Goal: Information Seeking & Learning: Learn about a topic

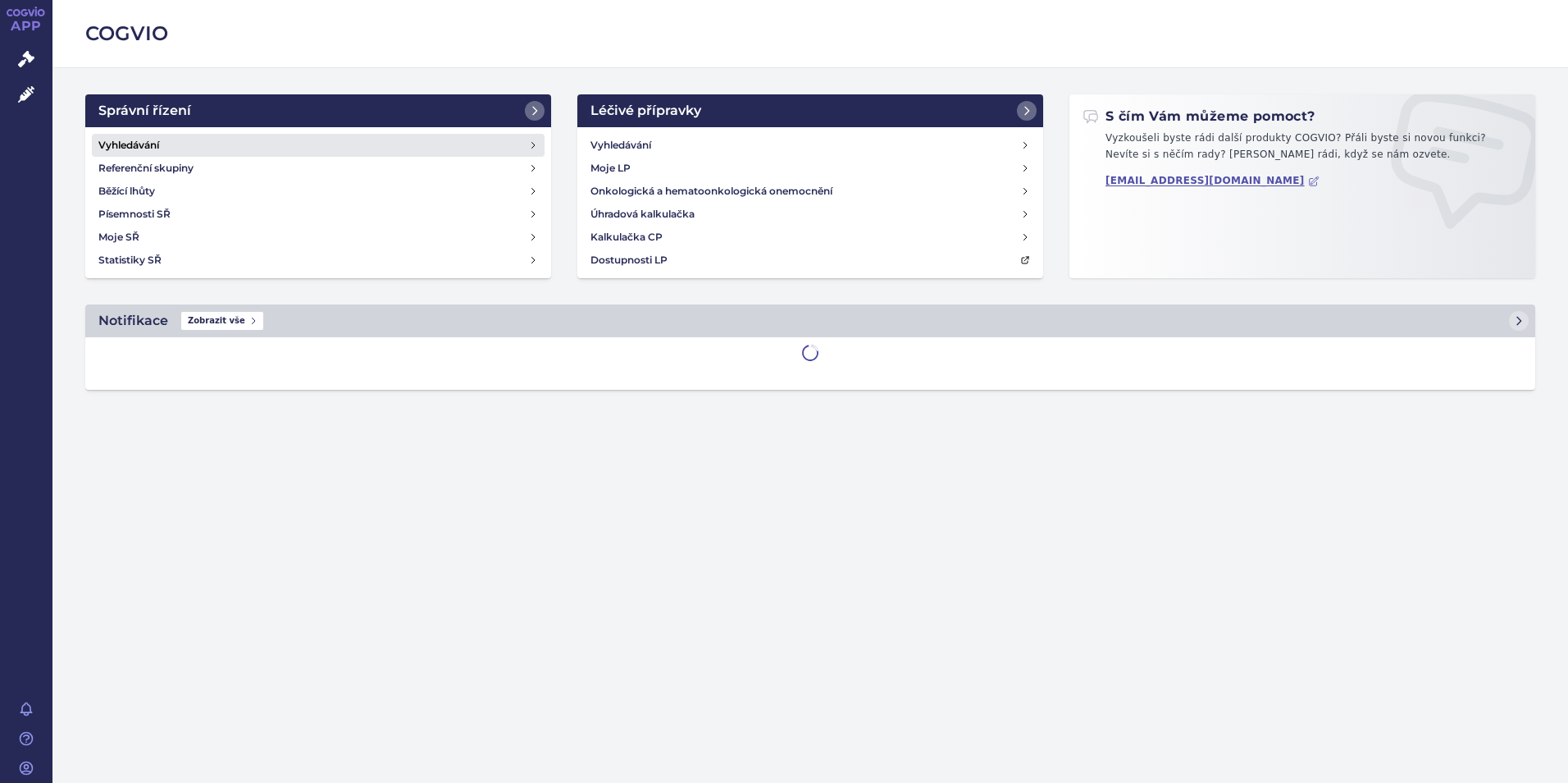
click at [194, 136] on link "Vyhledávání" at bounding box center [318, 145] width 453 height 23
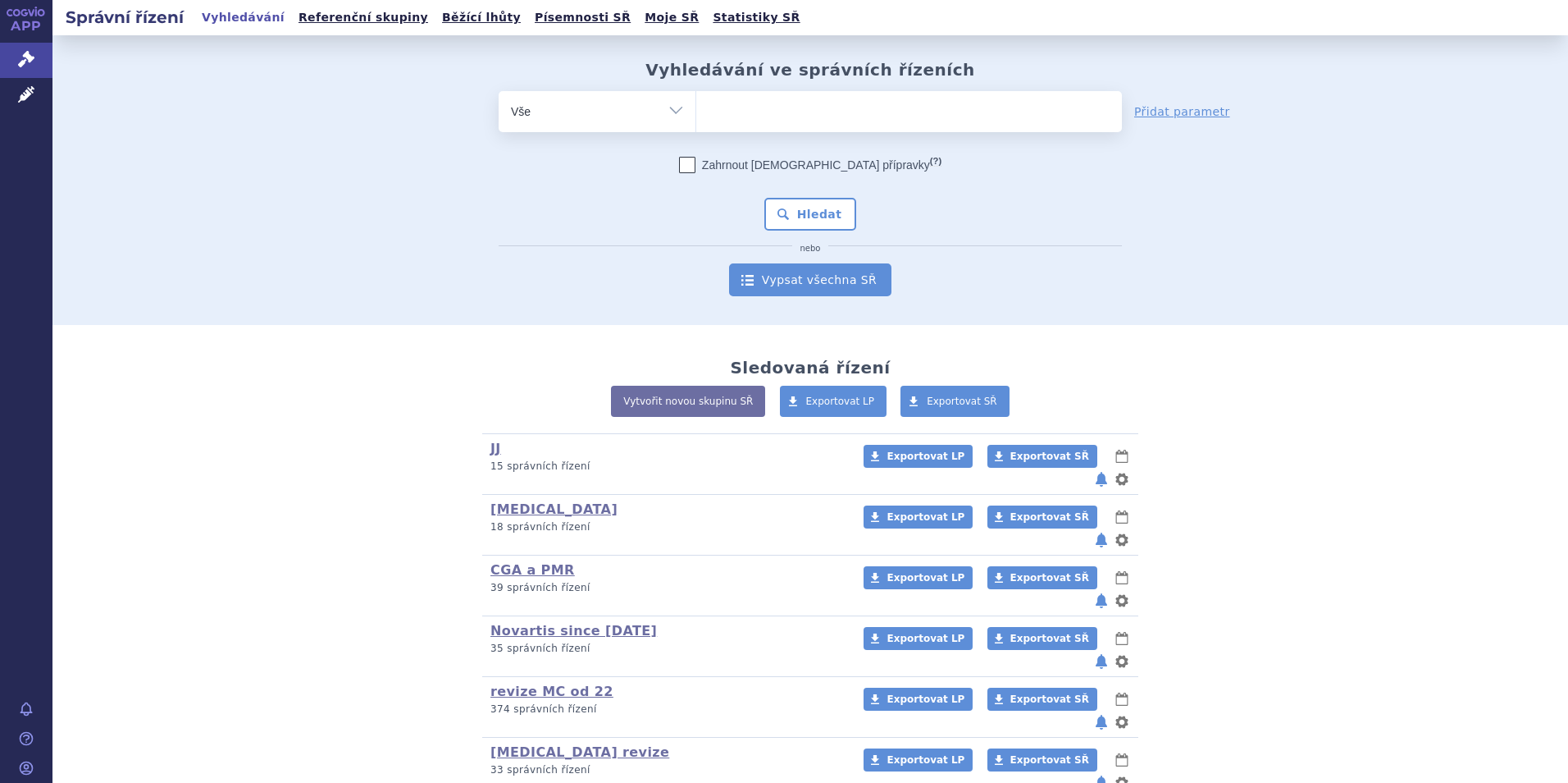
click at [868, 284] on link "Vypsat všechna SŘ" at bounding box center [810, 280] width 163 height 33
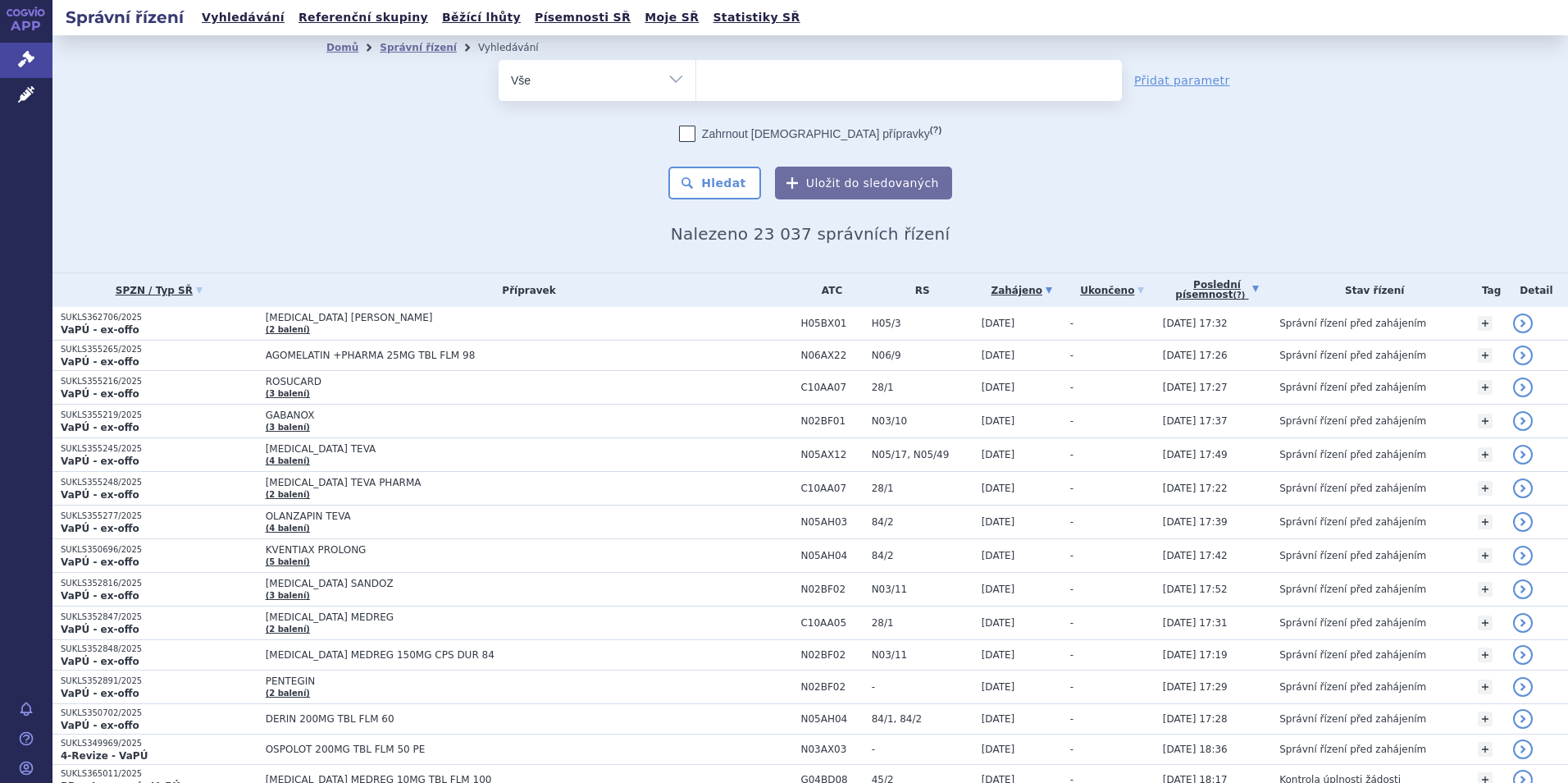
click at [1235, 291] on link "Poslední písemnost (?)" at bounding box center [1216, 289] width 109 height 34
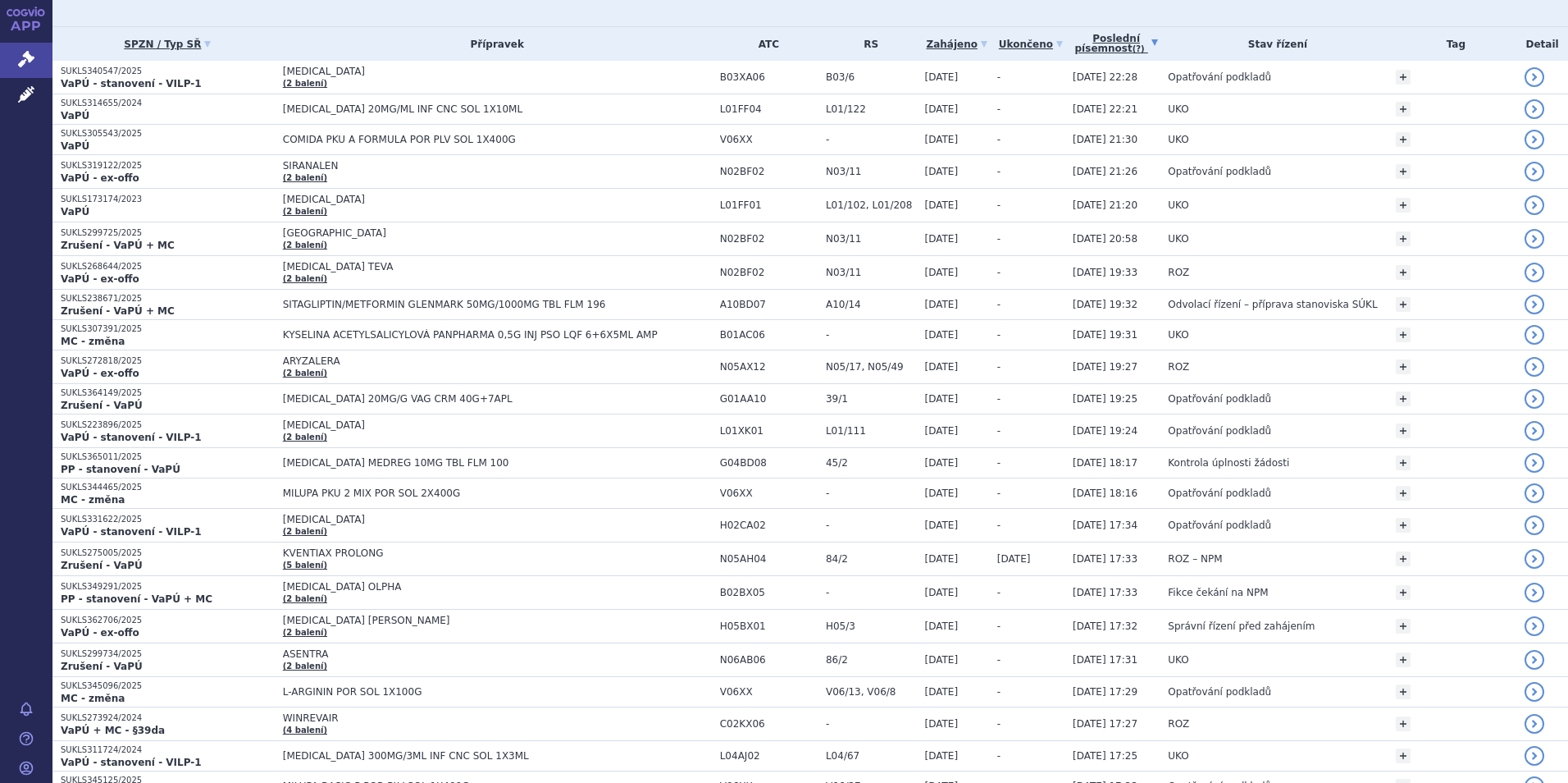
scroll to position [492, 0]
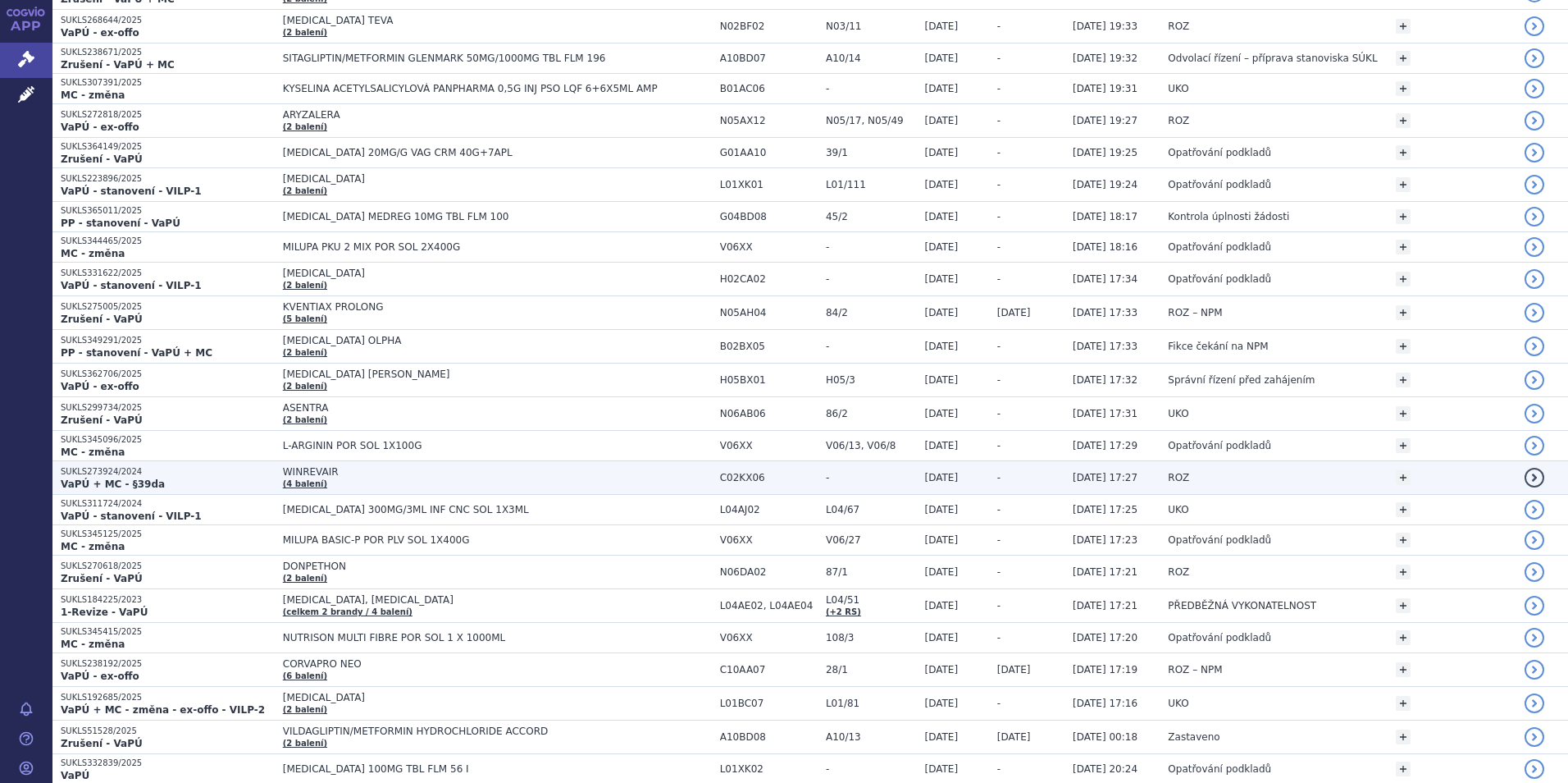
click at [462, 467] on span "WINREVAIR" at bounding box center [488, 472] width 410 height 12
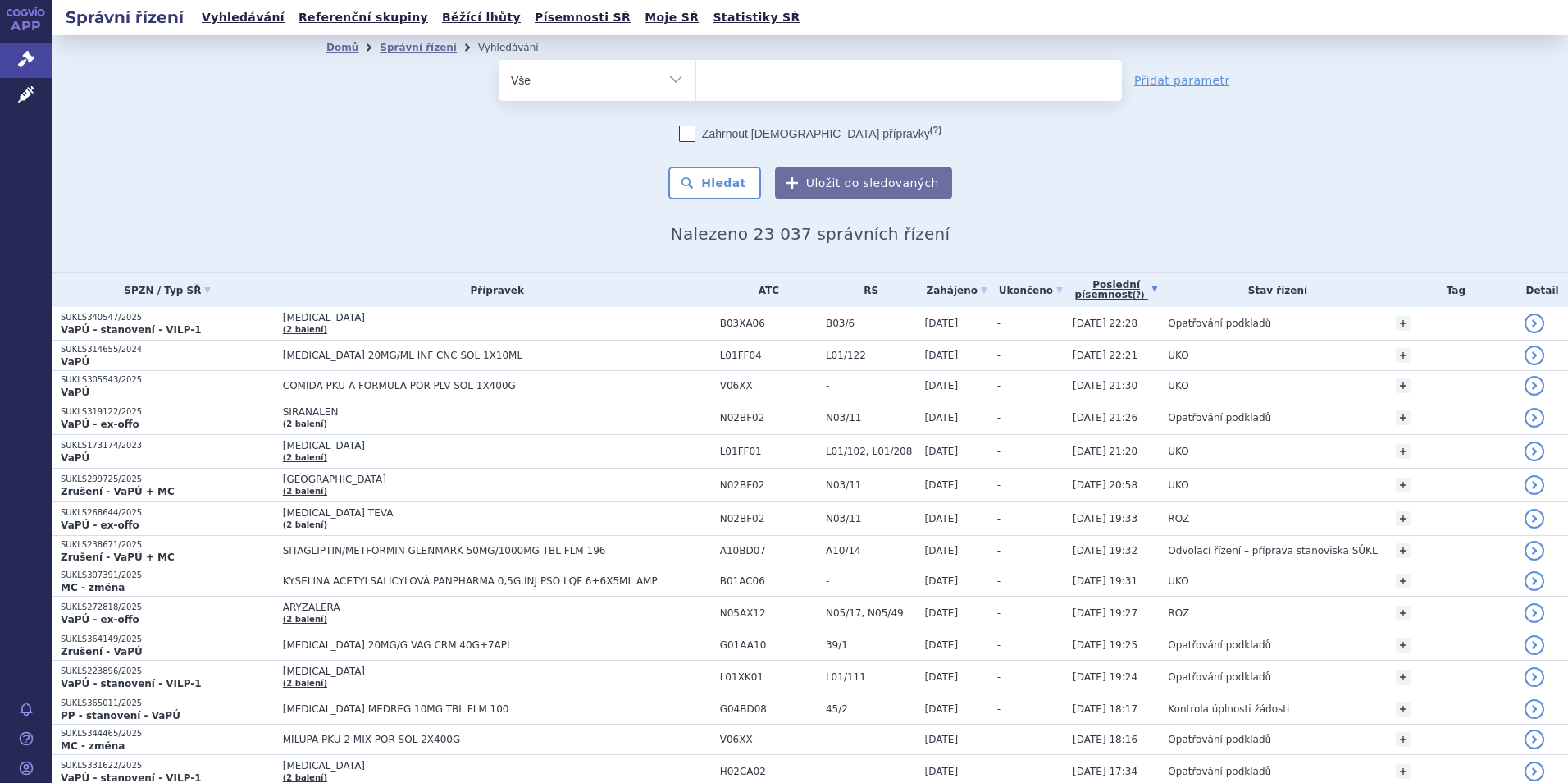
click at [845, 82] on ul at bounding box center [909, 77] width 425 height 35
click at [697, 82] on select at bounding box center [696, 79] width 1 height 41
type input "ub"
type input "ubl"
type input "ubli"
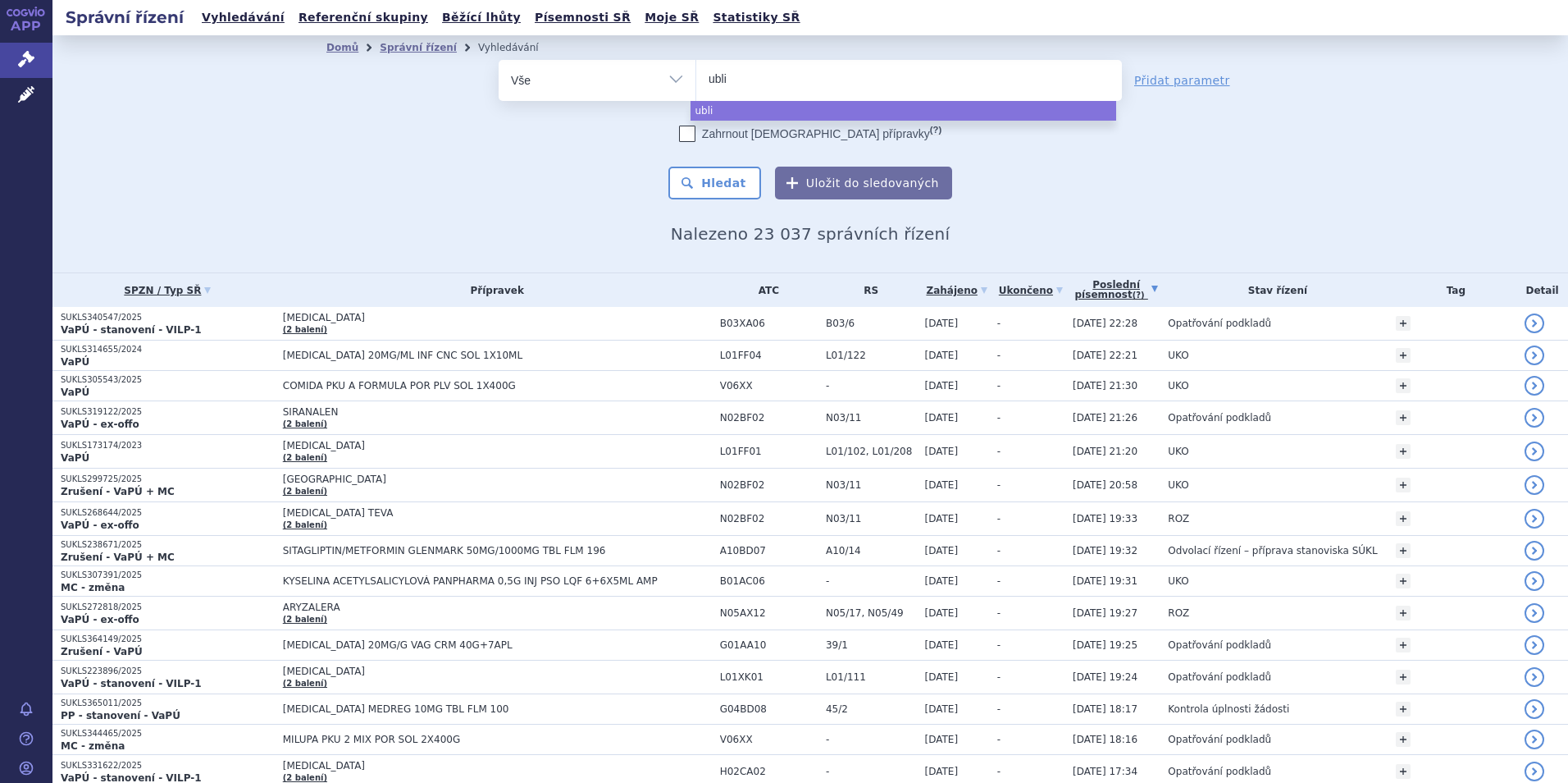
type input "ublit"
type input "ublitu"
type input "ublituxi"
type input "ublituxima"
type input "ublituximab"
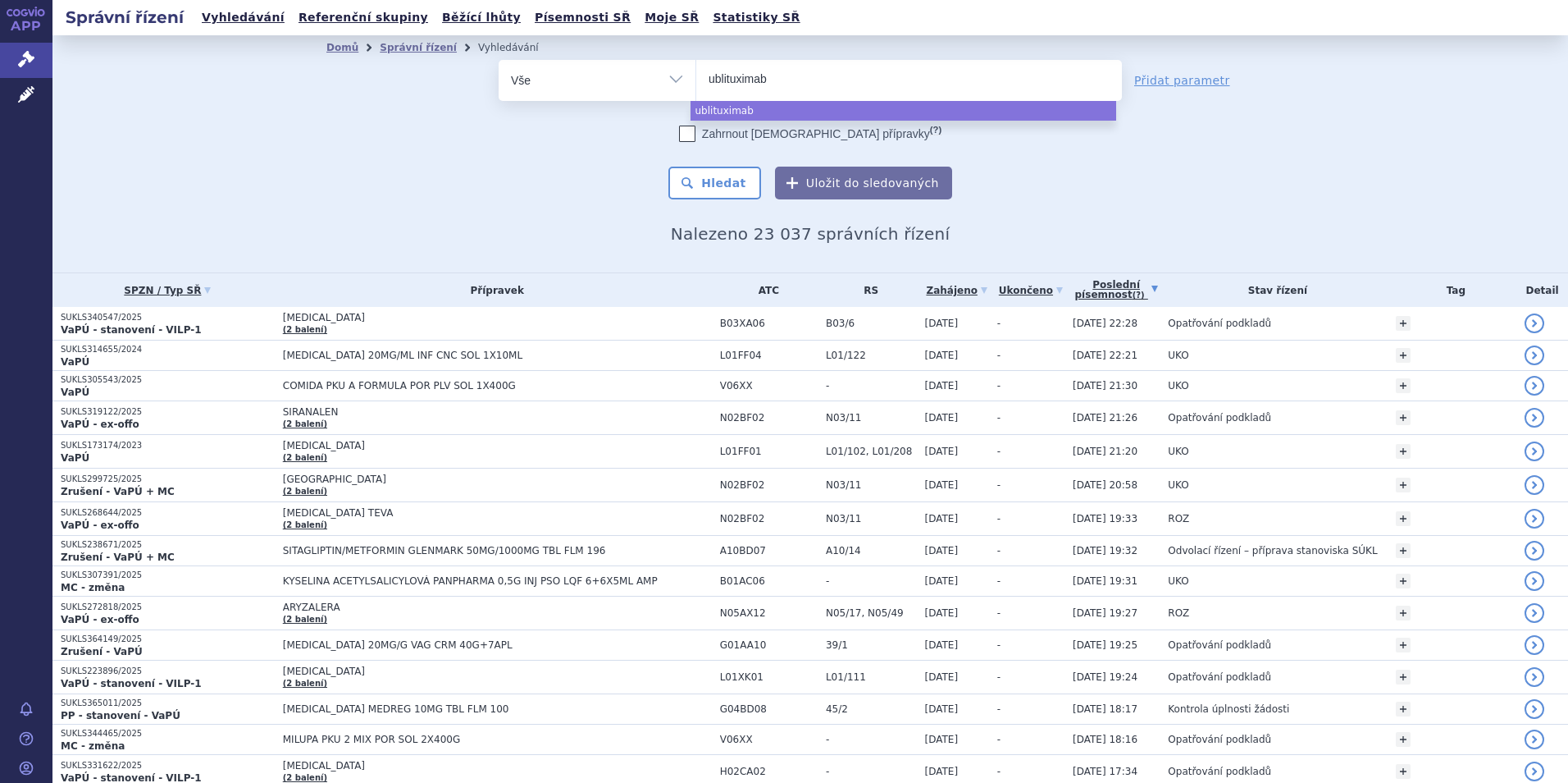
select select "ublituximab"
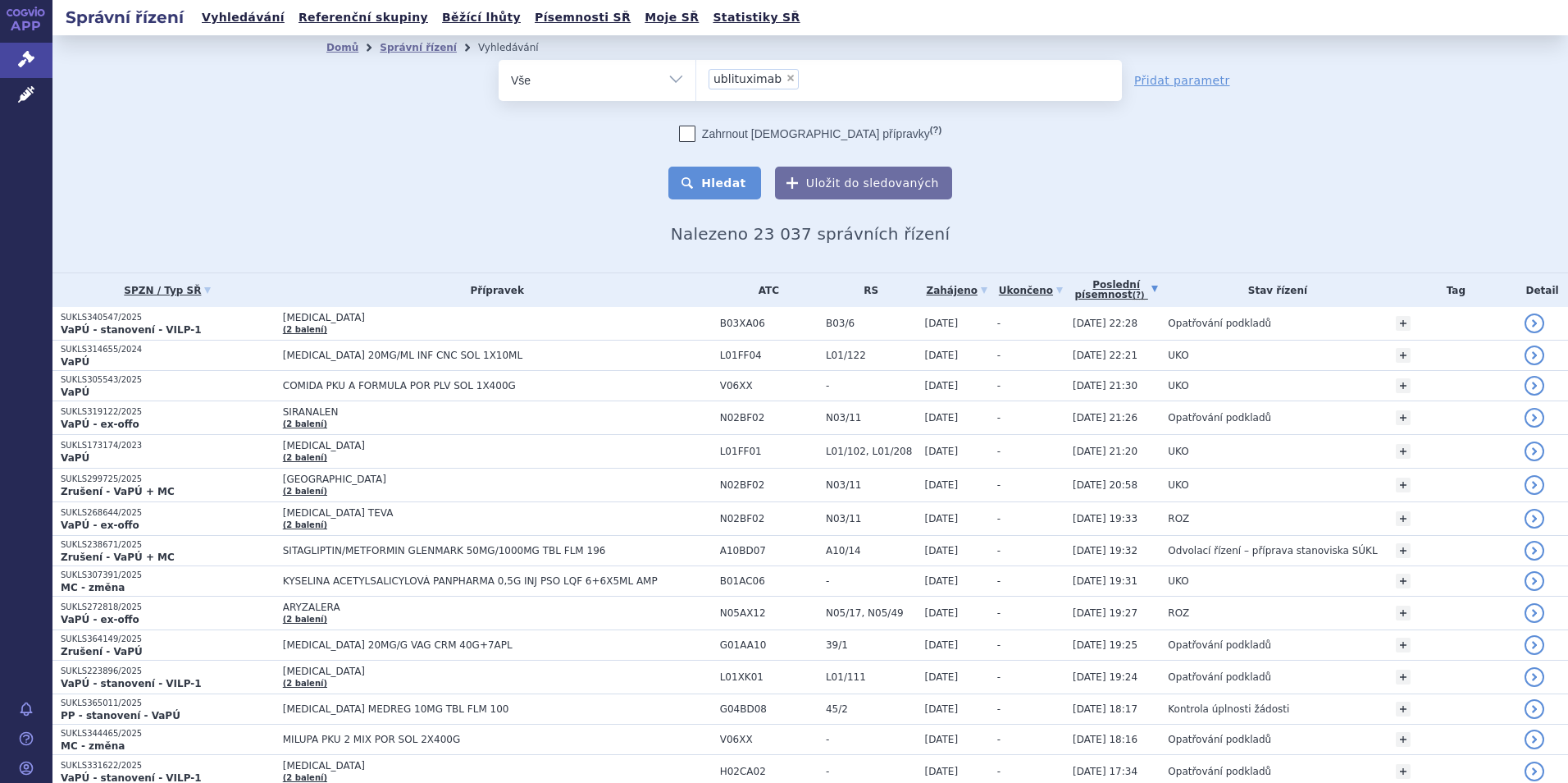
click at [738, 177] on button "Hledat" at bounding box center [715, 183] width 93 height 33
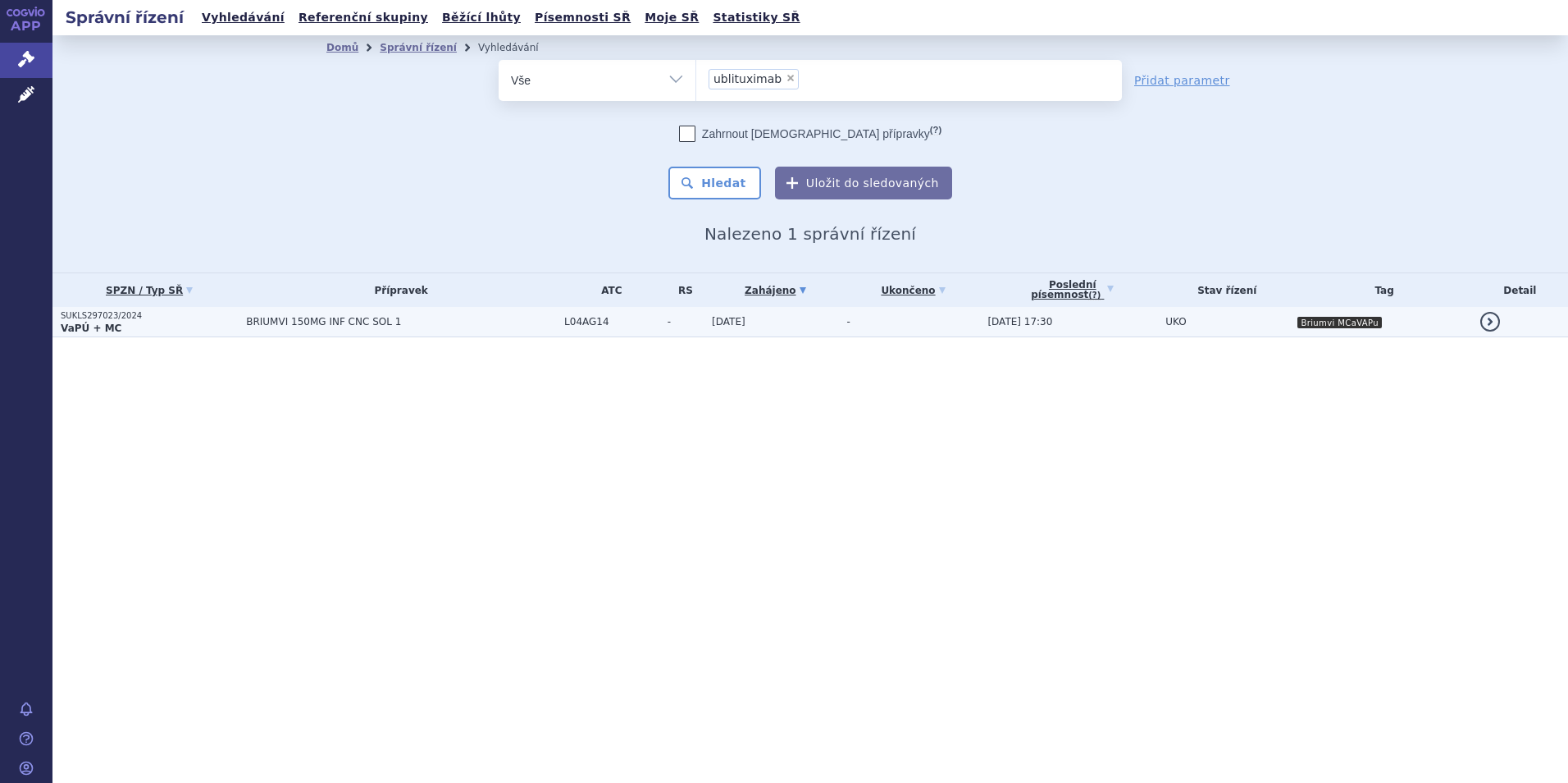
click at [550, 323] on span "BRIUMVI 150MG INF CNC SOL 1" at bounding box center [401, 322] width 310 height 12
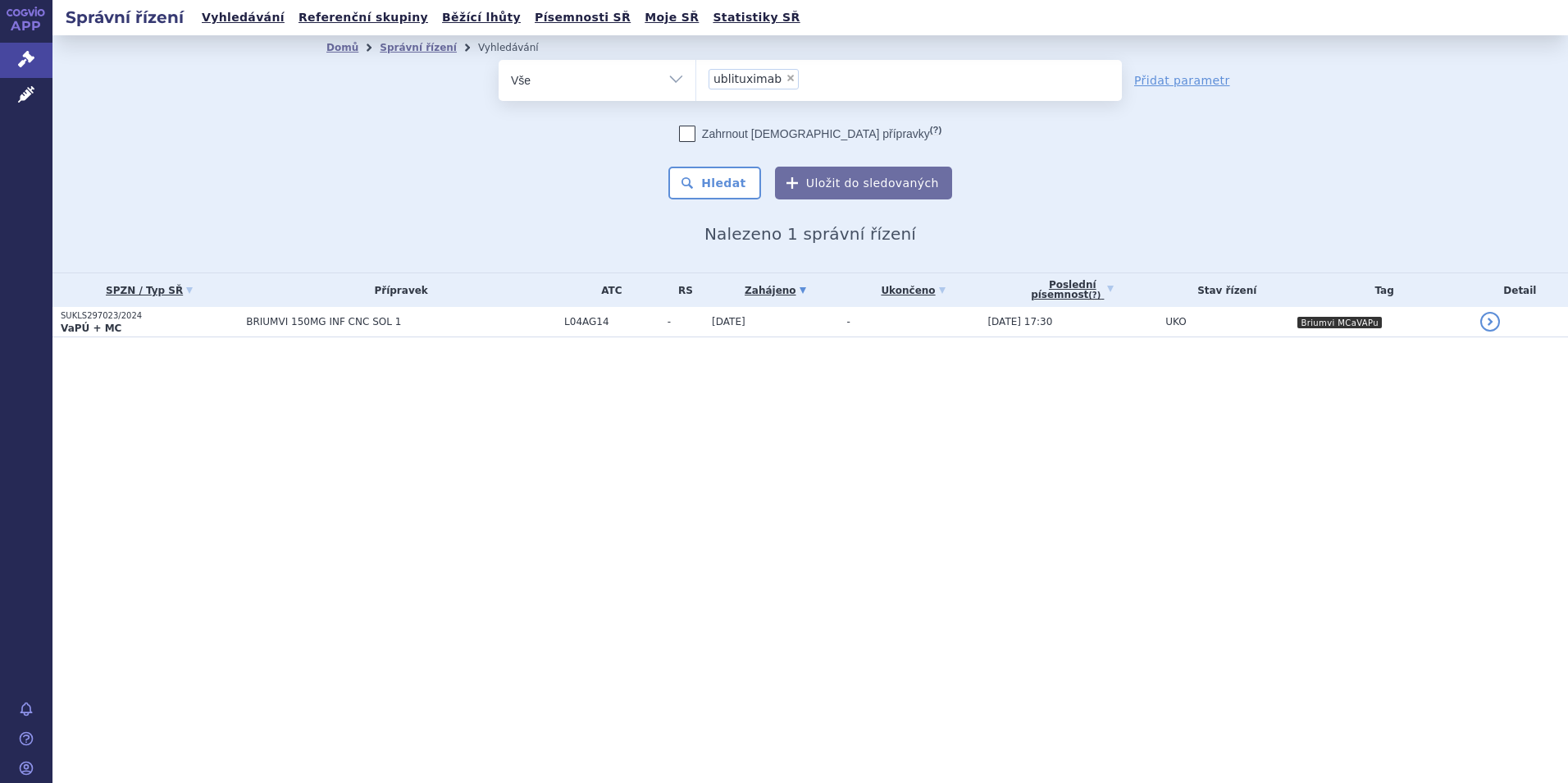
click at [785, 82] on span "×" at bounding box center [790, 78] width 10 height 10
click at [697, 82] on select "ublituximab" at bounding box center [696, 79] width 1 height 41
select select
type input "om"
type input "omv"
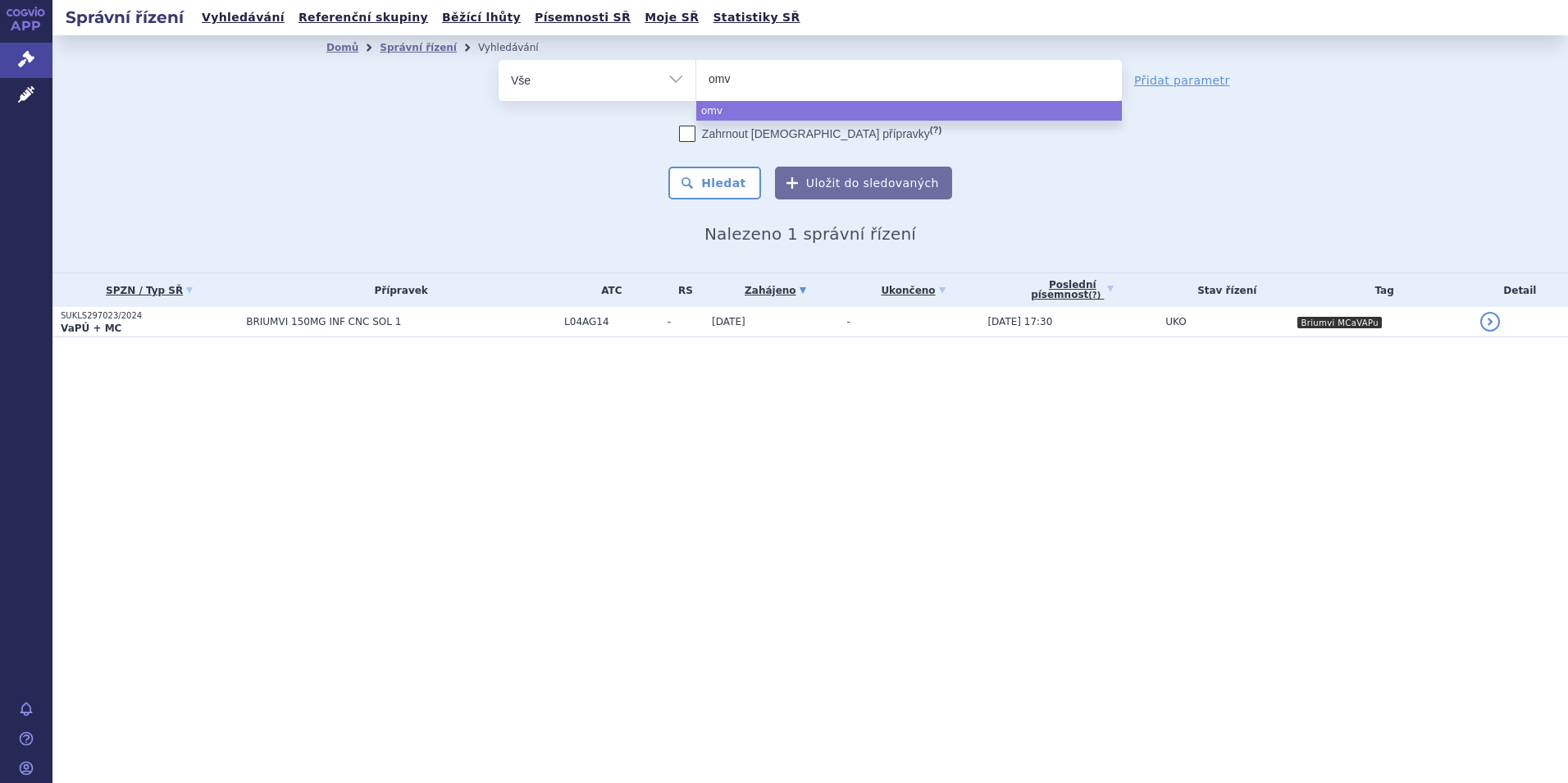
type input "omvo"
type input "omvoh"
select select "omvoh"
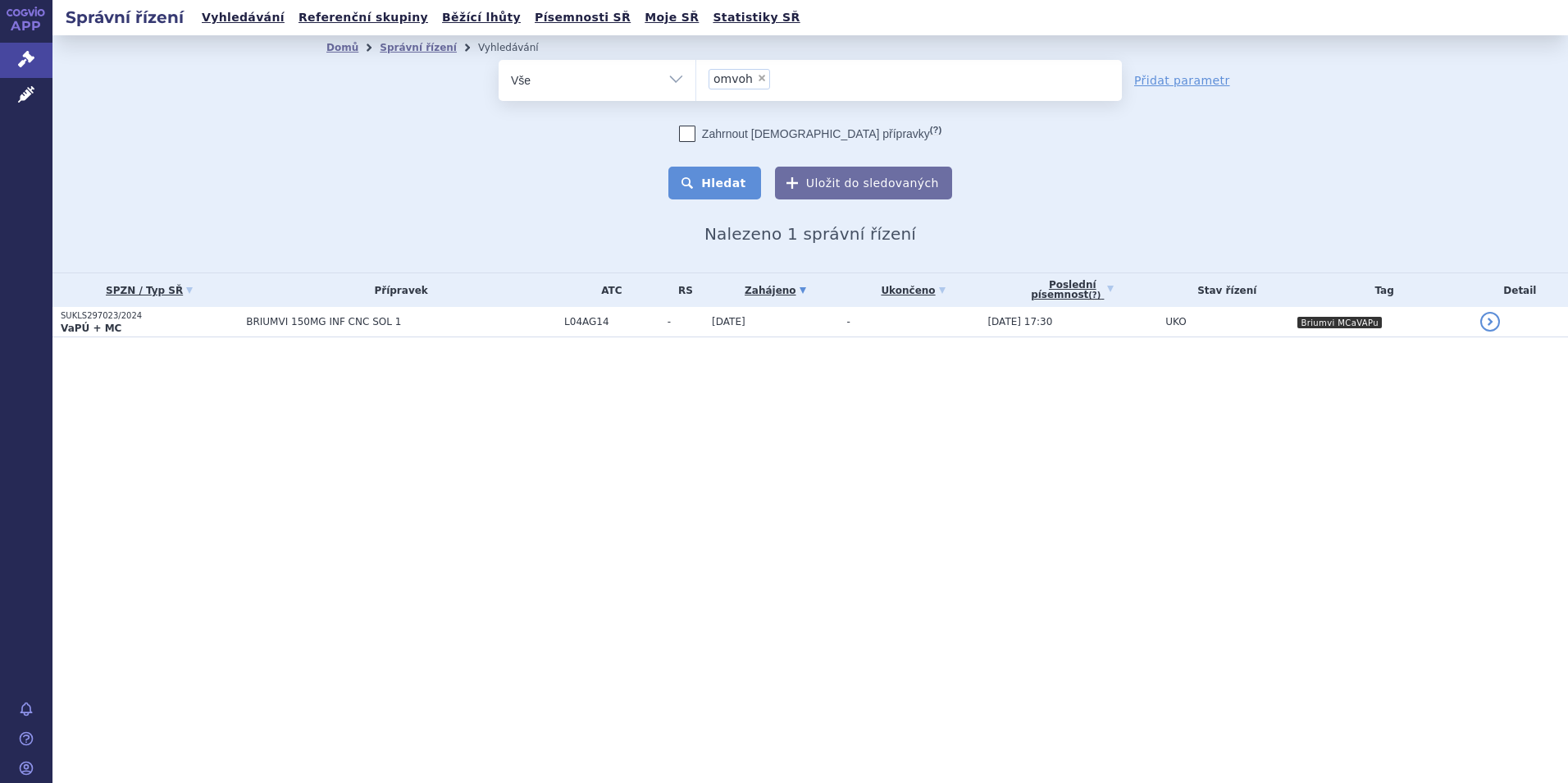
click at [735, 185] on button "Hledat" at bounding box center [715, 183] width 93 height 33
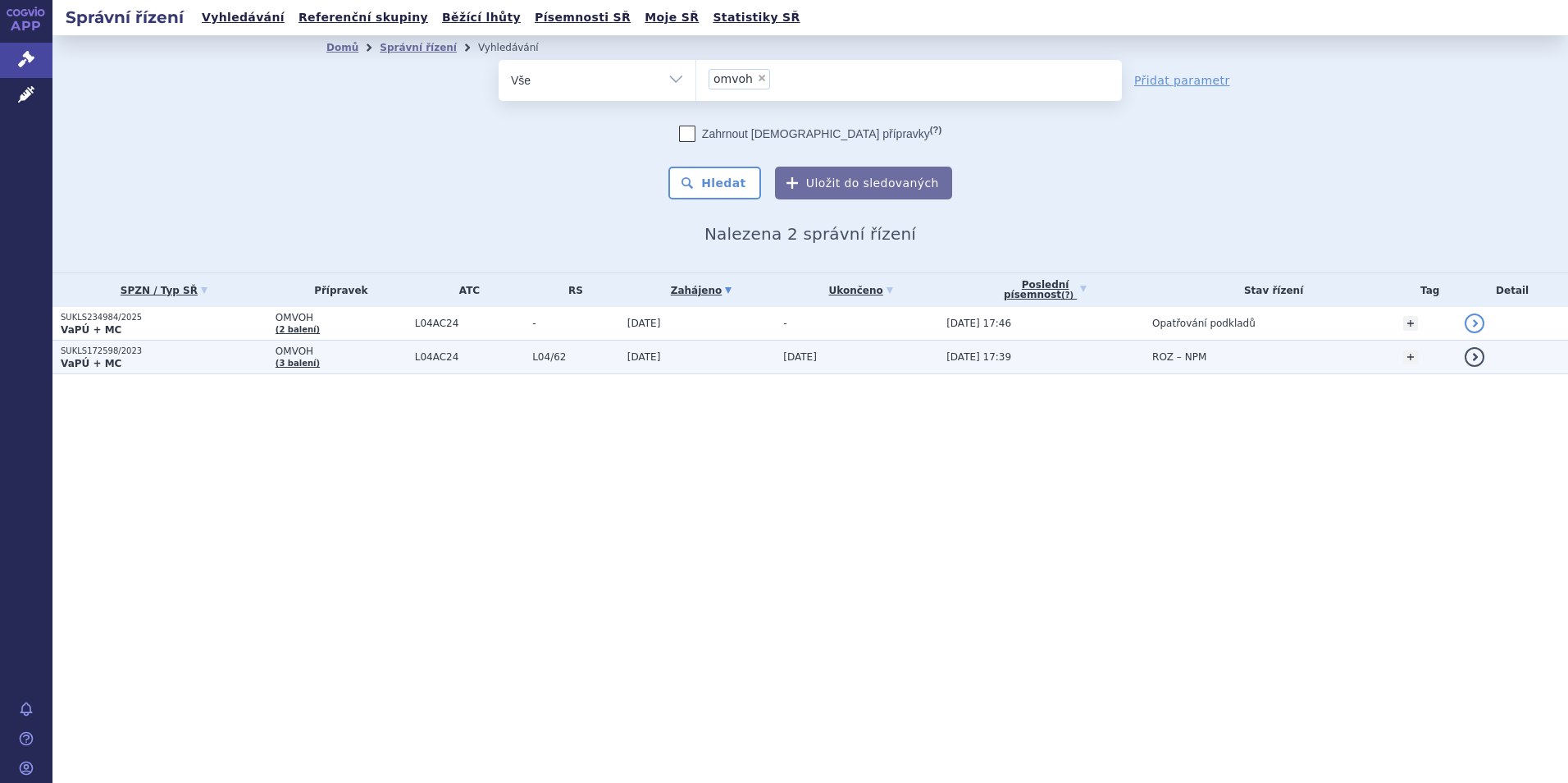
click at [201, 363] on p "VaPÚ + MC" at bounding box center [163, 363] width 206 height 13
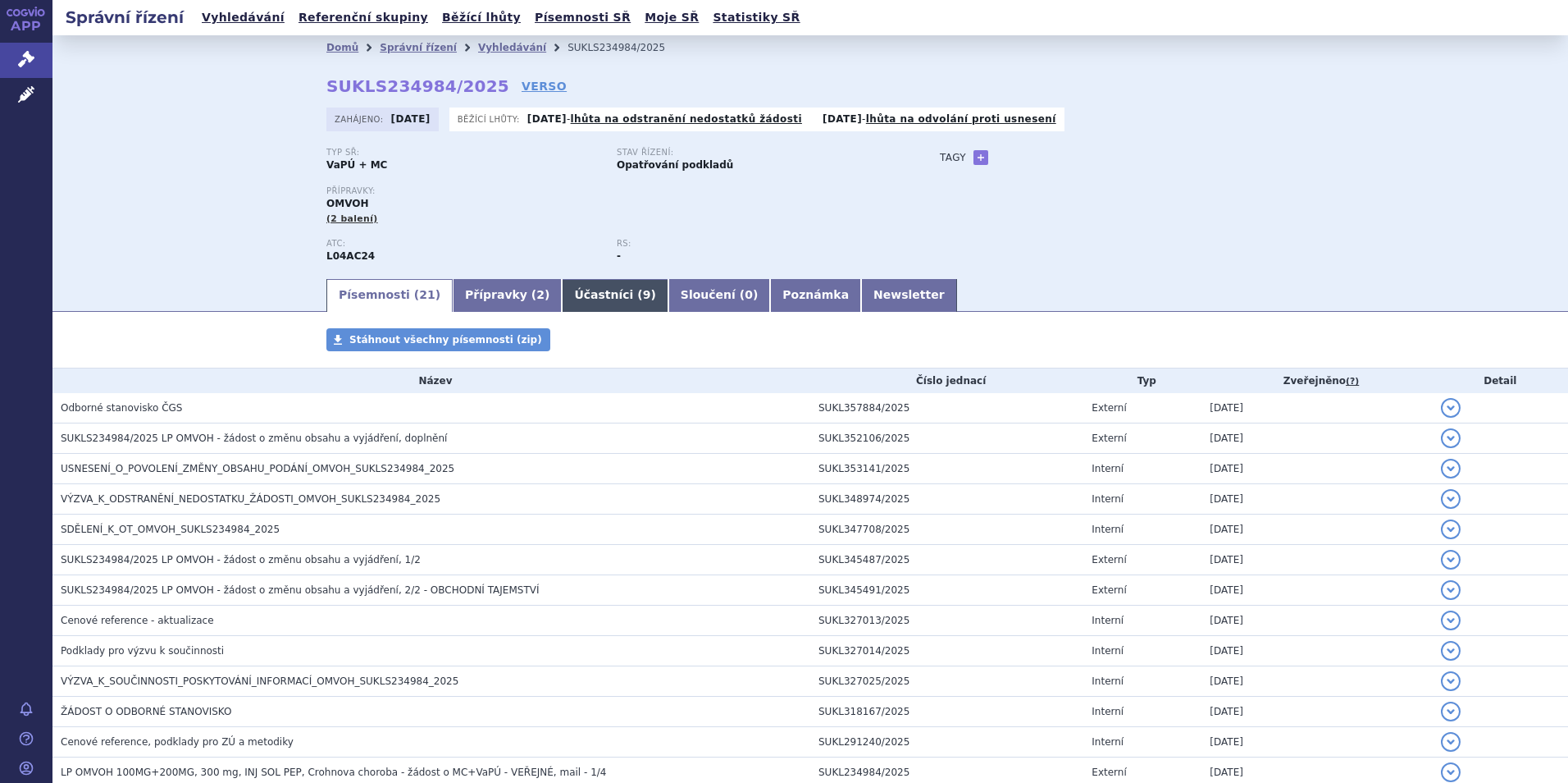
click at [570, 296] on link "Účastníci ( 9 )" at bounding box center [614, 295] width 106 height 33
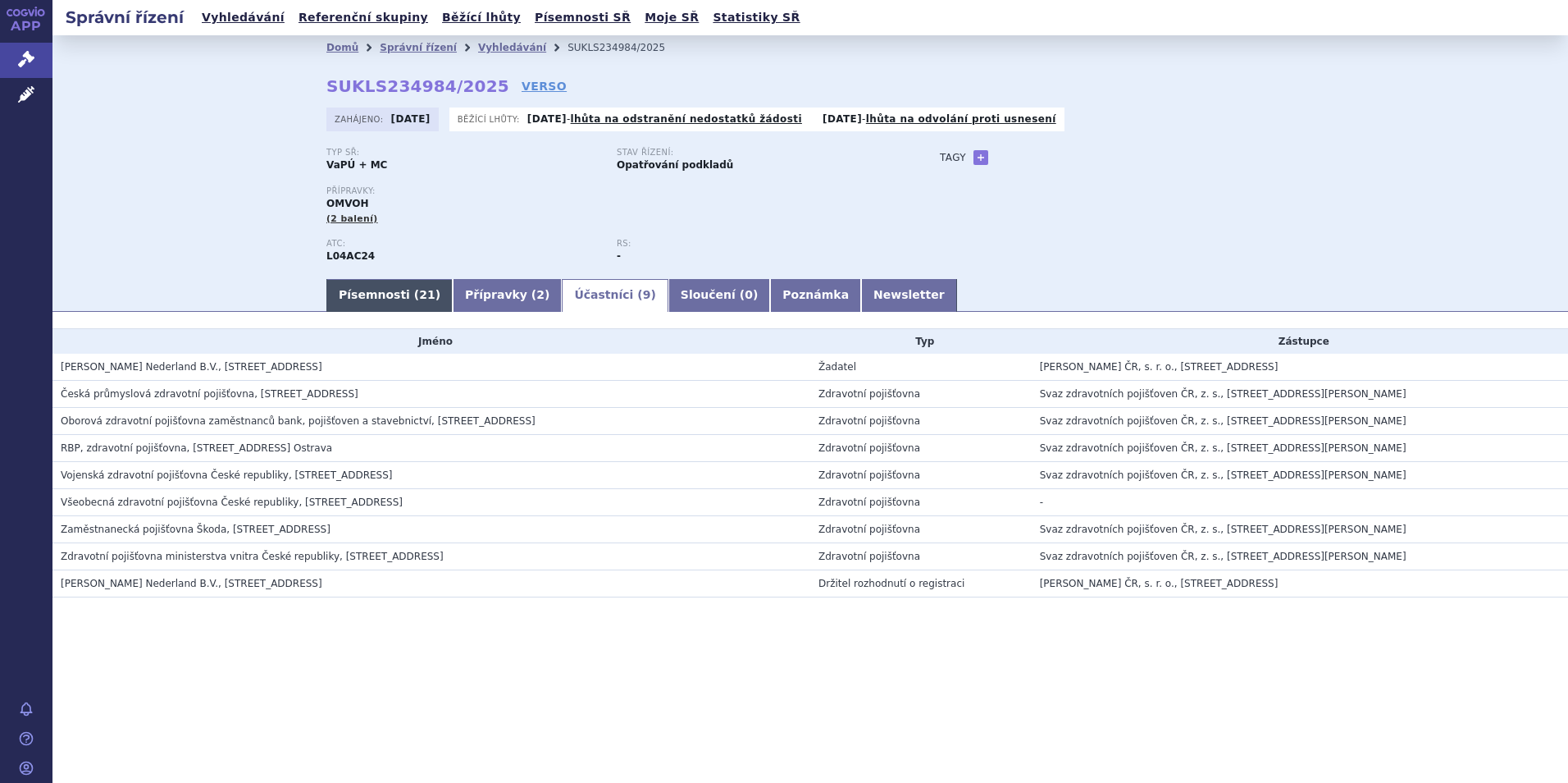
click at [403, 294] on link "Písemnosti ( 21 )" at bounding box center [390, 295] width 126 height 33
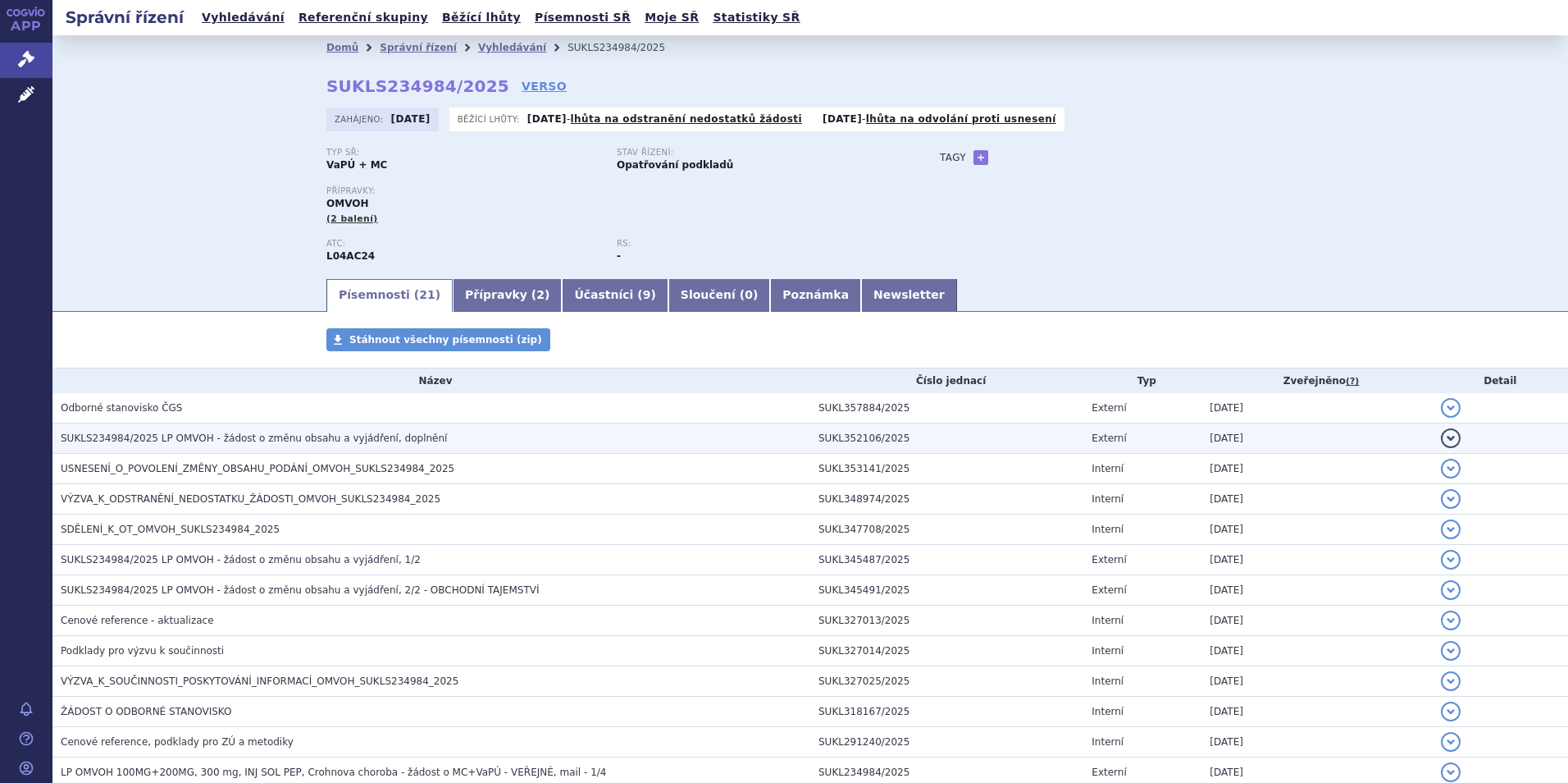
click at [218, 439] on span "SUKLS234984/2025 LP OMVOH - žádost o změnu obsahu a vyjádření, doplnění" at bounding box center [254, 438] width 386 height 12
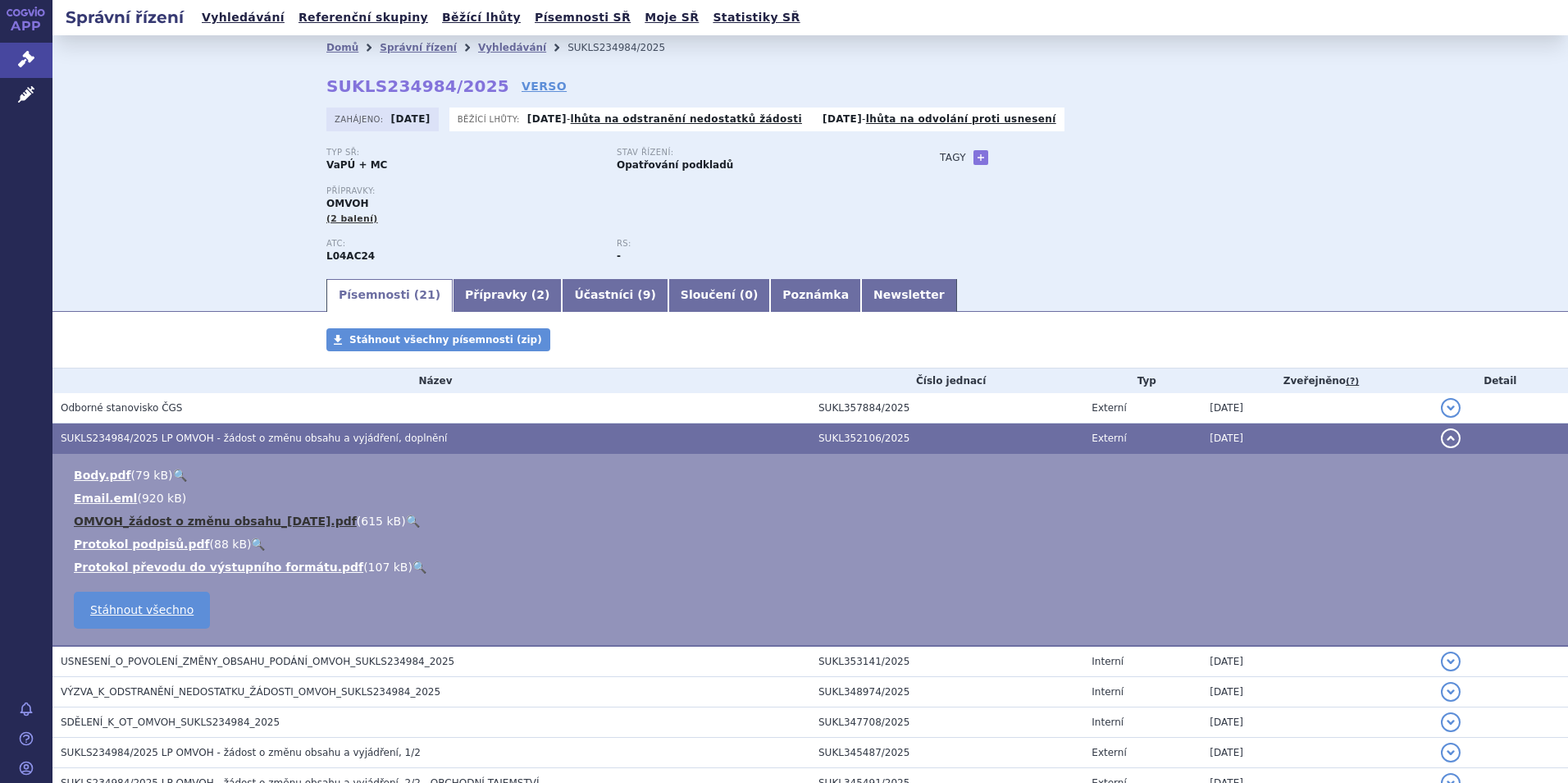
click at [230, 523] on link "OMVOH_žádost o změnu obsahu_2025-09-03.pdf" at bounding box center [215, 521] width 283 height 13
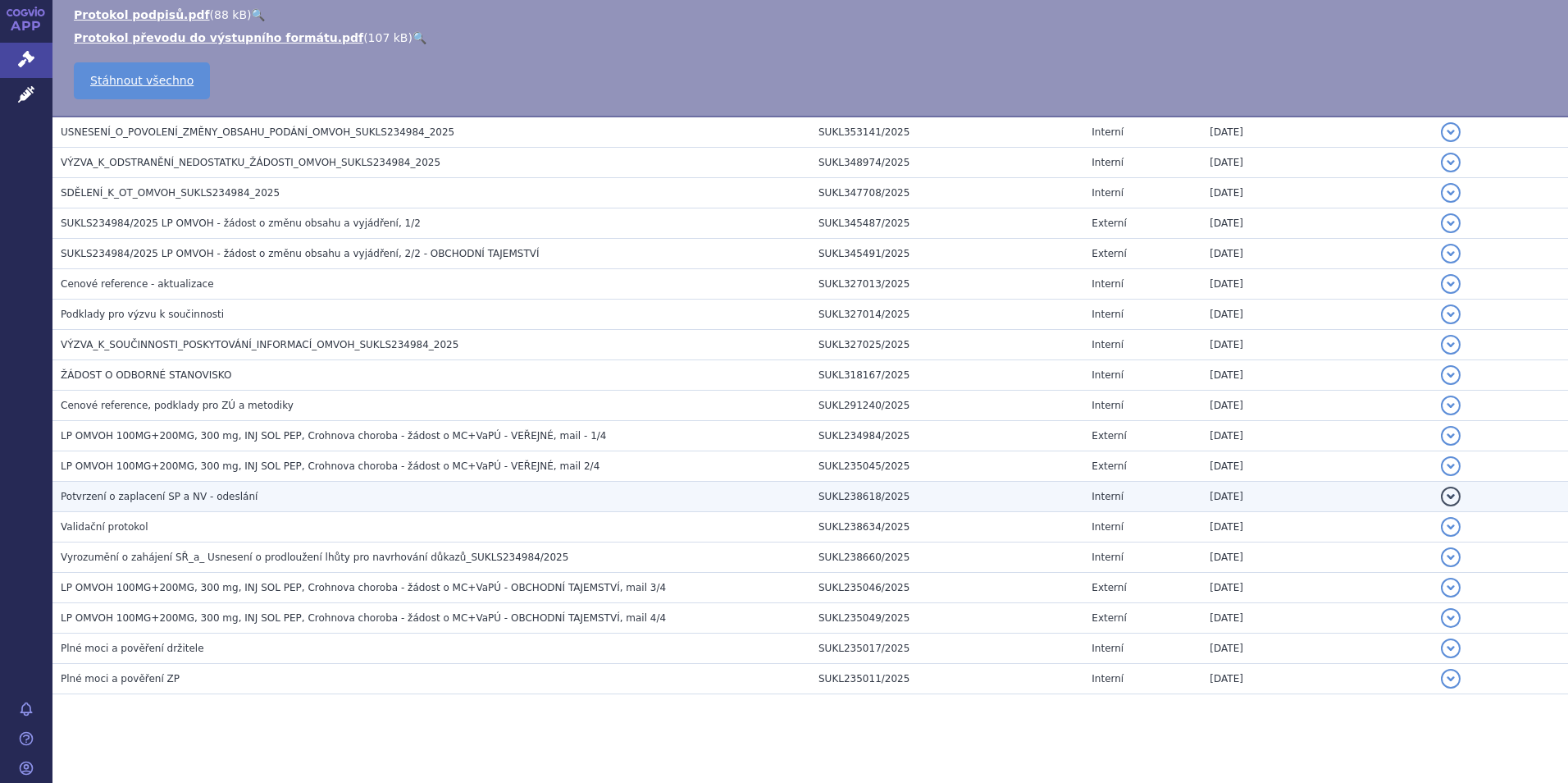
scroll to position [539, 0]
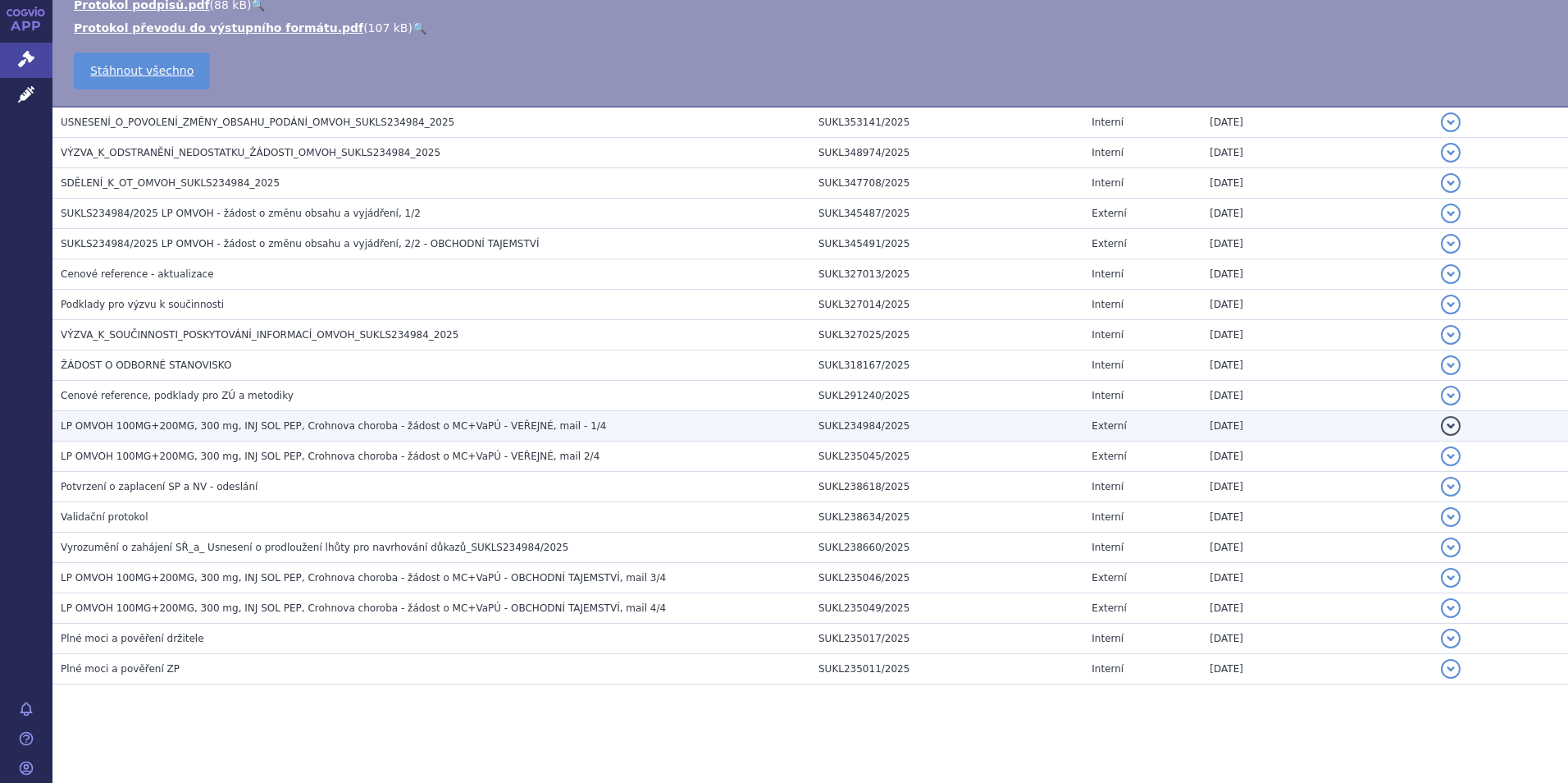
click at [307, 430] on span "LP OMVOH 100MG+200MG, 300 mg, INJ SOL PEP, Crohnova choroba - žádost o MC+VaPÚ …" at bounding box center [333, 426] width 546 height 12
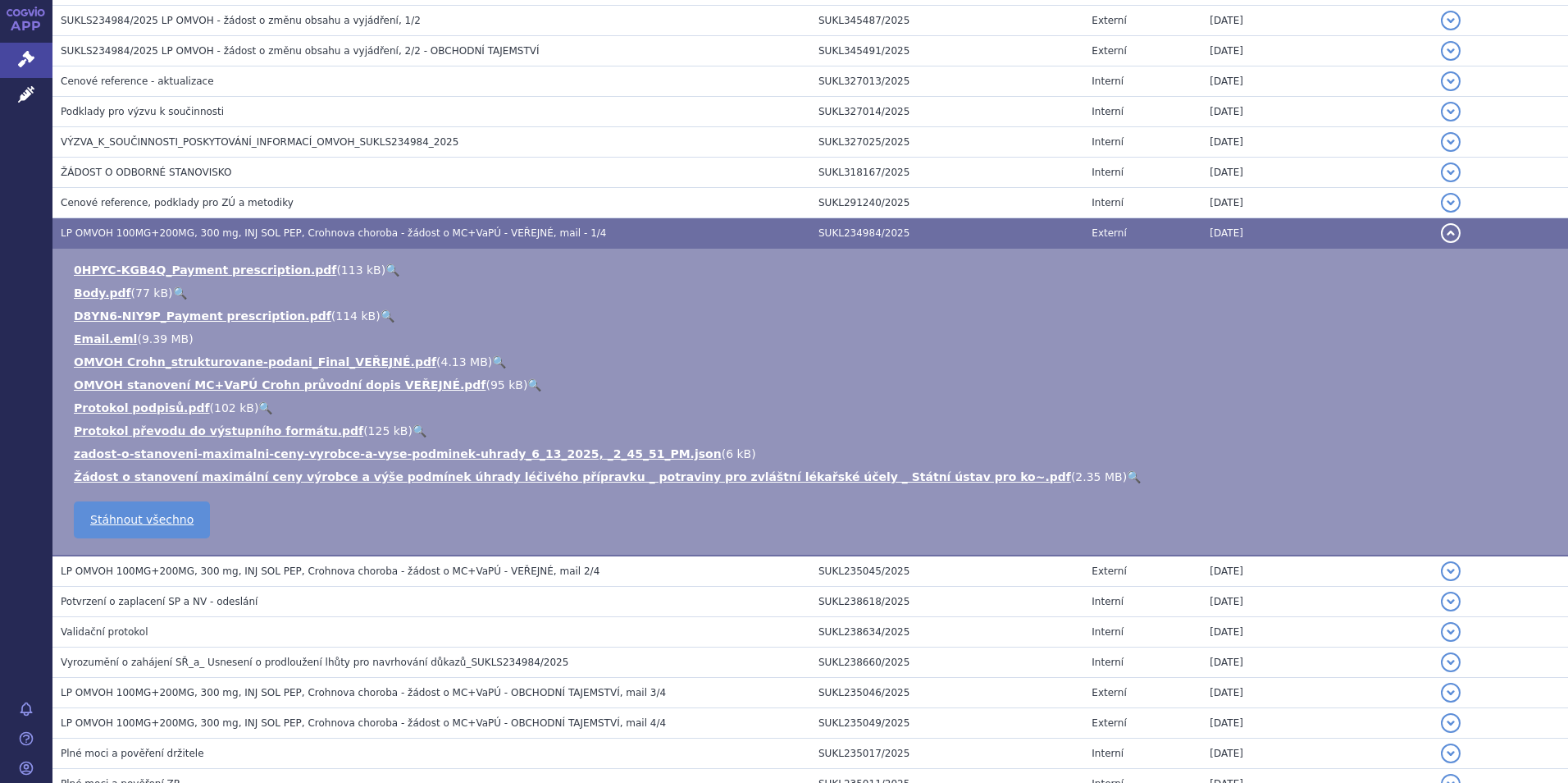
scroll to position [347, 0]
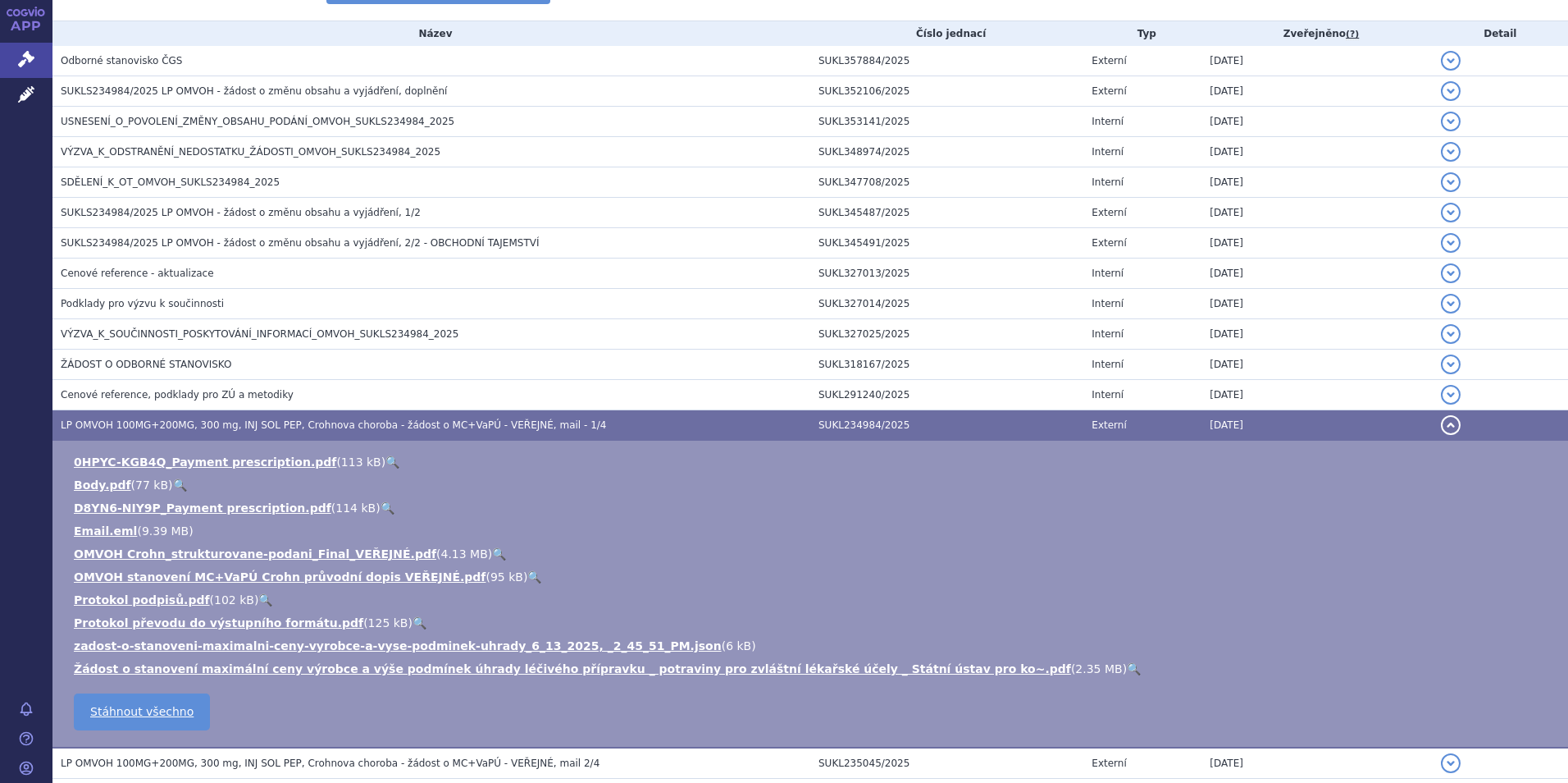
click at [307, 430] on span "LP OMVOH 100MG+200MG, 300 mg, INJ SOL PEP, Crohnova choroba - žádost o MC+VaPÚ …" at bounding box center [333, 425] width 546 height 12
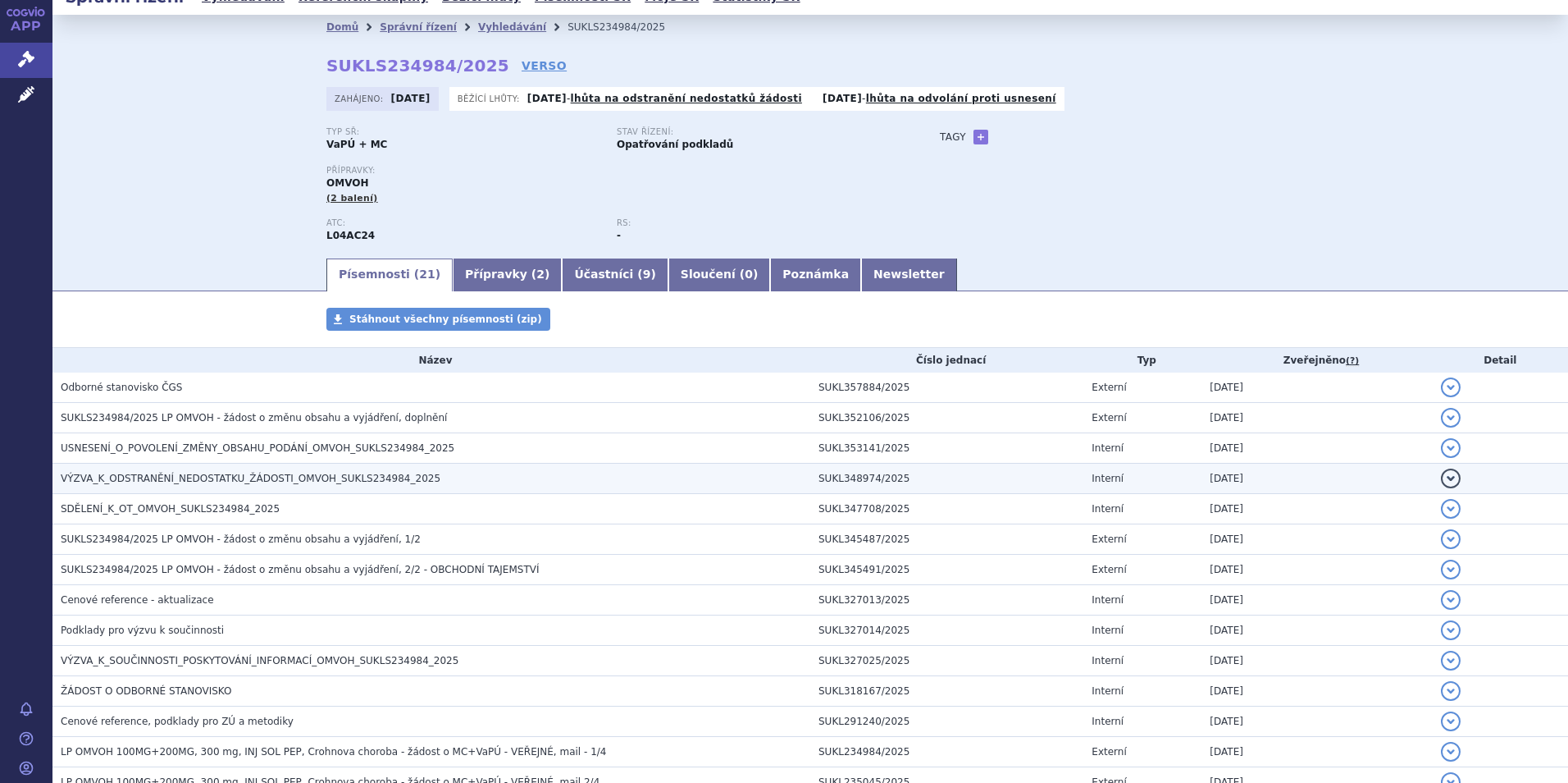
scroll to position [18, 0]
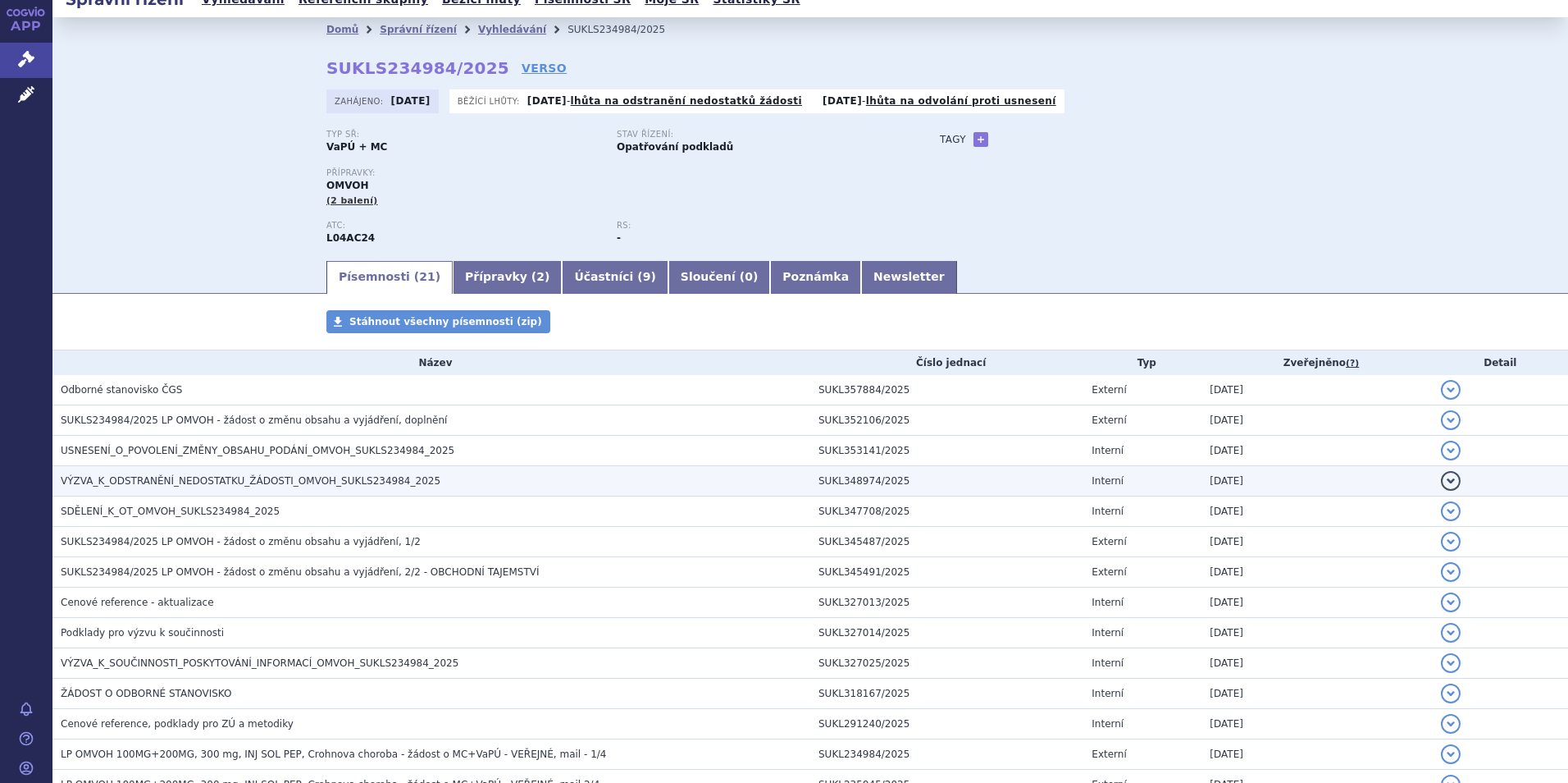
click at [259, 477] on span "VÝZVA_K_ODSTRANĚNÍ_NEDOSTATKU_ŽÁDOSTI_OMVOH_SUKLS234984_2025" at bounding box center [250, 481] width 380 height 12
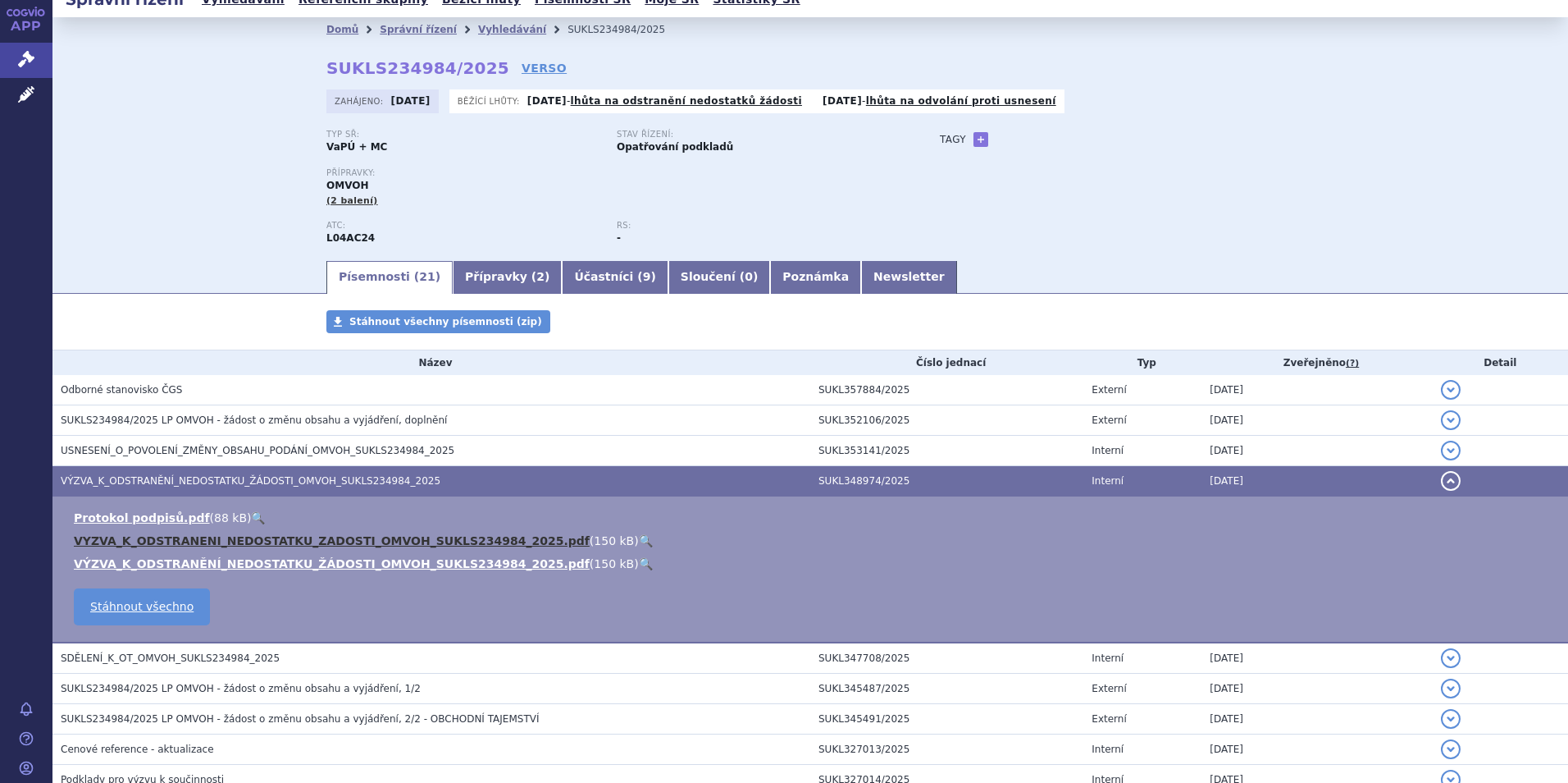
click at [228, 539] on link "VYZVA_K_ODSTRANENI_NEDOSTATKU_ZADOSTI_OMVOH_SUKLS234984_2025.pdf" at bounding box center [332, 541] width 516 height 13
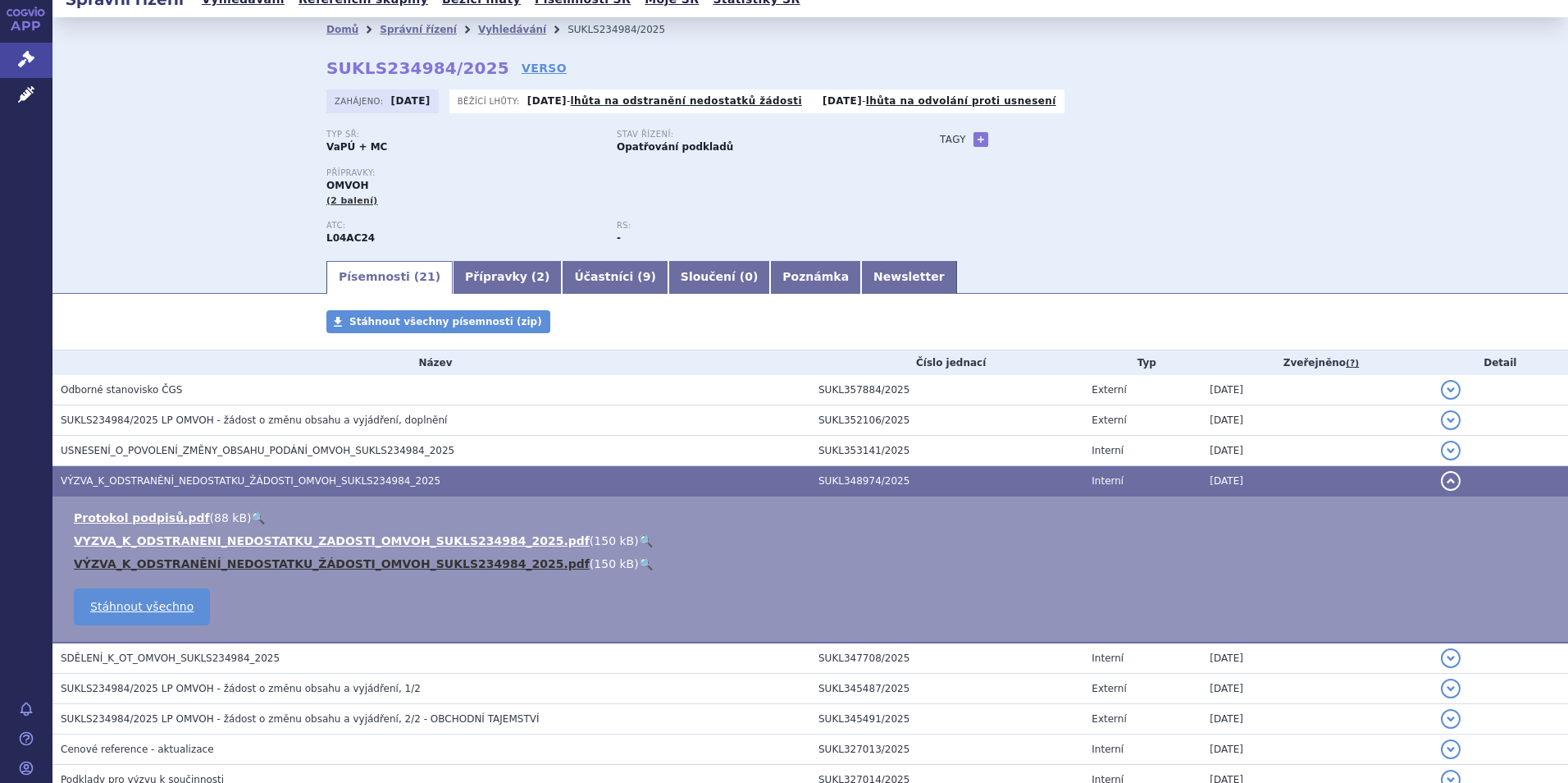
click at [205, 566] on link "VÝZVA_K_ODSTRANĚNÍ_NEDOSTATKU_ŽÁDOSTI_OMVOH_SUKLS234984_2025.pdf" at bounding box center [332, 564] width 516 height 13
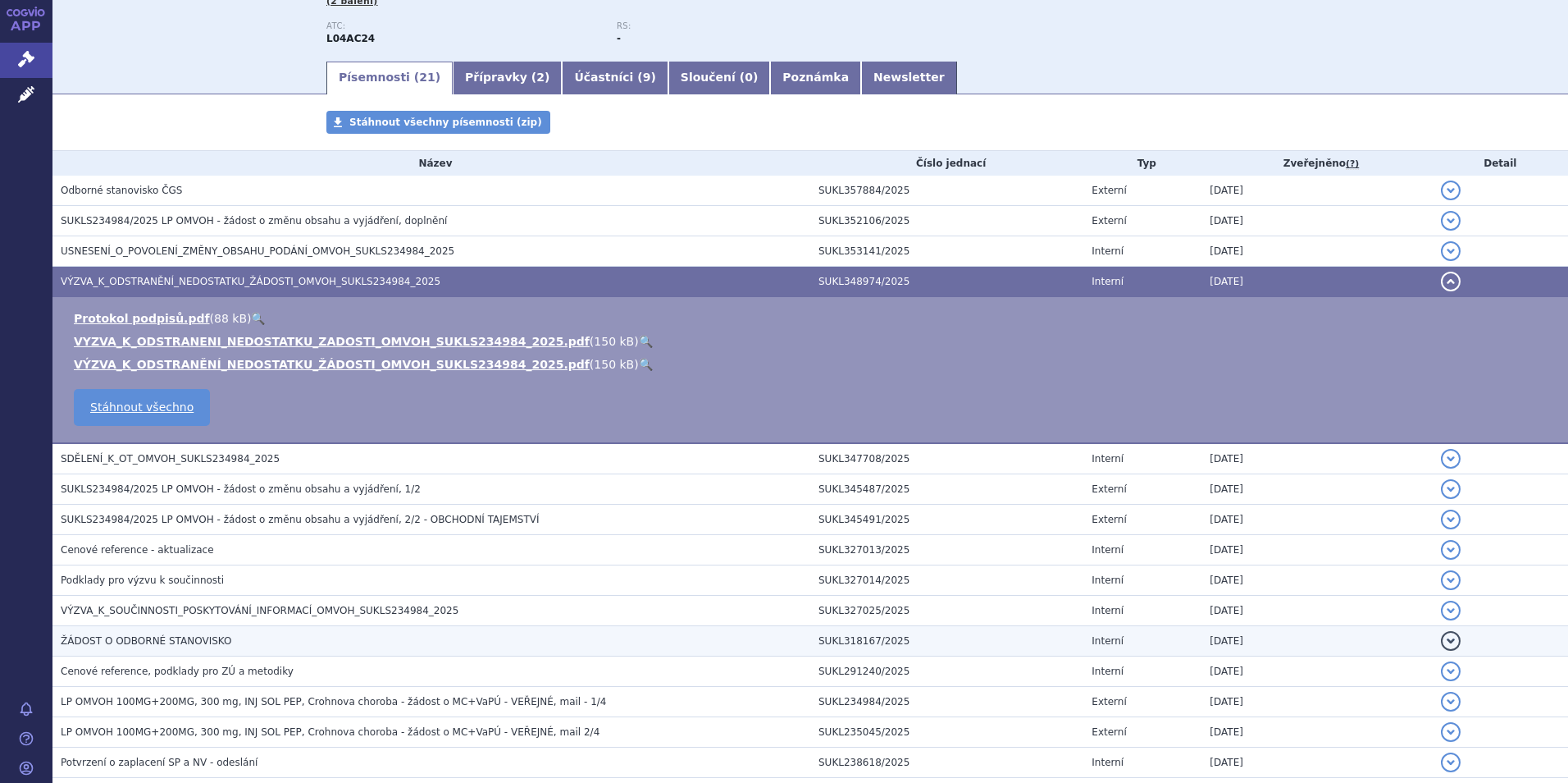
scroll to position [264, 0]
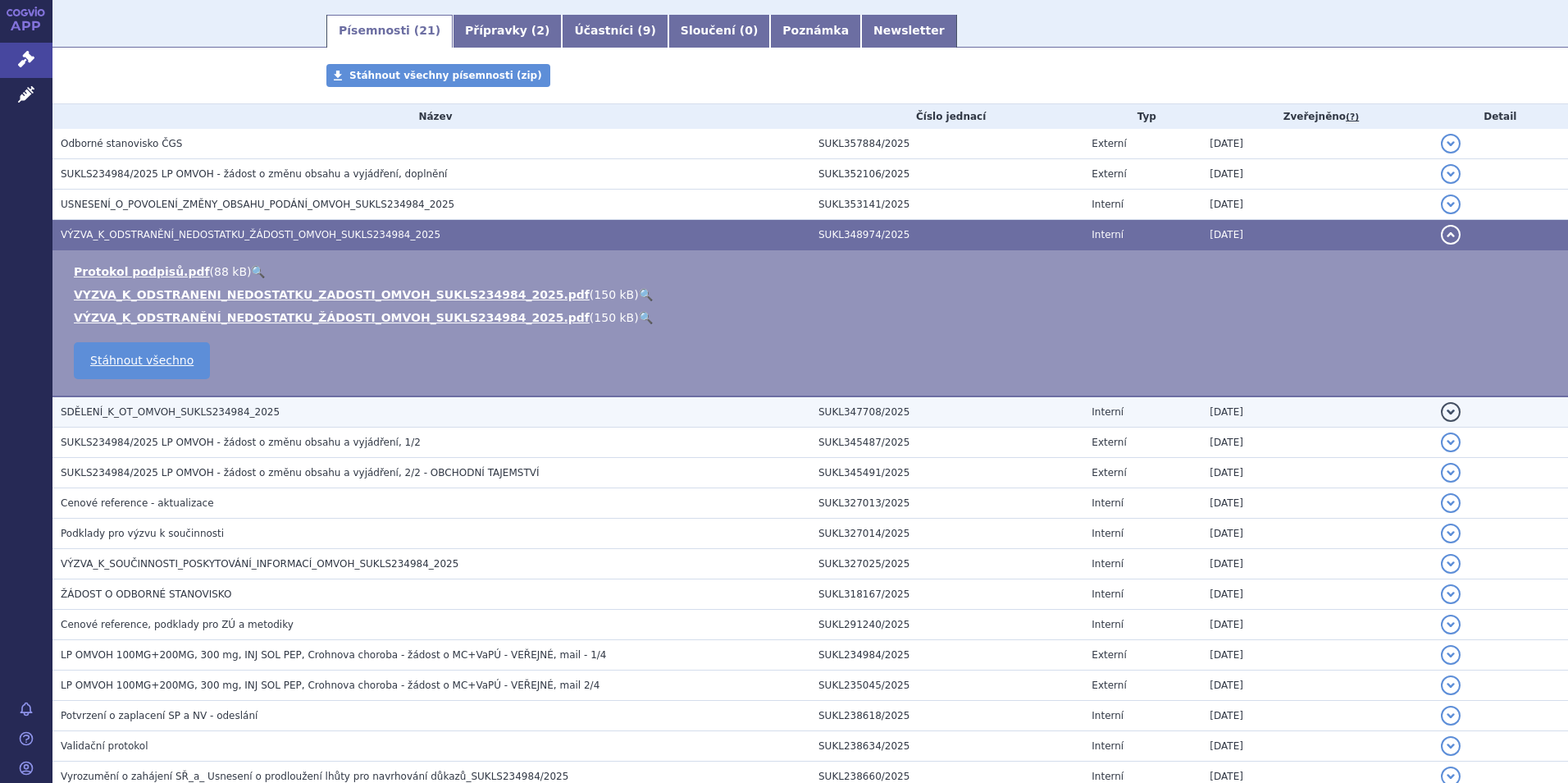
click at [243, 411] on span "SDĚLENÍ_K_OT_OMVOH_SUKLS234984_2025" at bounding box center [170, 412] width 219 height 12
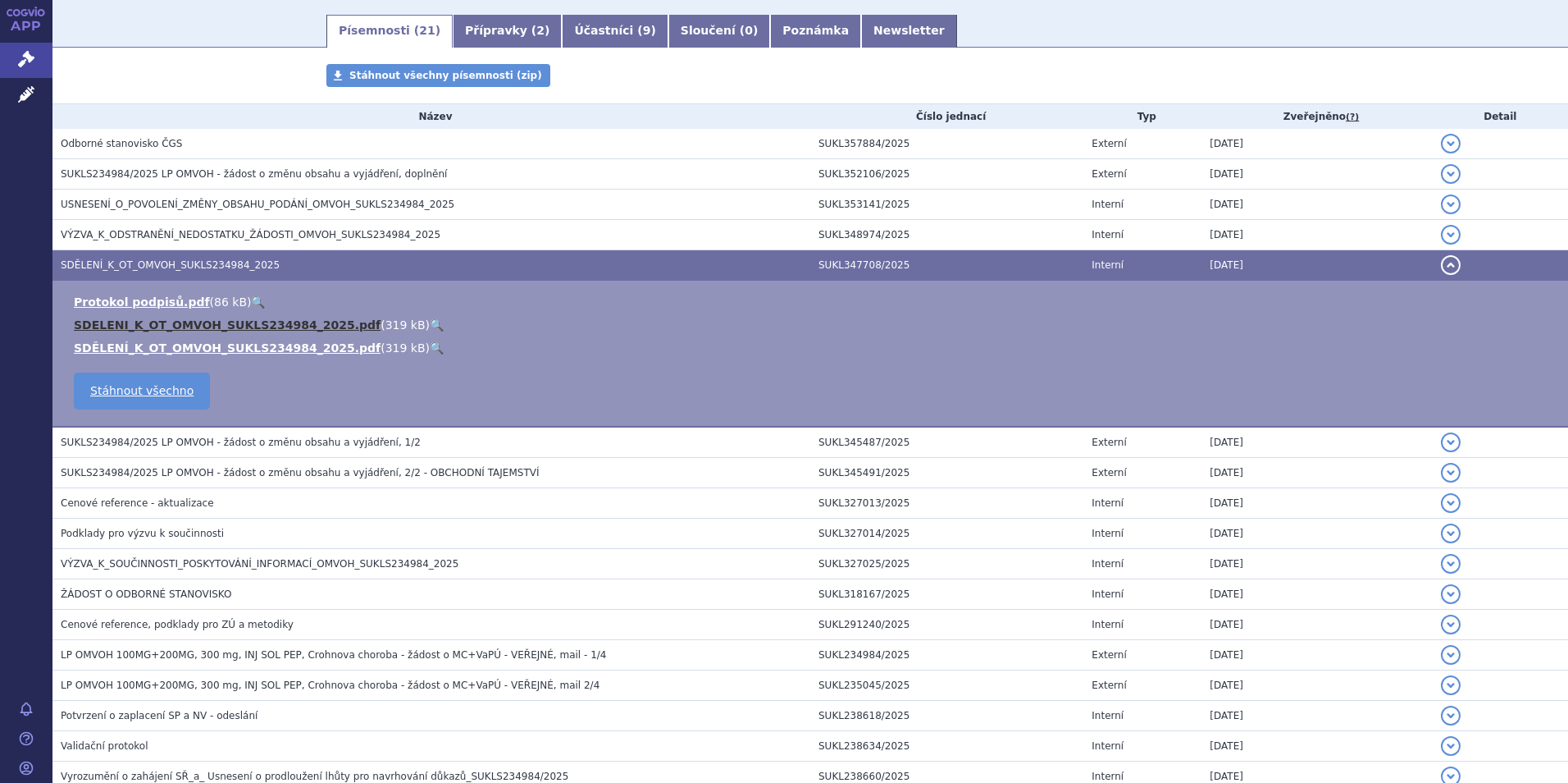
click at [216, 325] on link "SDELENI_K_OT_OMVOH_SUKLS234984_2025.pdf" at bounding box center [227, 325] width 307 height 13
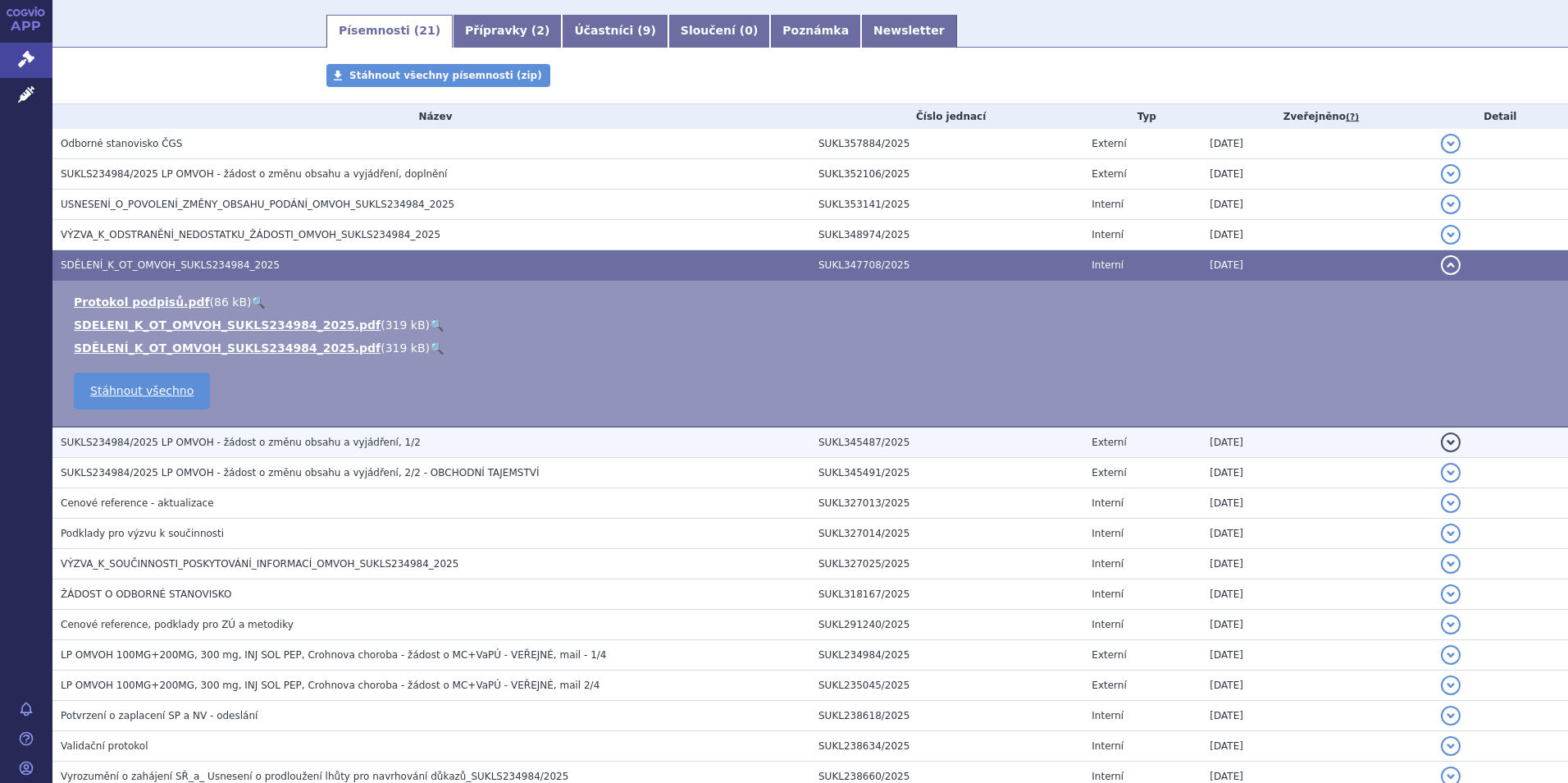
click at [332, 452] on td "SUKLS234984/2025 LP OMVOH - žádost o změnu obsahu a vyjádření, 1/2" at bounding box center [431, 442] width 758 height 32
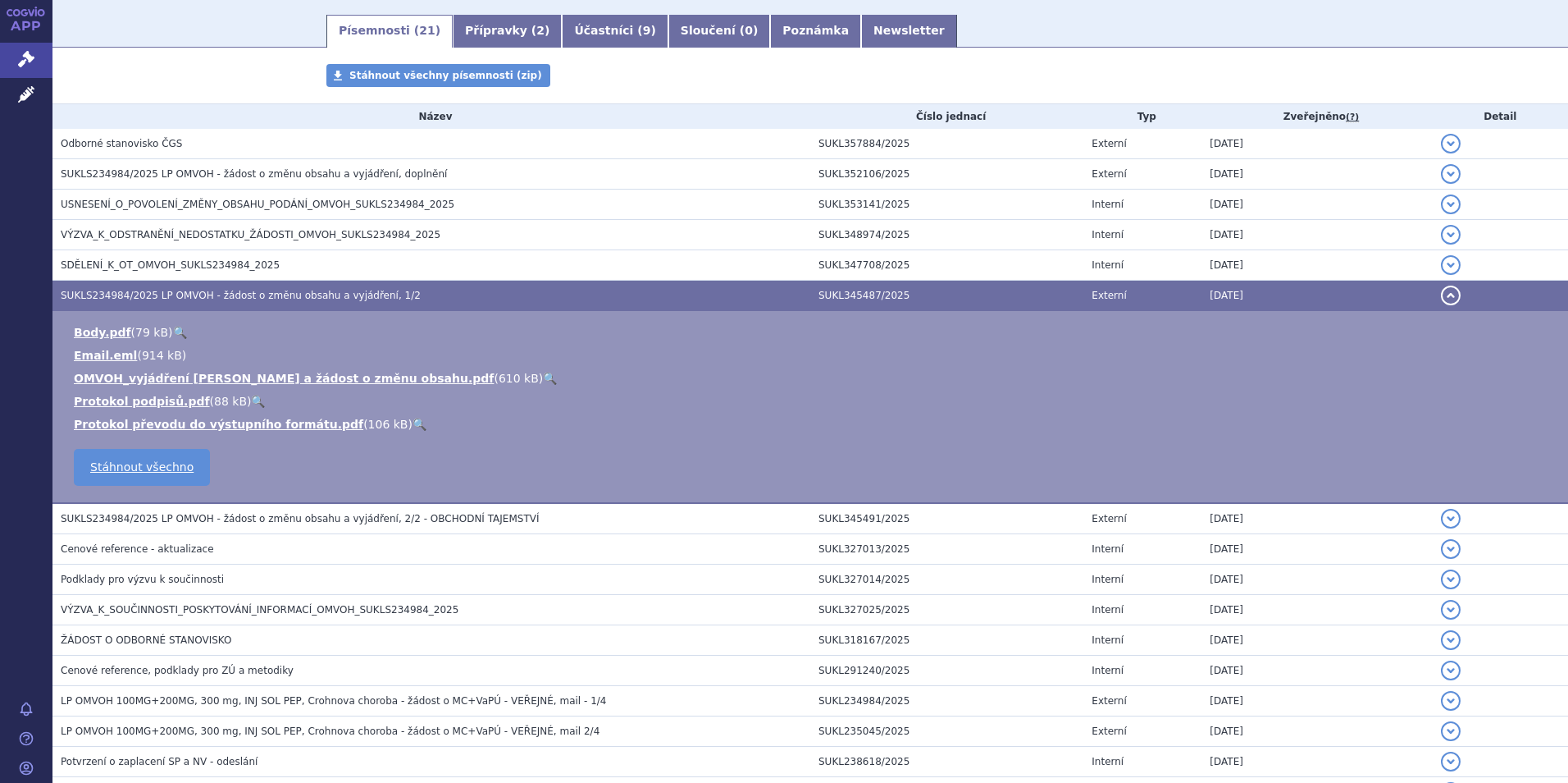
click at [211, 368] on ul "Body.pdf ( 79 kB ) 🔍 Email.eml ( 914 kB ) 610 kB" at bounding box center [810, 378] width 1483 height 109
click at [212, 383] on link "OMVOH_vyjádření Lilly a žádost o změnu obsahu.pdf" at bounding box center [284, 378] width 420 height 13
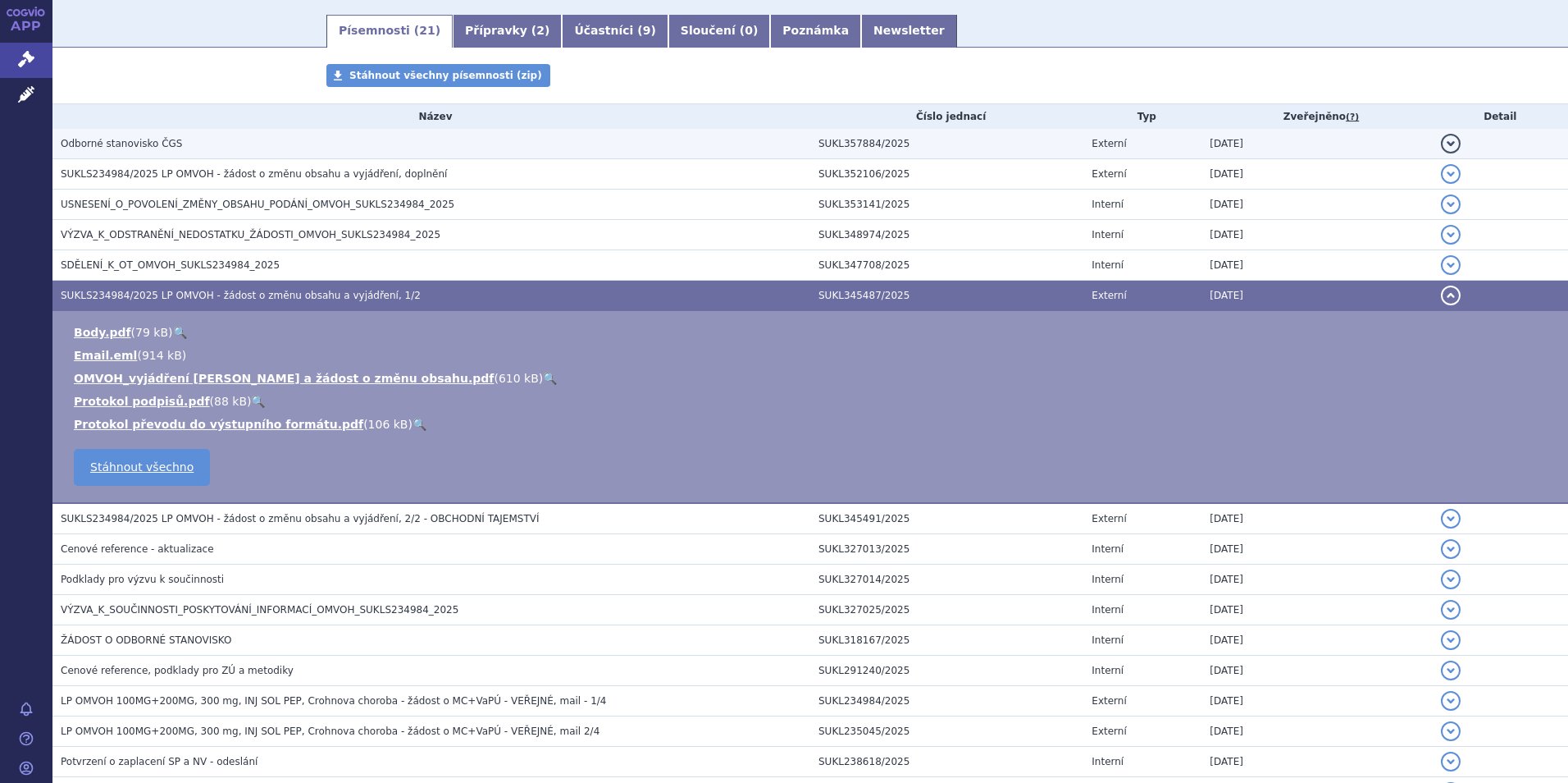
click at [317, 142] on h3 "Odborné stanovisko ČGS" at bounding box center [435, 143] width 750 height 17
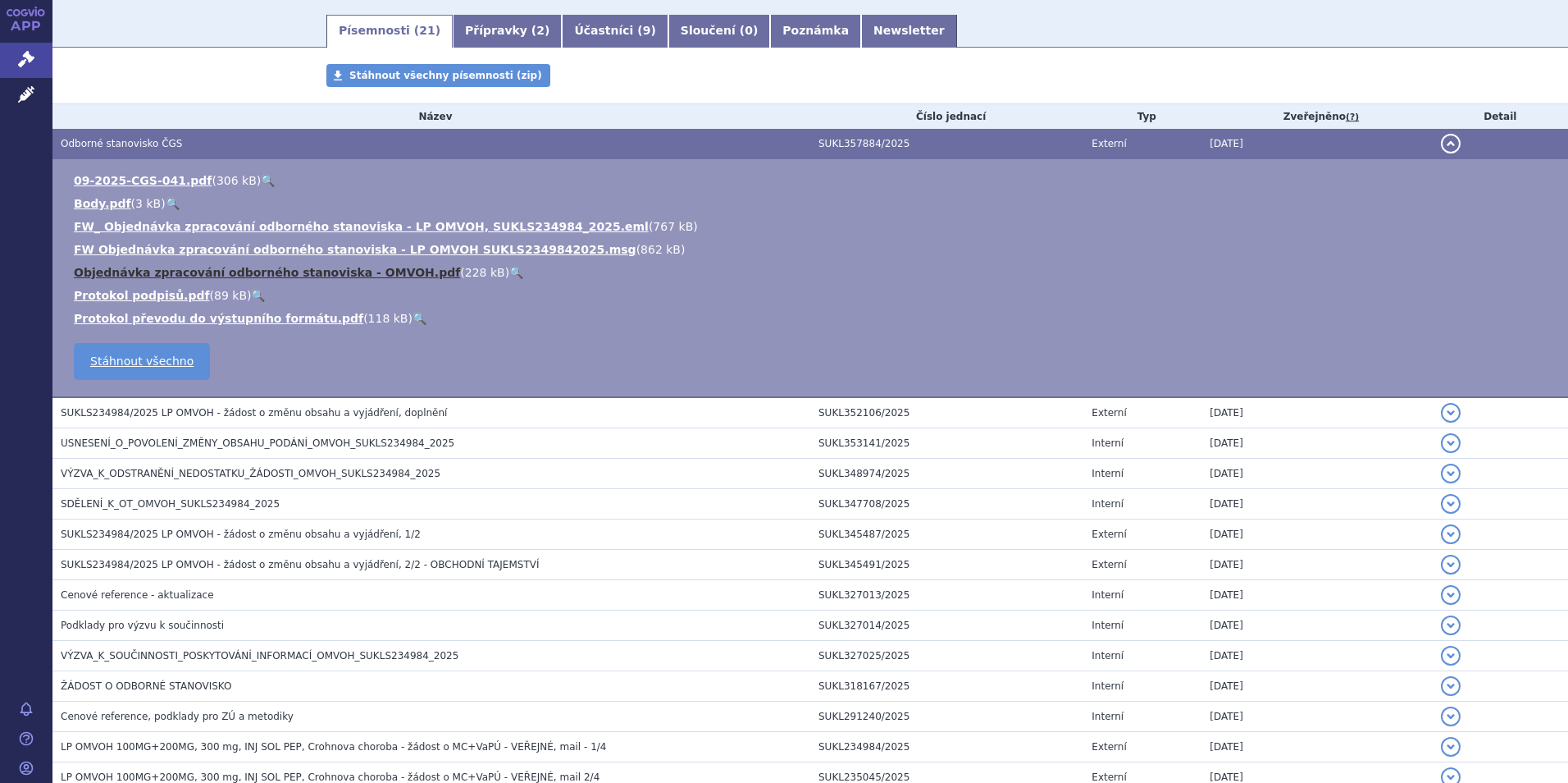
click at [245, 272] on link "Objednávka zpracování odborného stanoviska - OMVOH.pdf" at bounding box center [267, 272] width 386 height 13
click at [95, 179] on link "09-2025-CGS-041.pdf" at bounding box center [143, 181] width 138 height 13
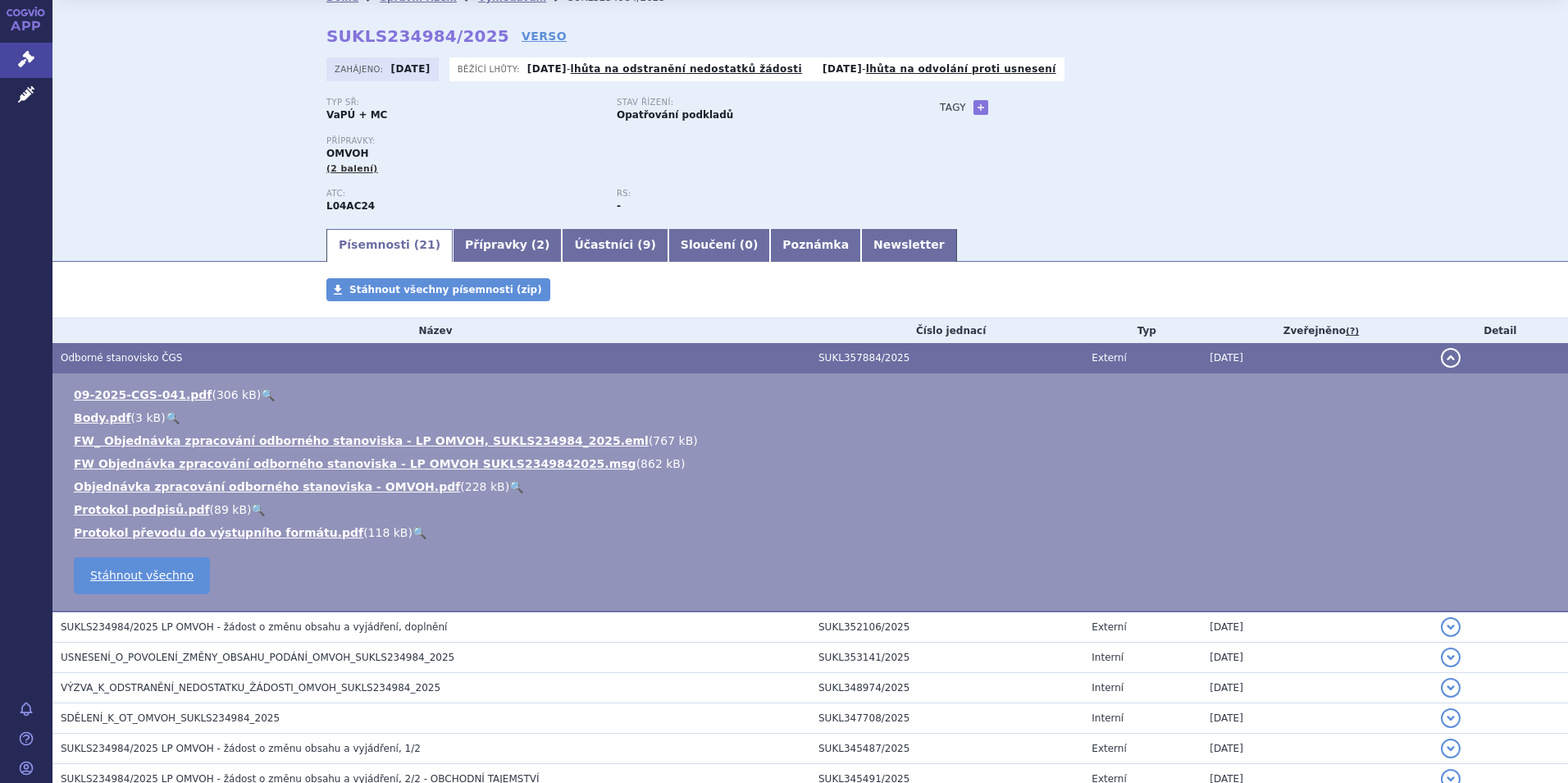
scroll to position [0, 0]
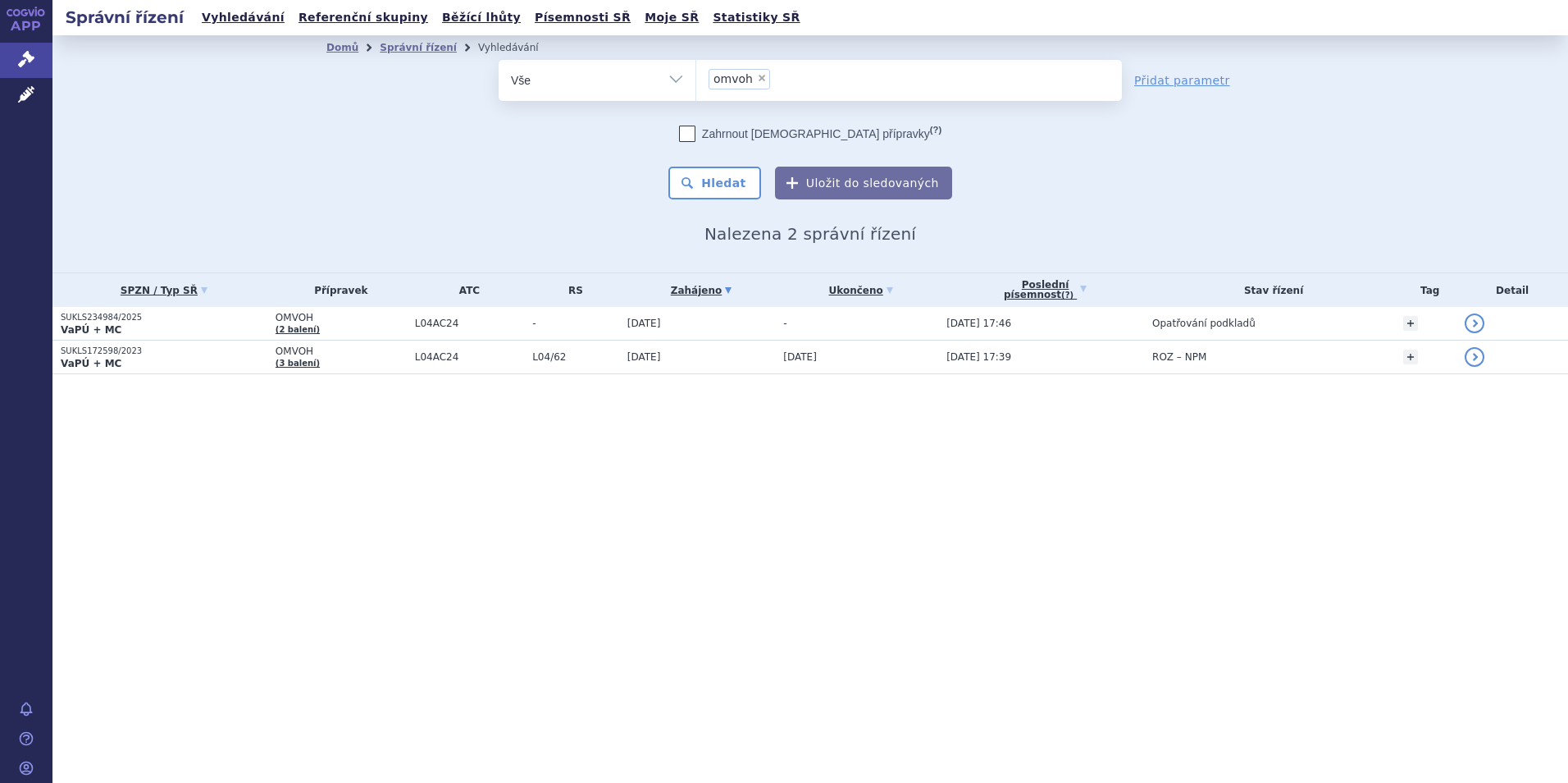
click at [763, 75] on span "×" at bounding box center [762, 78] width 10 height 10
click at [697, 75] on select "omvoh" at bounding box center [696, 79] width 1 height 41
select select
click at [408, 51] on link "Správní řízení" at bounding box center [418, 47] width 77 height 12
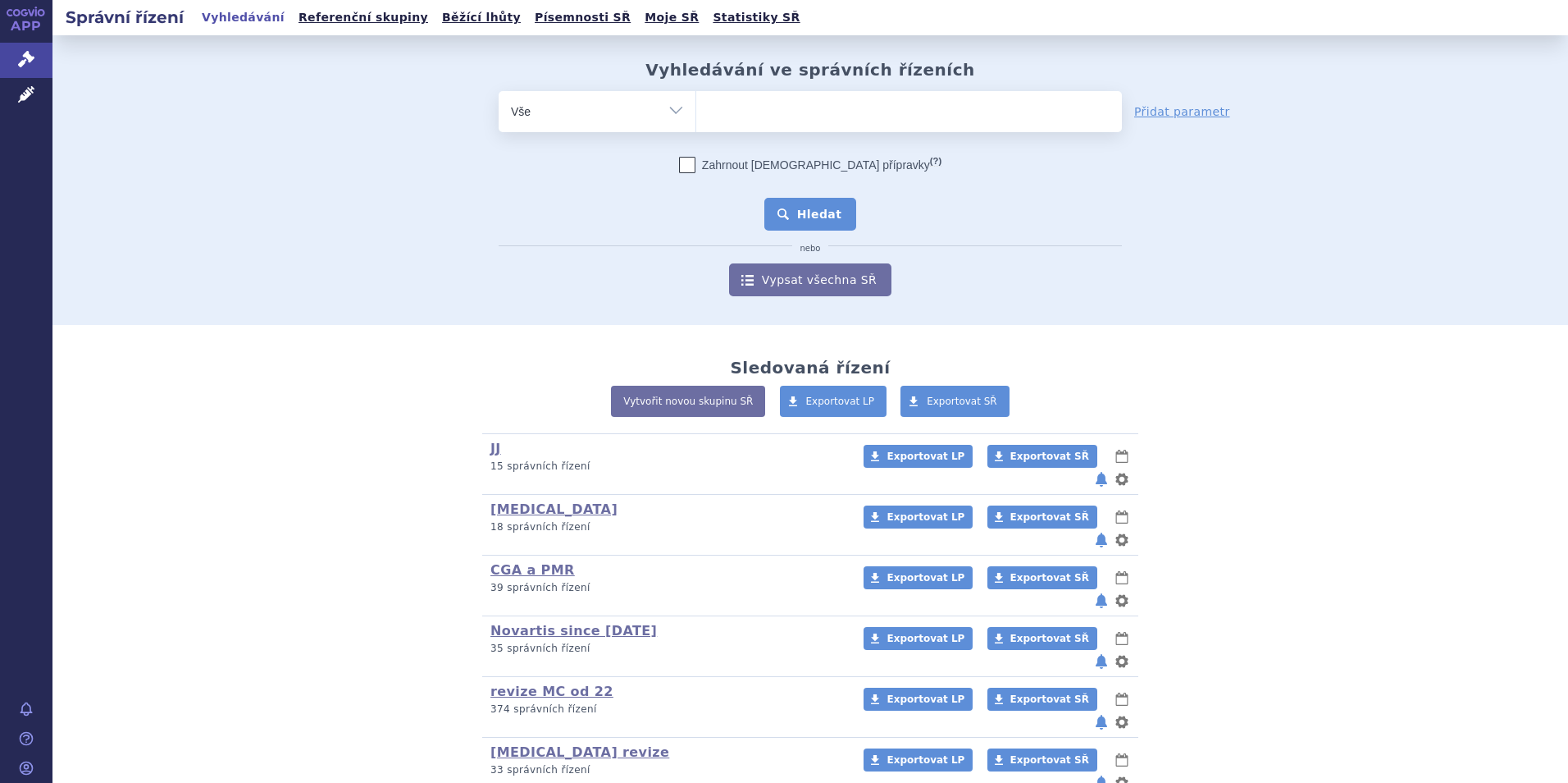
click at [813, 217] on button "Hledat" at bounding box center [811, 214] width 93 height 33
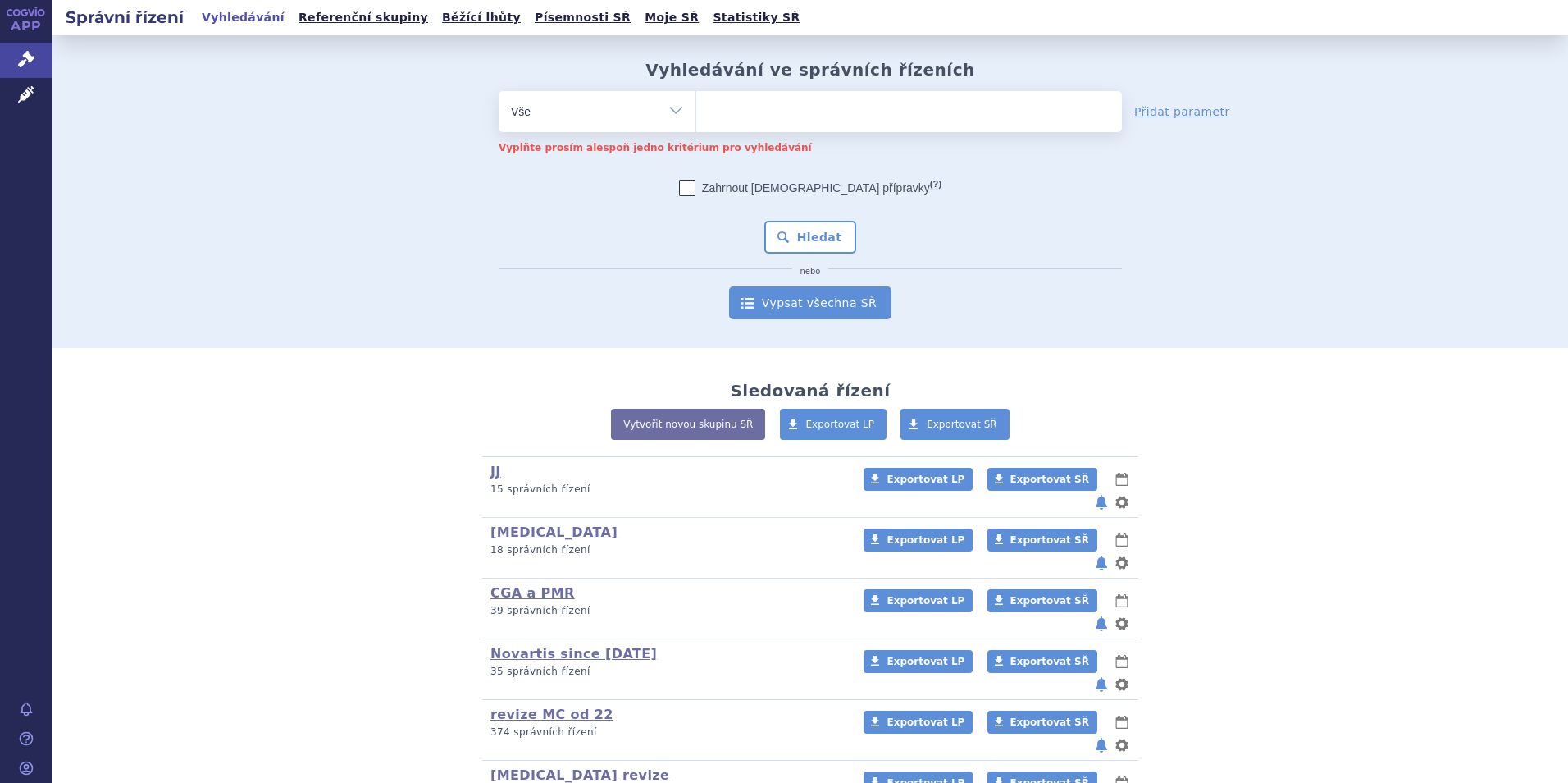
click at [803, 304] on link "Vypsat všechna SŘ" at bounding box center [810, 303] width 163 height 33
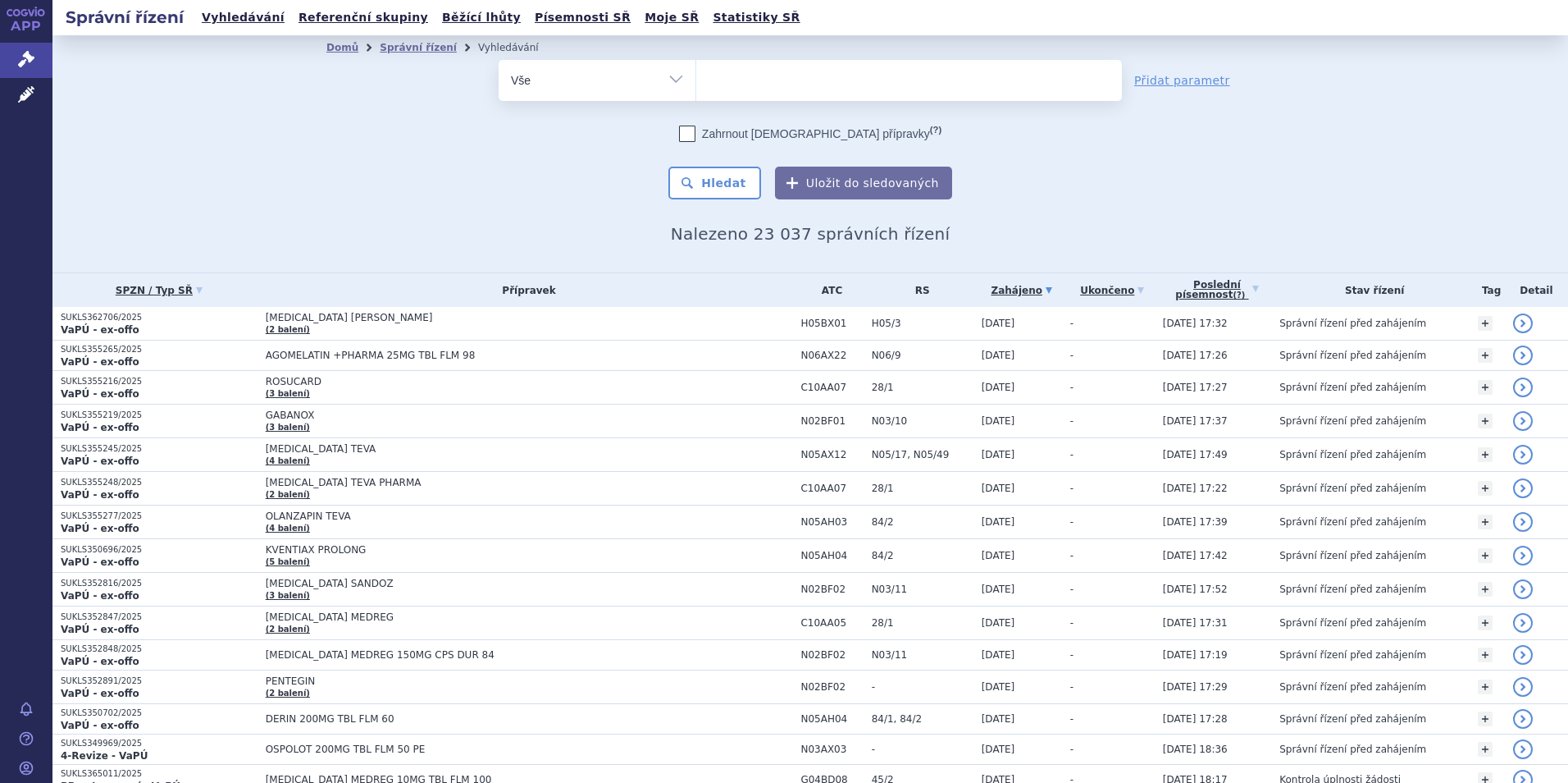
click at [1236, 290] on link "Poslední písemnost (?)" at bounding box center [1216, 289] width 109 height 34
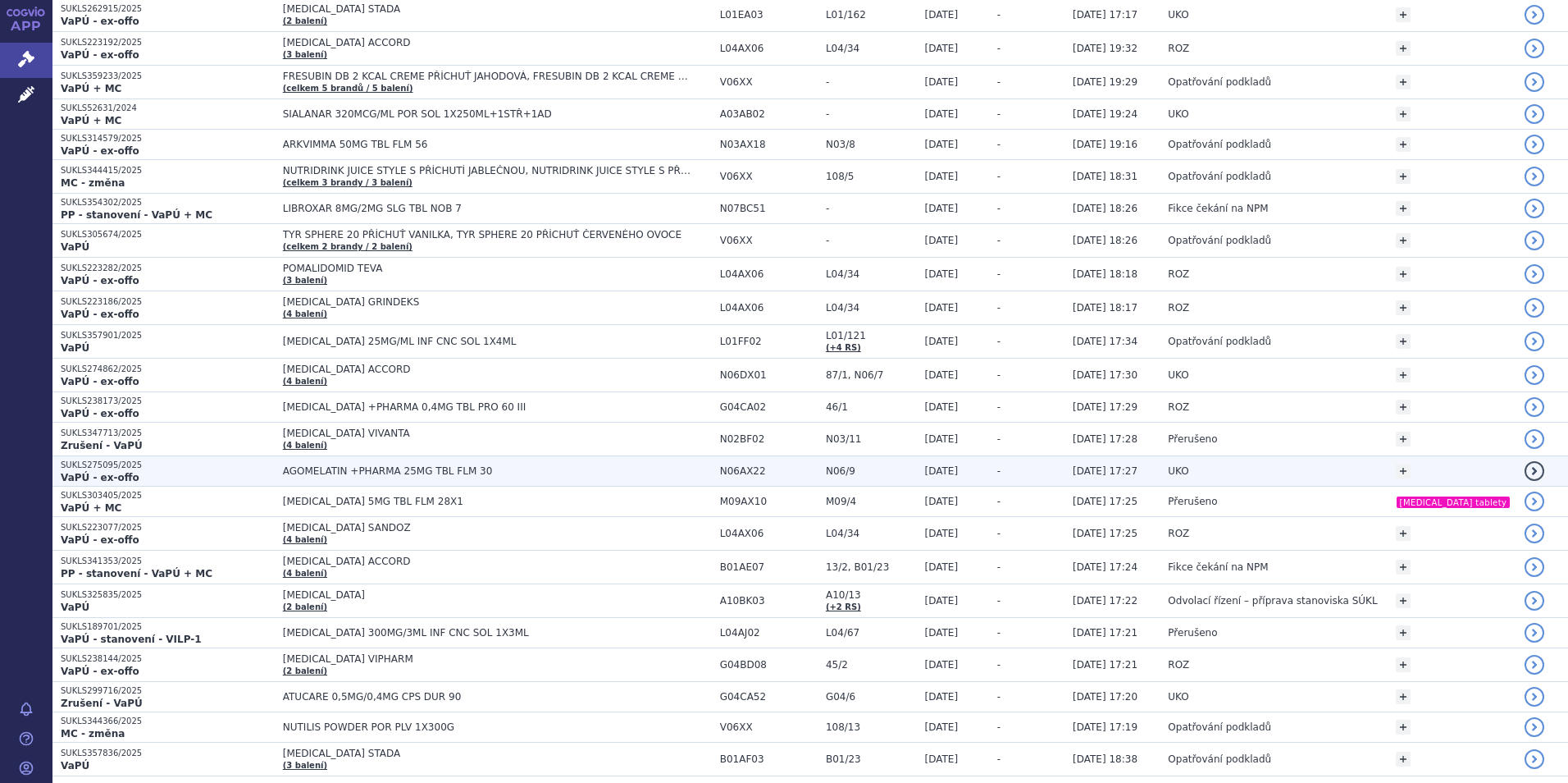
scroll to position [2051, 0]
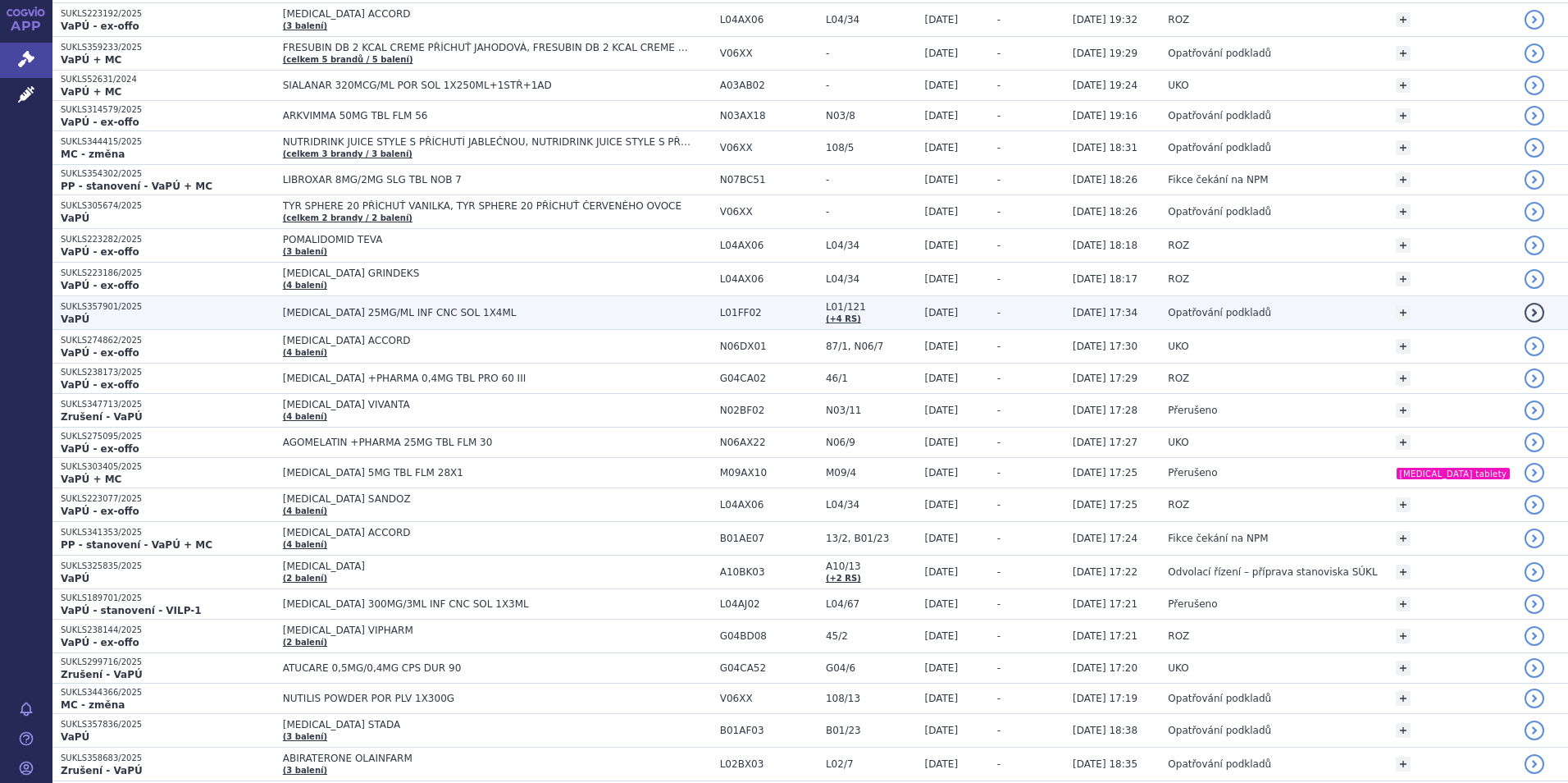
click at [618, 319] on td "KEYTRUDA 25MG/ML INF CNC SOL 1X4ML" at bounding box center [493, 313] width 437 height 34
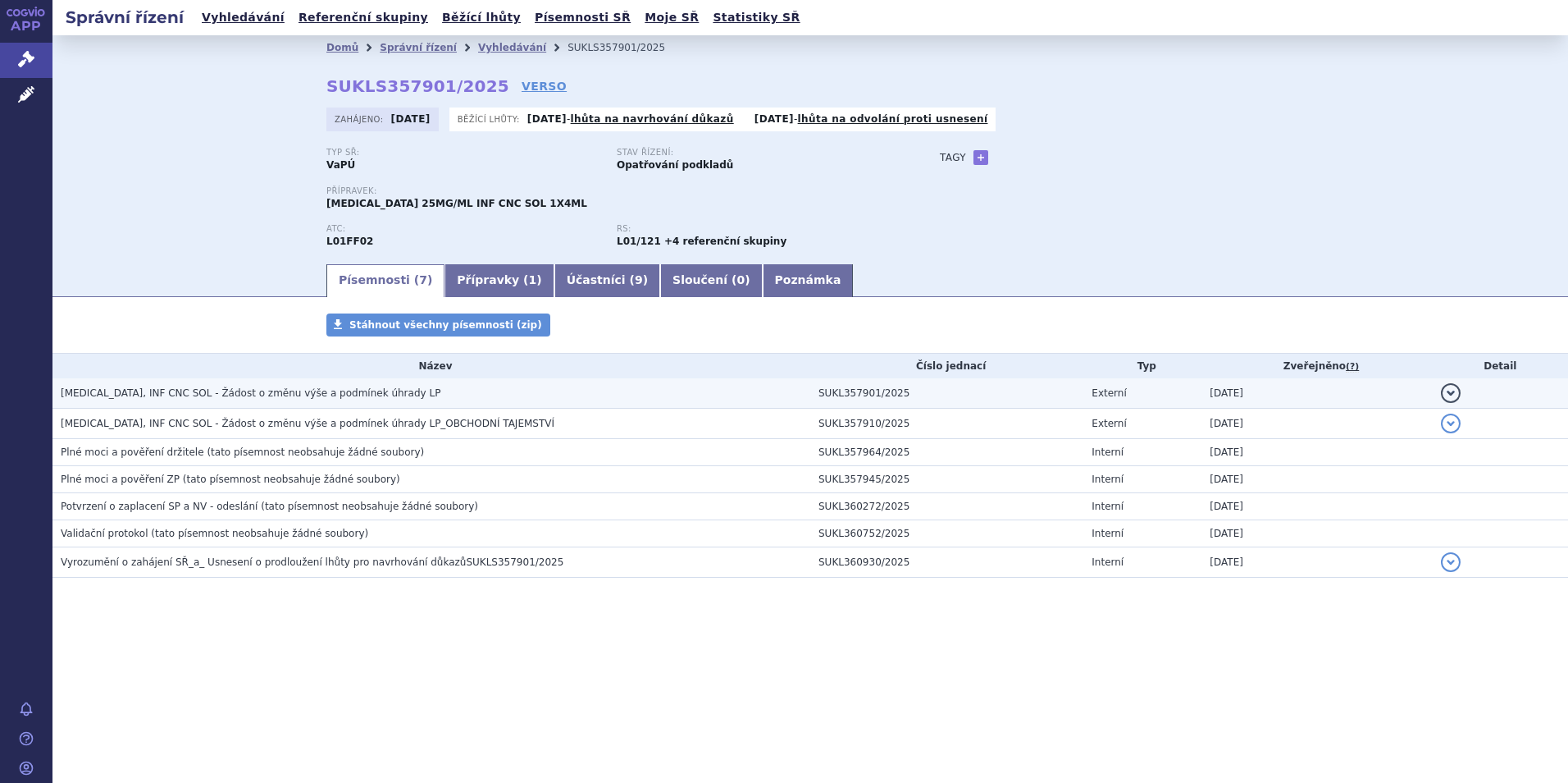
click at [281, 388] on span "KEYTRUDA, INF CNC SOL - Žádost o změnu výše a podmínek úhrady LP" at bounding box center [250, 393] width 380 height 12
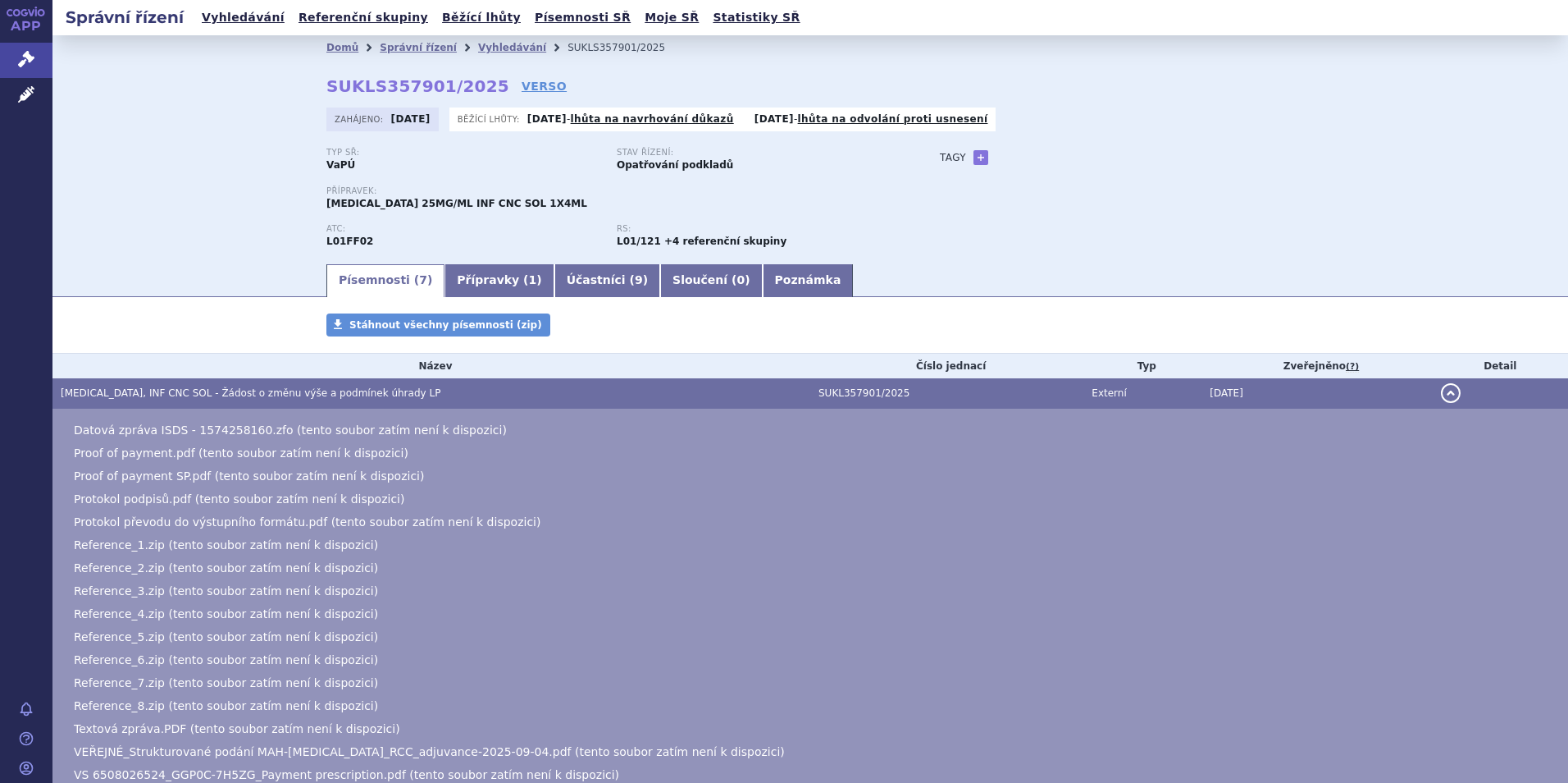
scroll to position [328, 0]
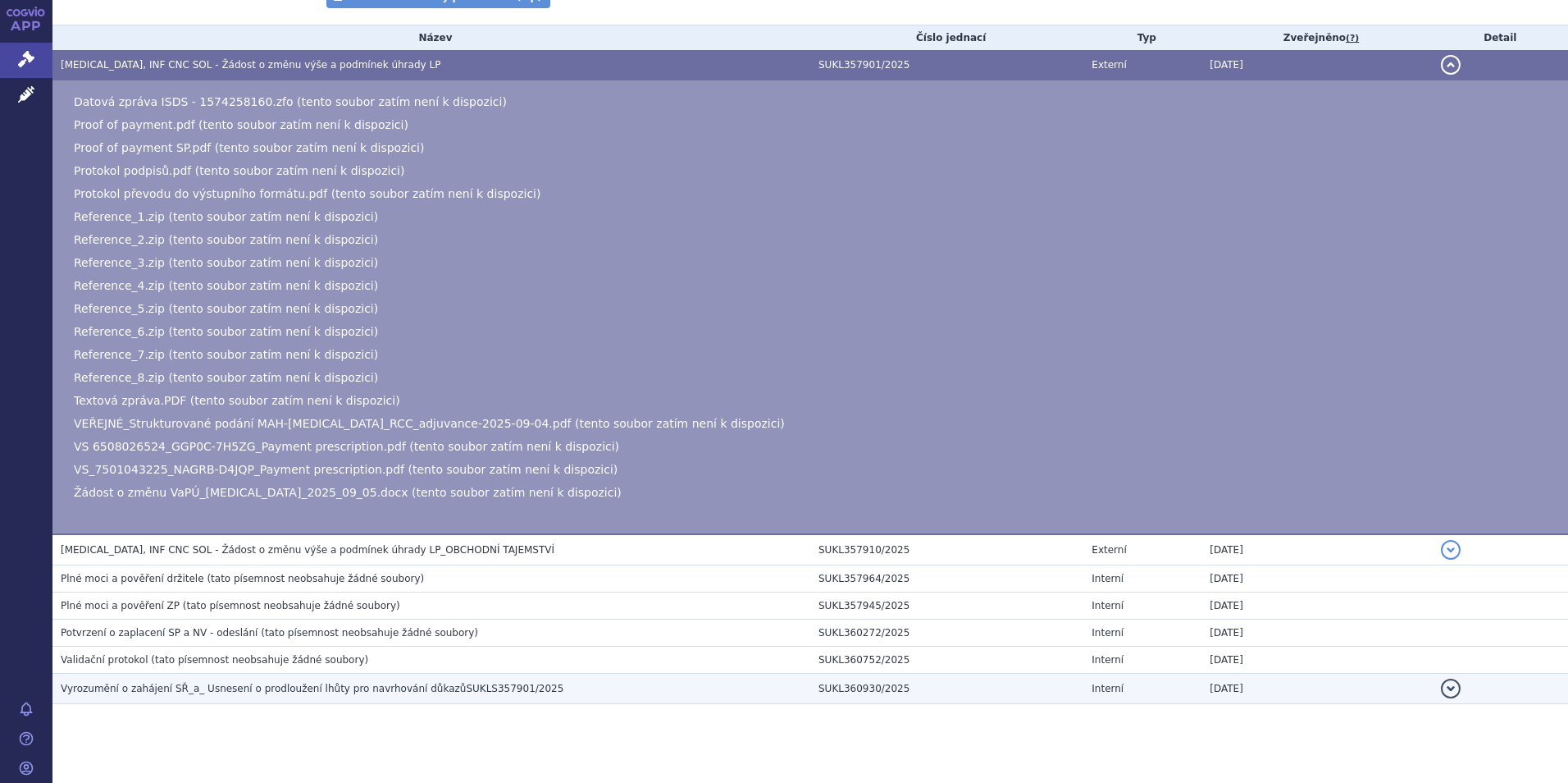
click at [325, 692] on span "Vyrozumění o zahájení SŘ_a_ Usnesení o prodloužení lhůty pro navrhování důkazůS…" at bounding box center [312, 688] width 502 height 12
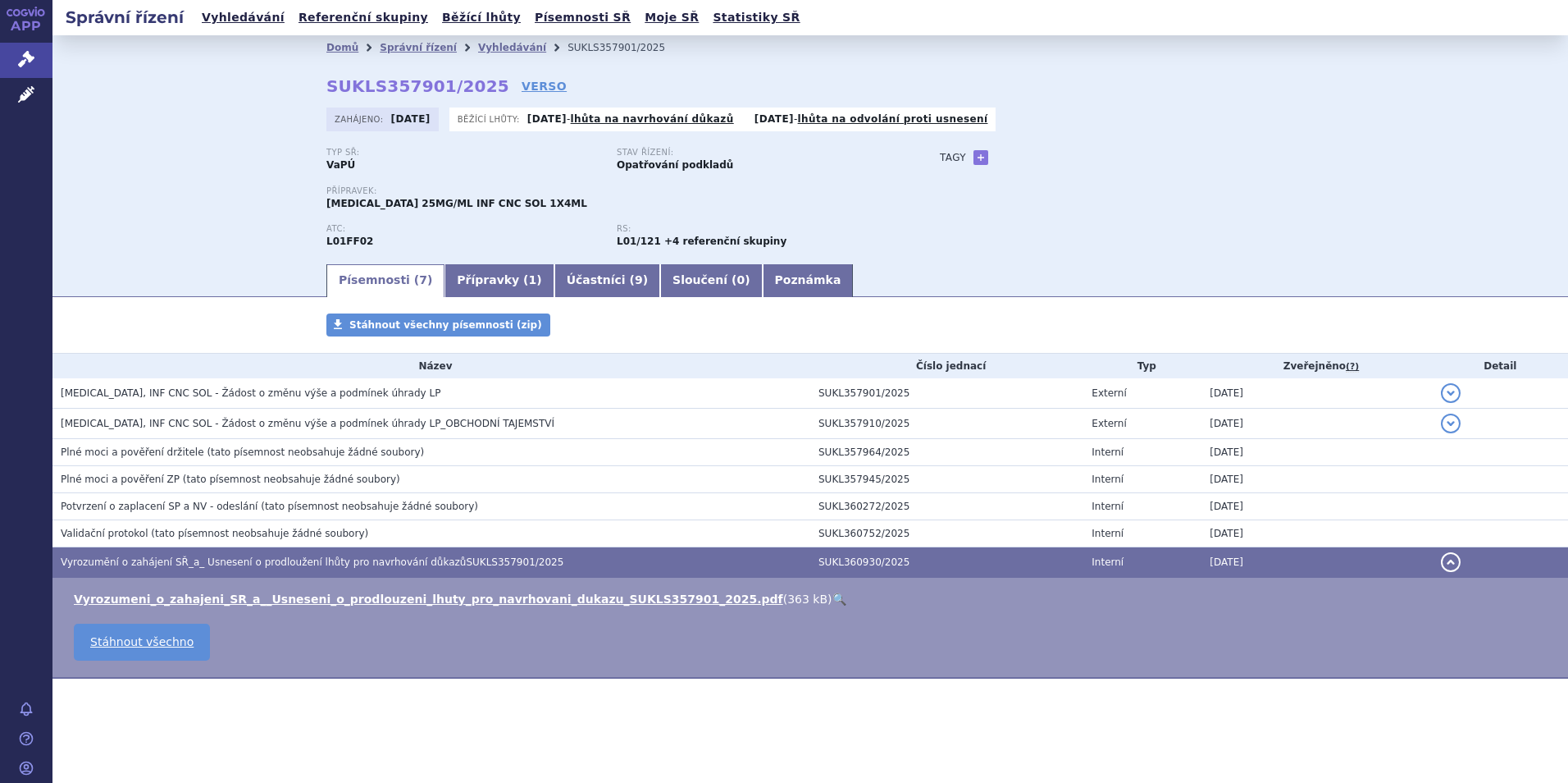
click at [333, 504] on span "(tato písemnost neobsahuje žádné soubory)" at bounding box center [370, 506] width 217 height 12
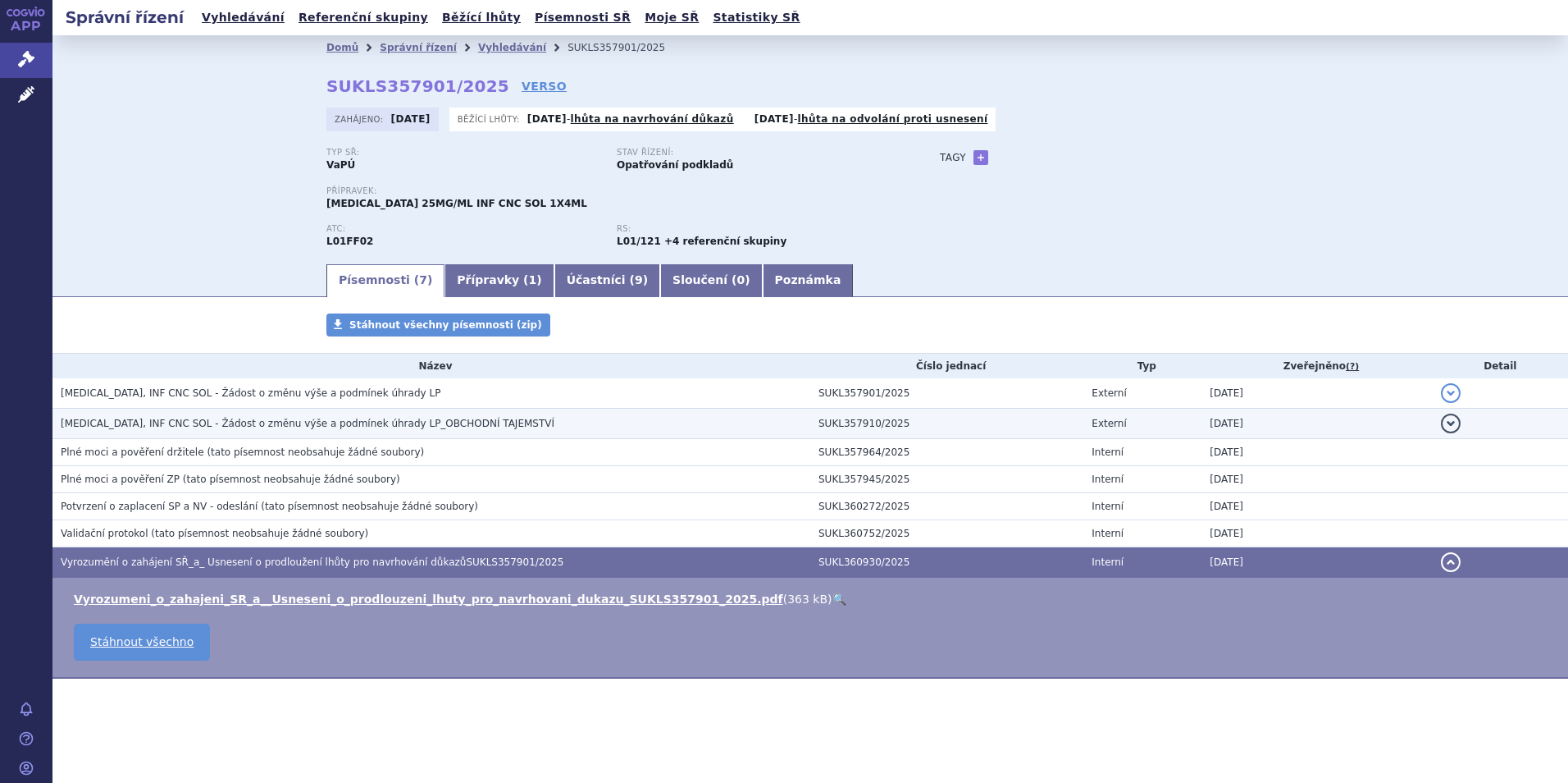
click at [294, 411] on td "KEYTRUDA, INF CNC SOL - Žádost o změnu výše a podmínek úhrady LP_OBCHODNÍ TAJEM…" at bounding box center [431, 424] width 758 height 31
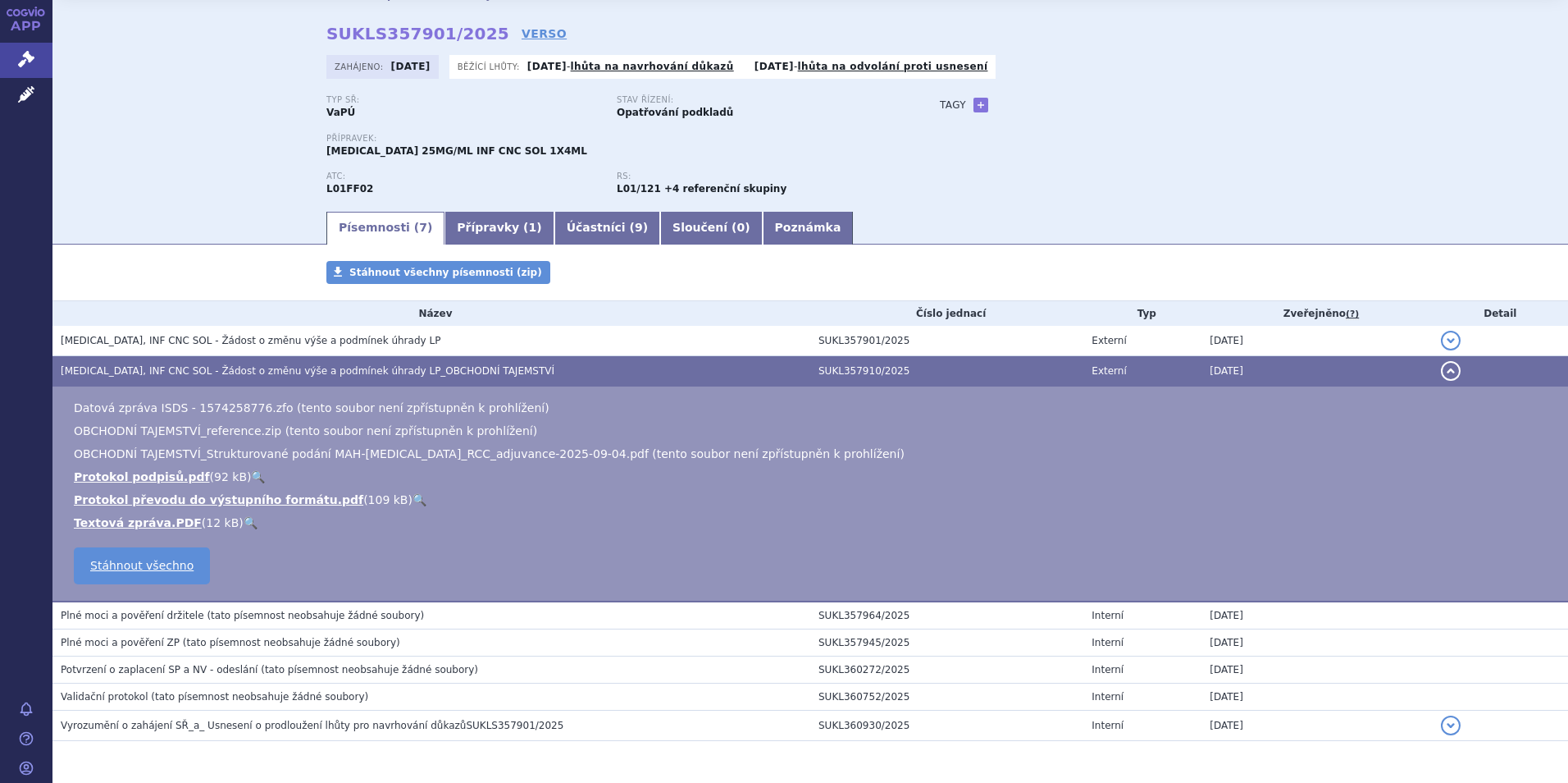
scroll to position [109, 0]
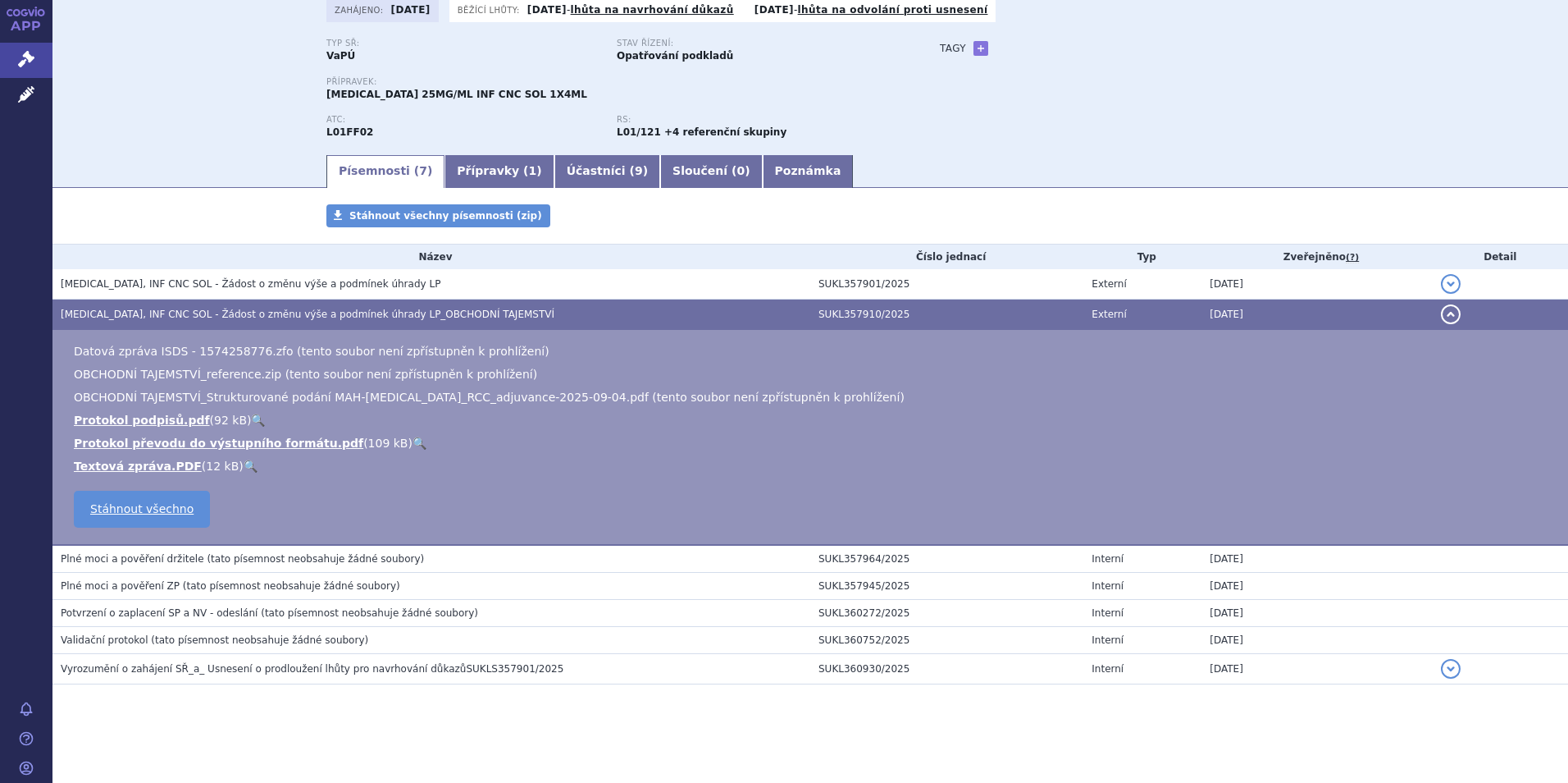
click at [94, 640] on span "Validační protokol" at bounding box center [104, 640] width 88 height 12
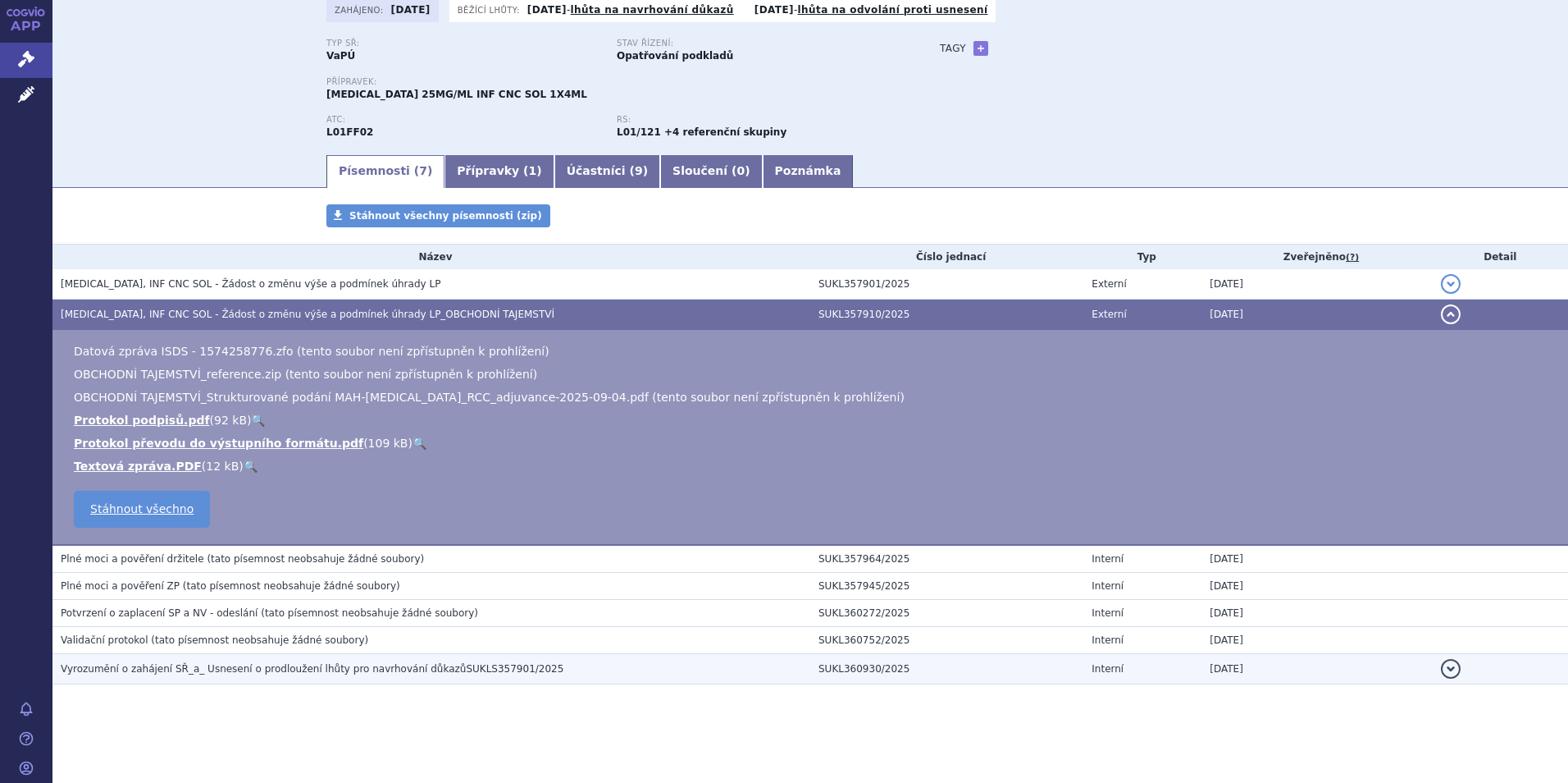
click at [103, 674] on span "Vyrozumění o zahájení SŘ_a_ Usnesení o prodloužení lhůty pro navrhování důkazůS…" at bounding box center [312, 669] width 502 height 12
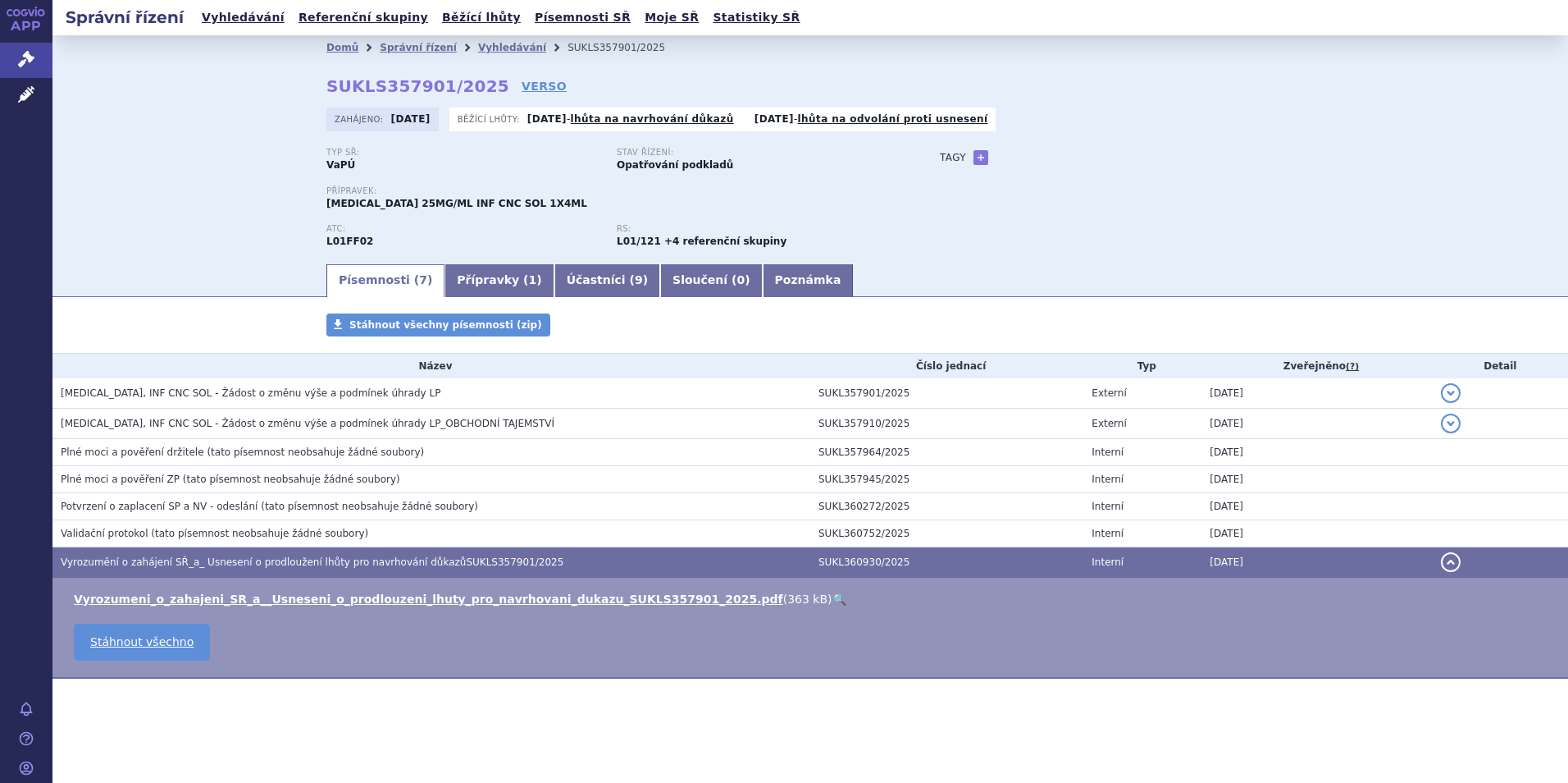
scroll to position [0, 0]
click at [196, 537] on span "(tato písemnost neobsahuje žádné soubory)" at bounding box center [260, 533] width 217 height 12
click at [110, 539] on span "Validační protokol" at bounding box center [104, 533] width 88 height 12
click at [109, 371] on th "Název" at bounding box center [431, 366] width 758 height 25
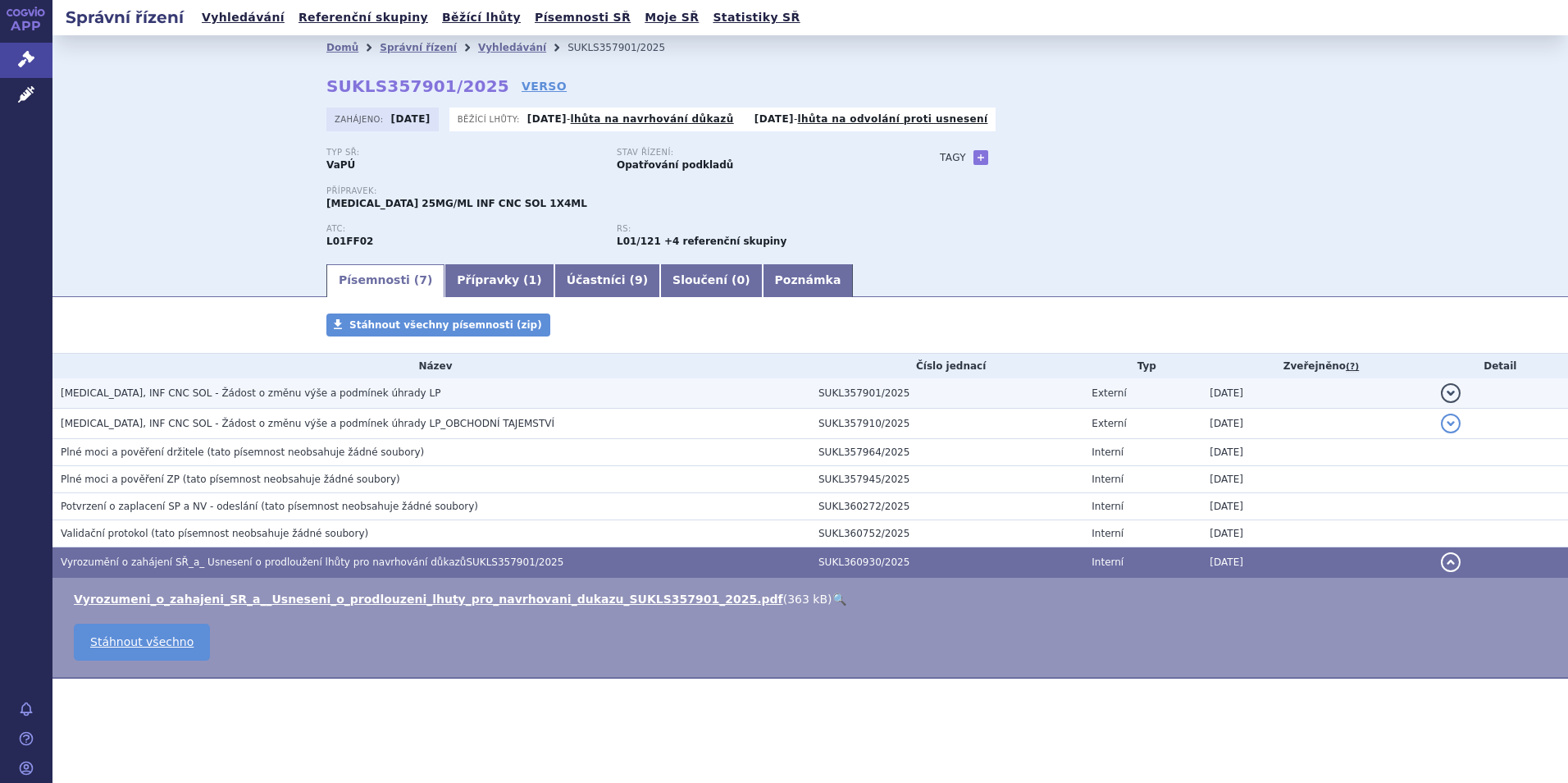
click at [104, 388] on span "KEYTRUDA, INF CNC SOL - Žádost o změnu výše a podmínek úhrady LP" at bounding box center [250, 393] width 380 height 12
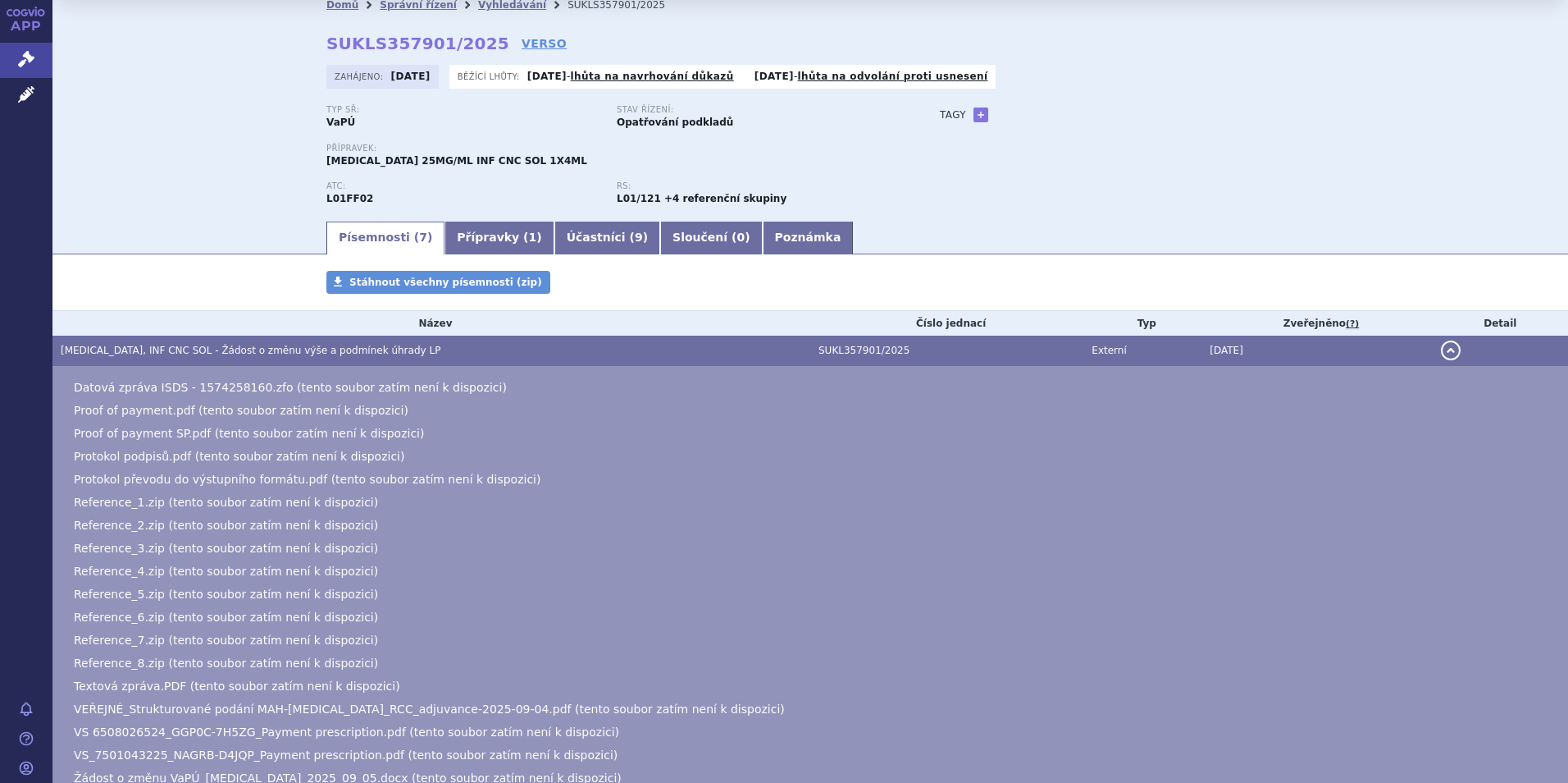
scroll to position [82, 0]
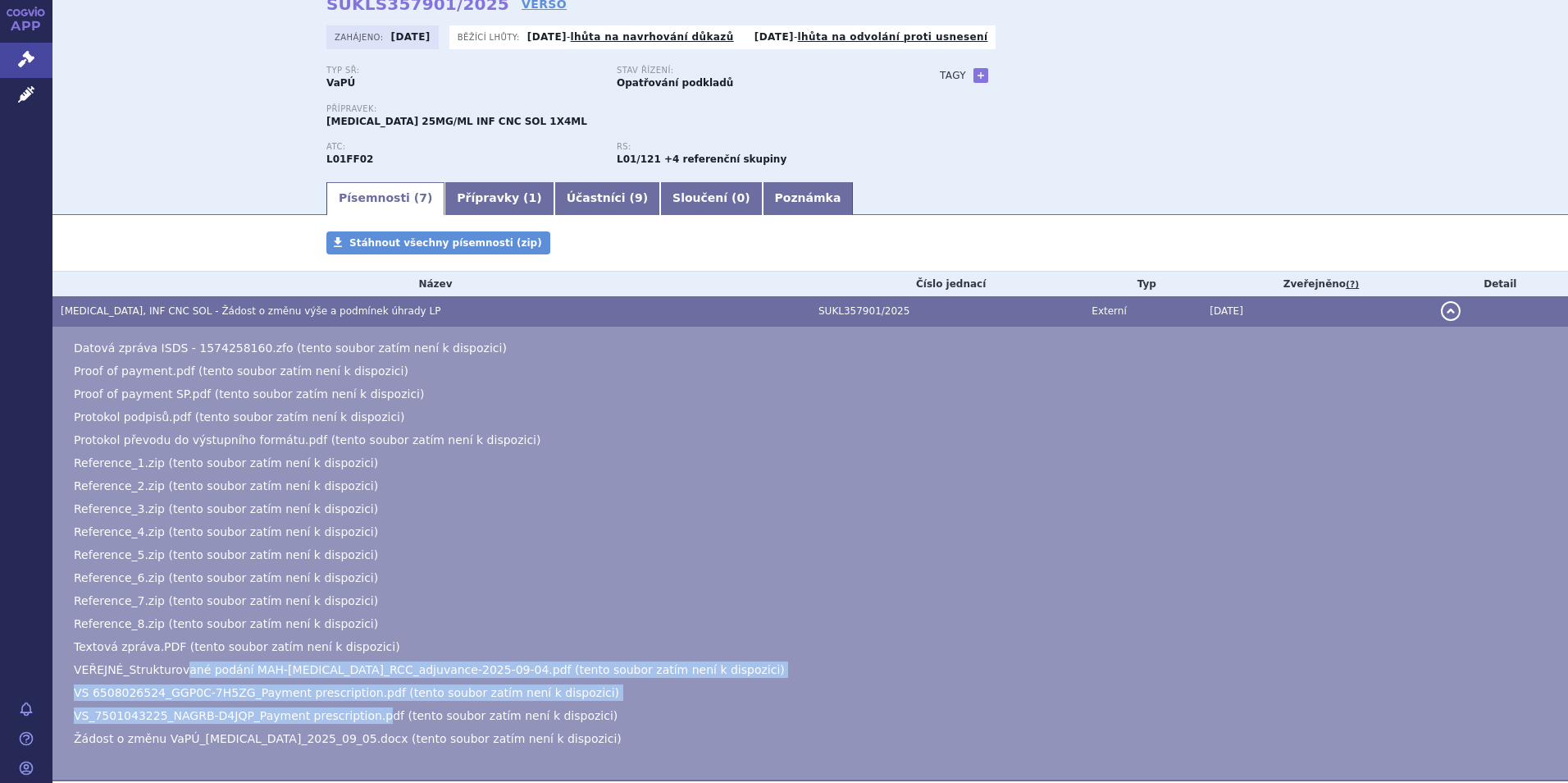
drag, startPoint x: 187, startPoint y: 668, endPoint x: 352, endPoint y: 703, distance: 168.7
click at [352, 703] on ul "Datová zpráva ISDS - 1574258160.zfo (tento soubor zatím není k dispozici) Proof…" at bounding box center [810, 542] width 1483 height 407
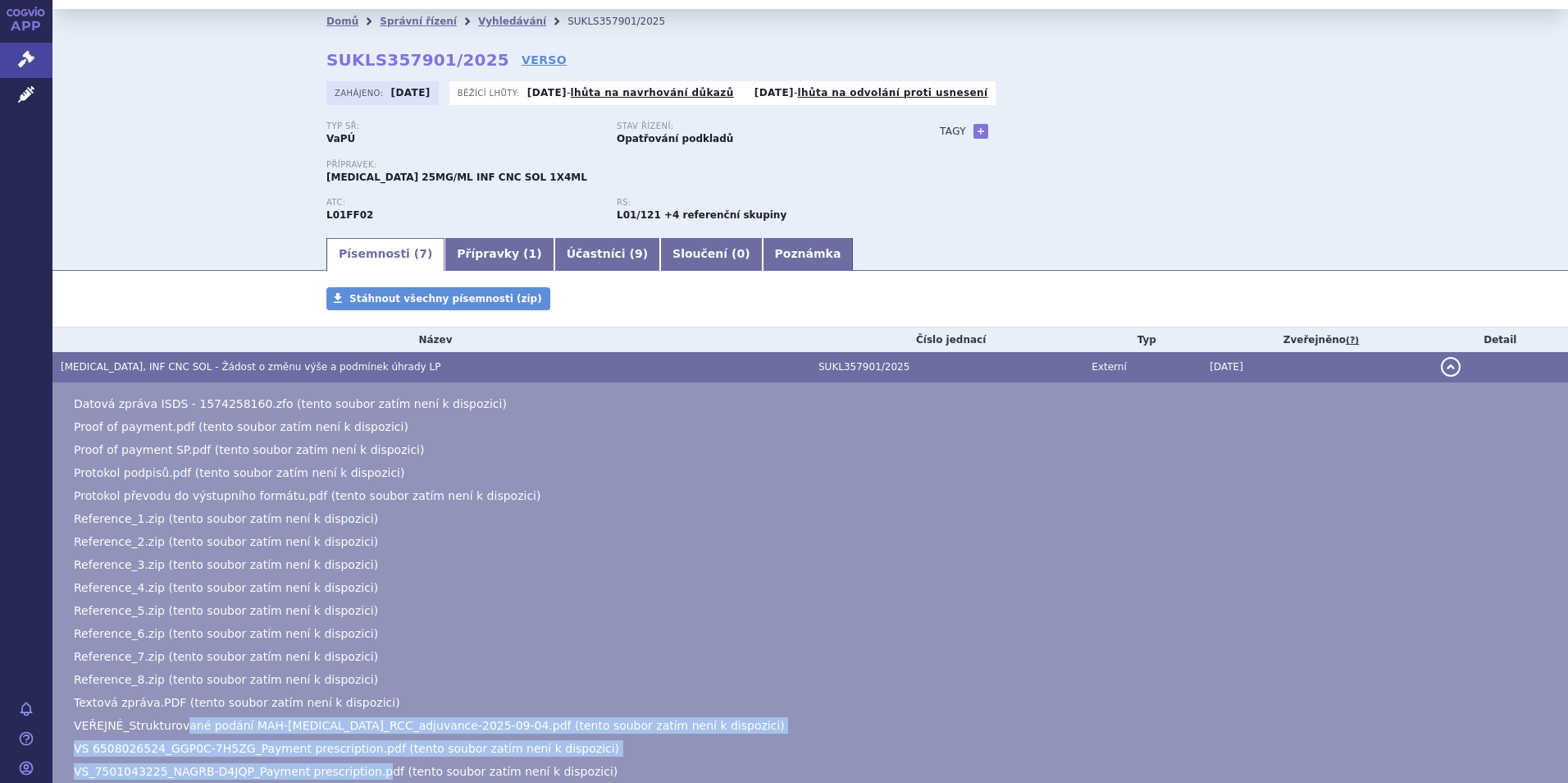
scroll to position [0, 0]
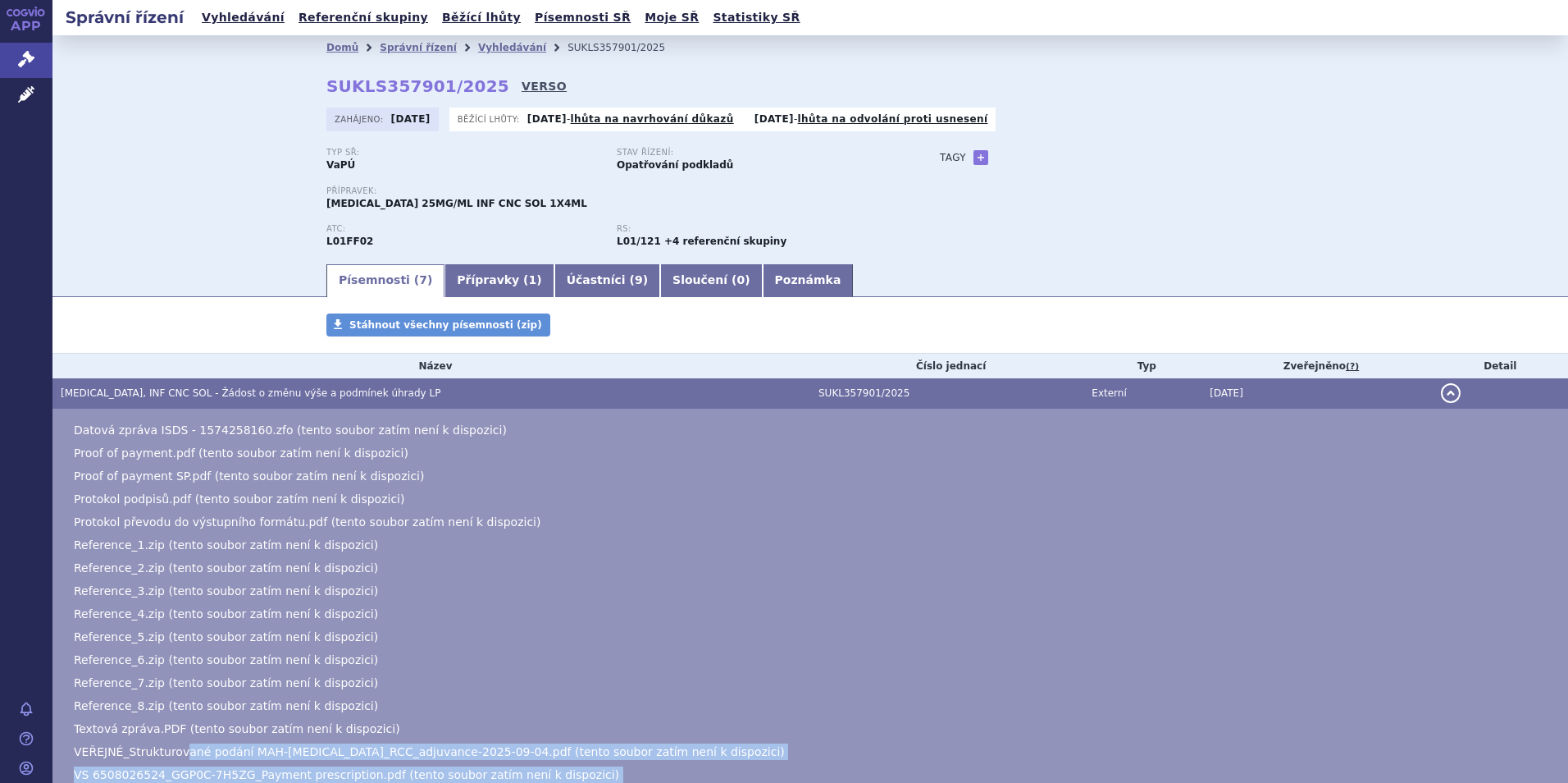
click at [522, 85] on link "VERSO" at bounding box center [544, 86] width 45 height 17
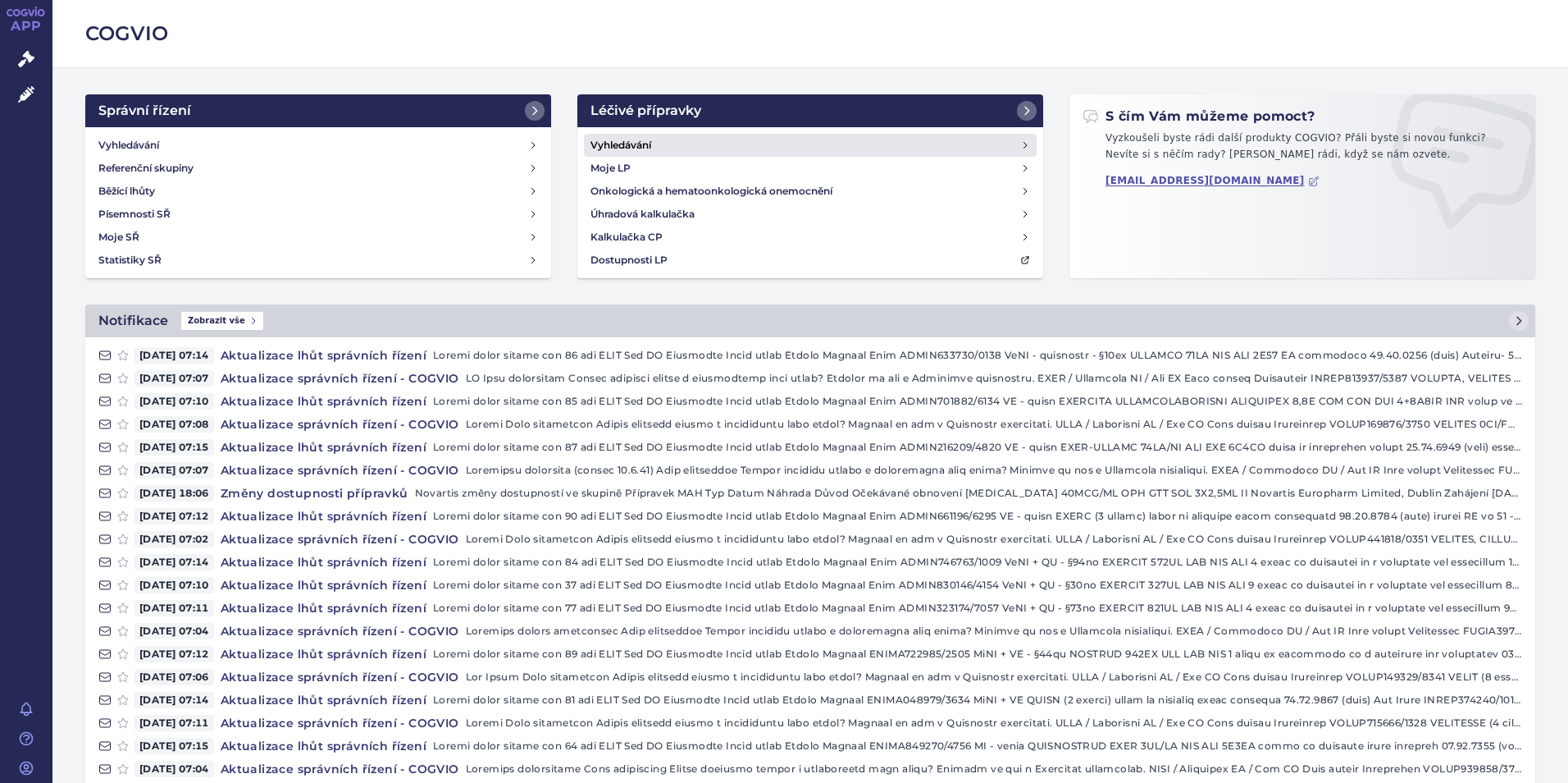
click at [658, 151] on link "Vyhledávání" at bounding box center [810, 145] width 453 height 23
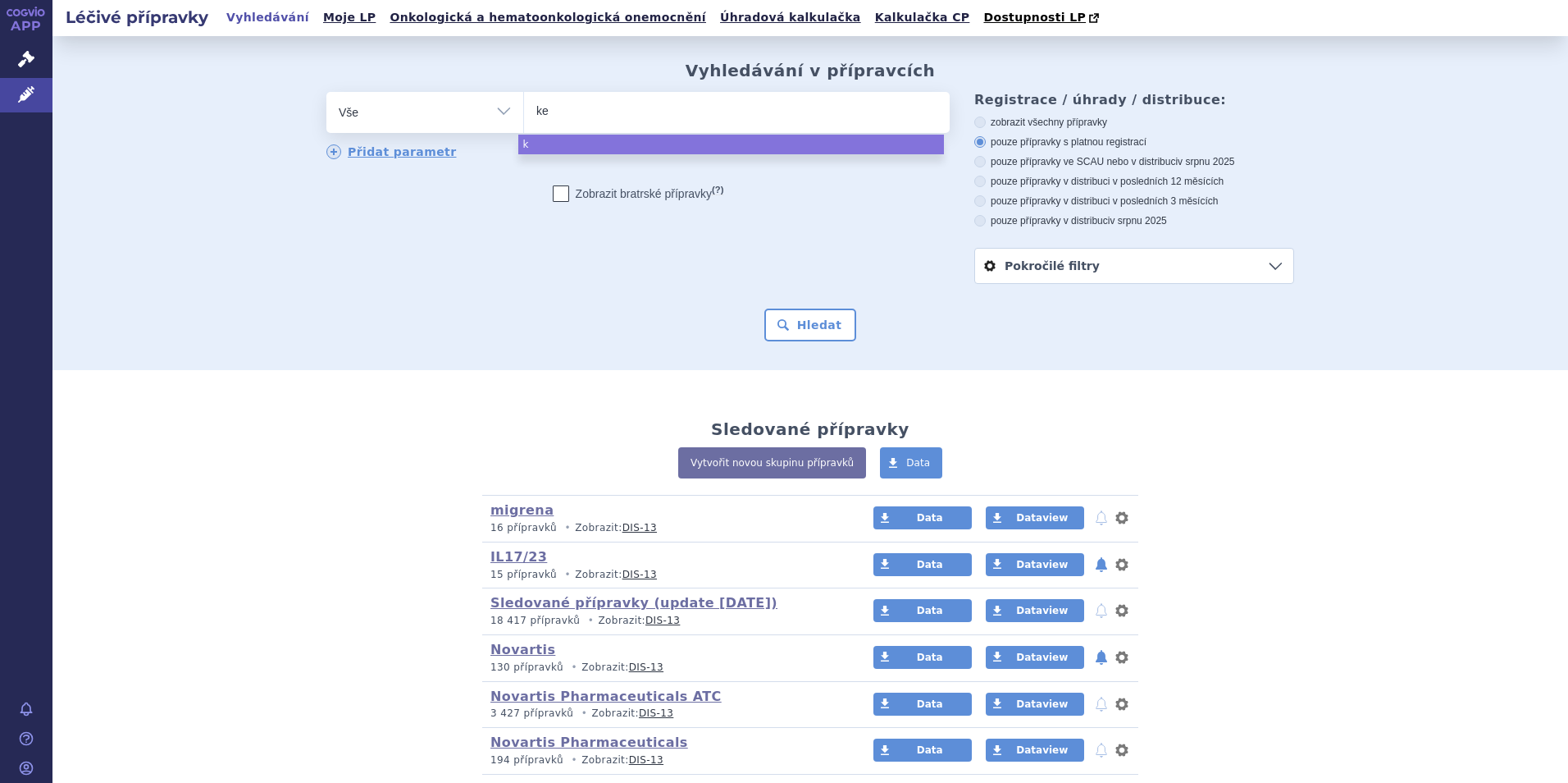
type input "key"
type input "keyt"
type input "keytr"
type input "keytru"
type input "keytrud"
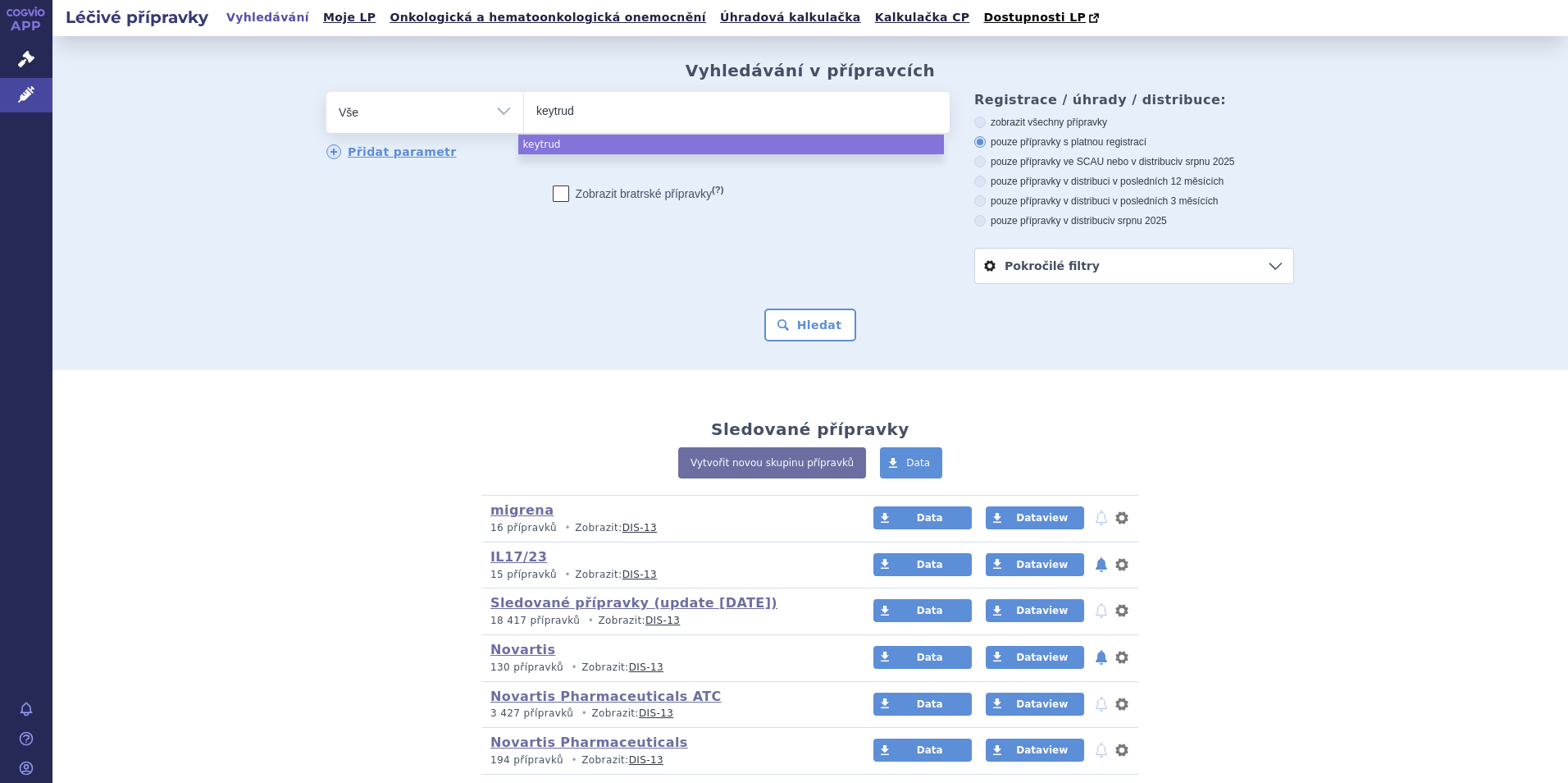
type input "keytrudy"
type input "keytrud"
type input "[MEDICAL_DATA]"
select select "[MEDICAL_DATA]"
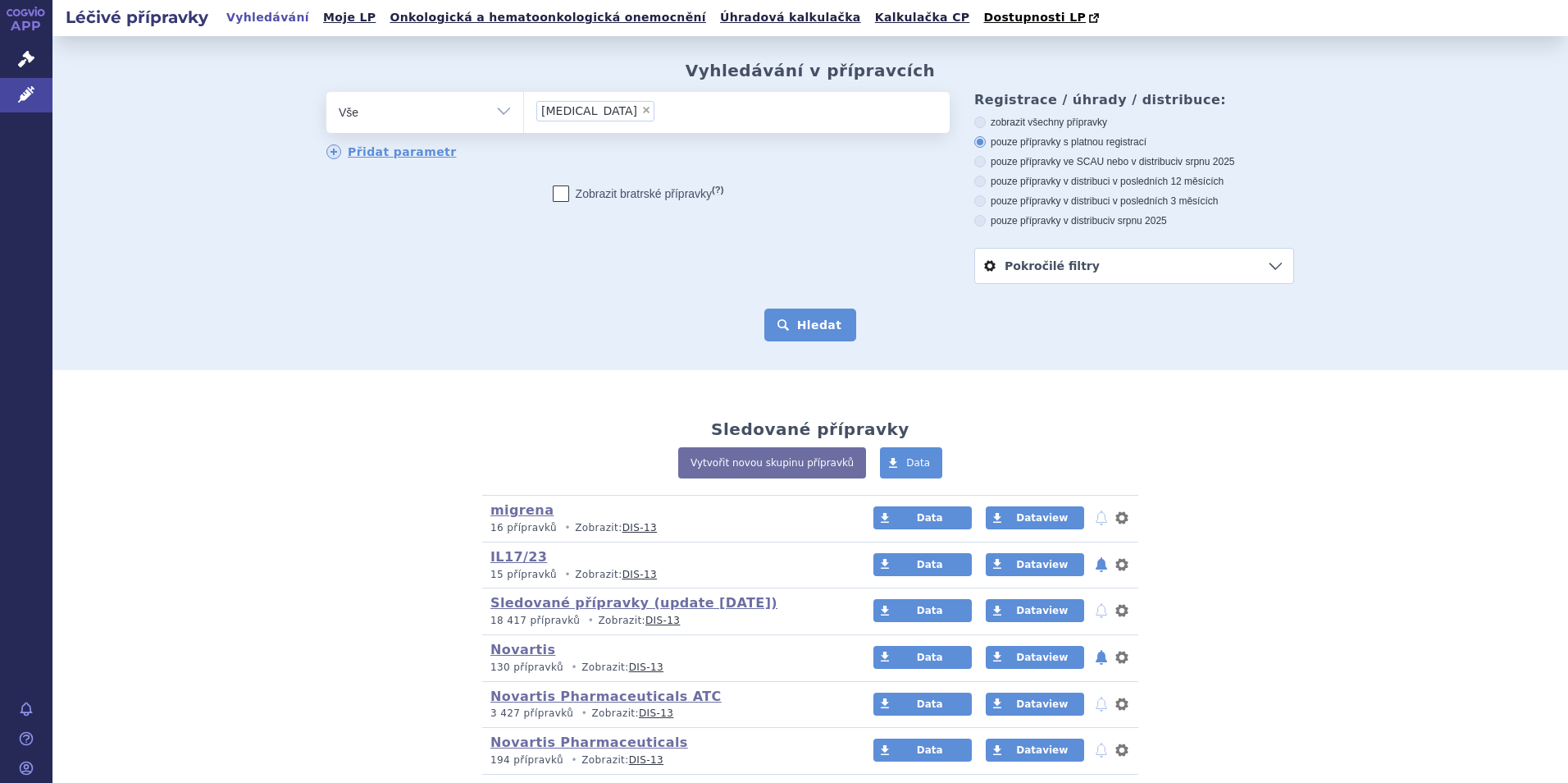
click at [831, 323] on button "Hledat" at bounding box center [811, 325] width 93 height 33
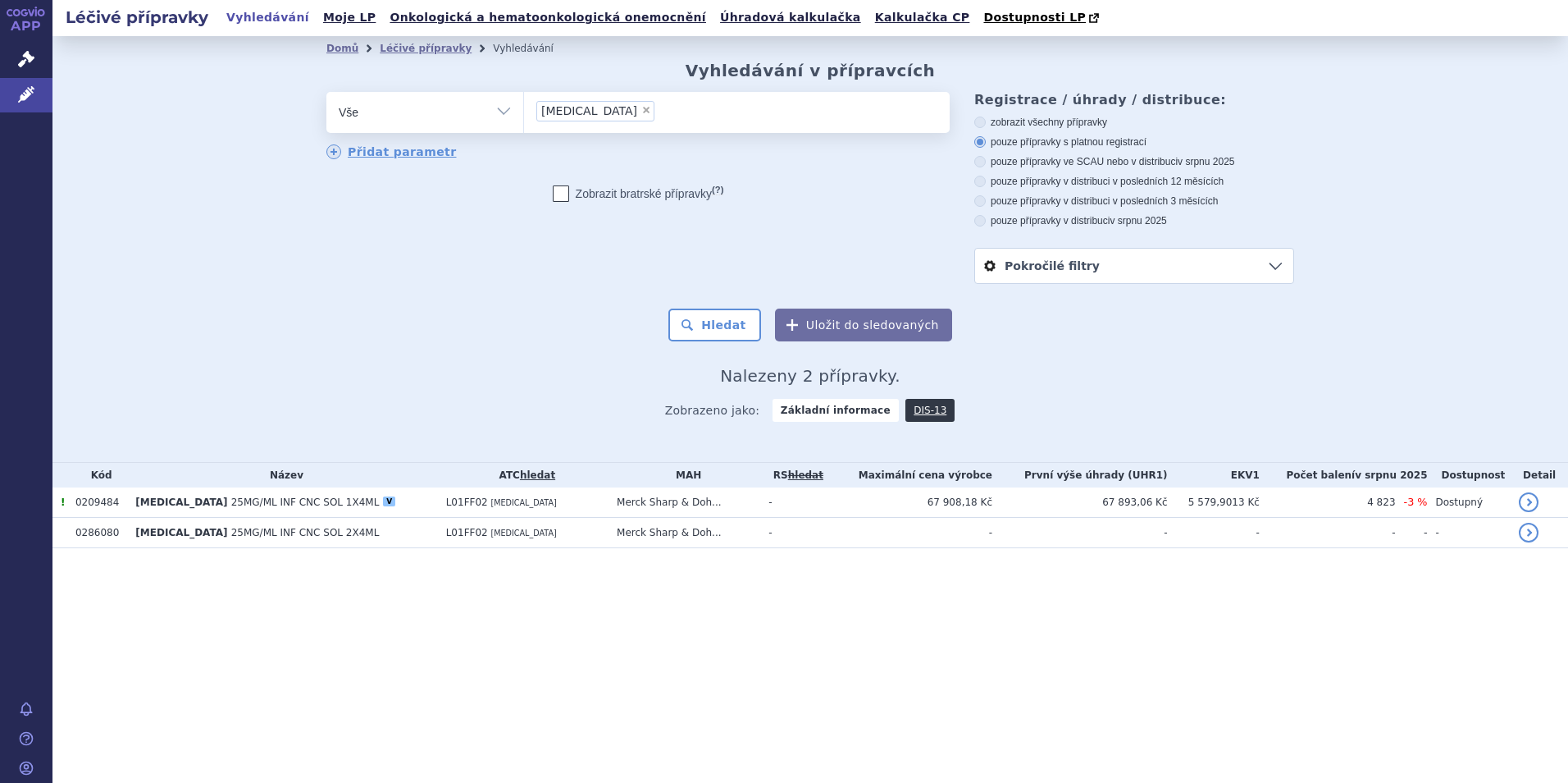
click at [255, 505] on span "25MG/ML INF CNC SOL 1X4ML" at bounding box center [305, 502] width 148 height 12
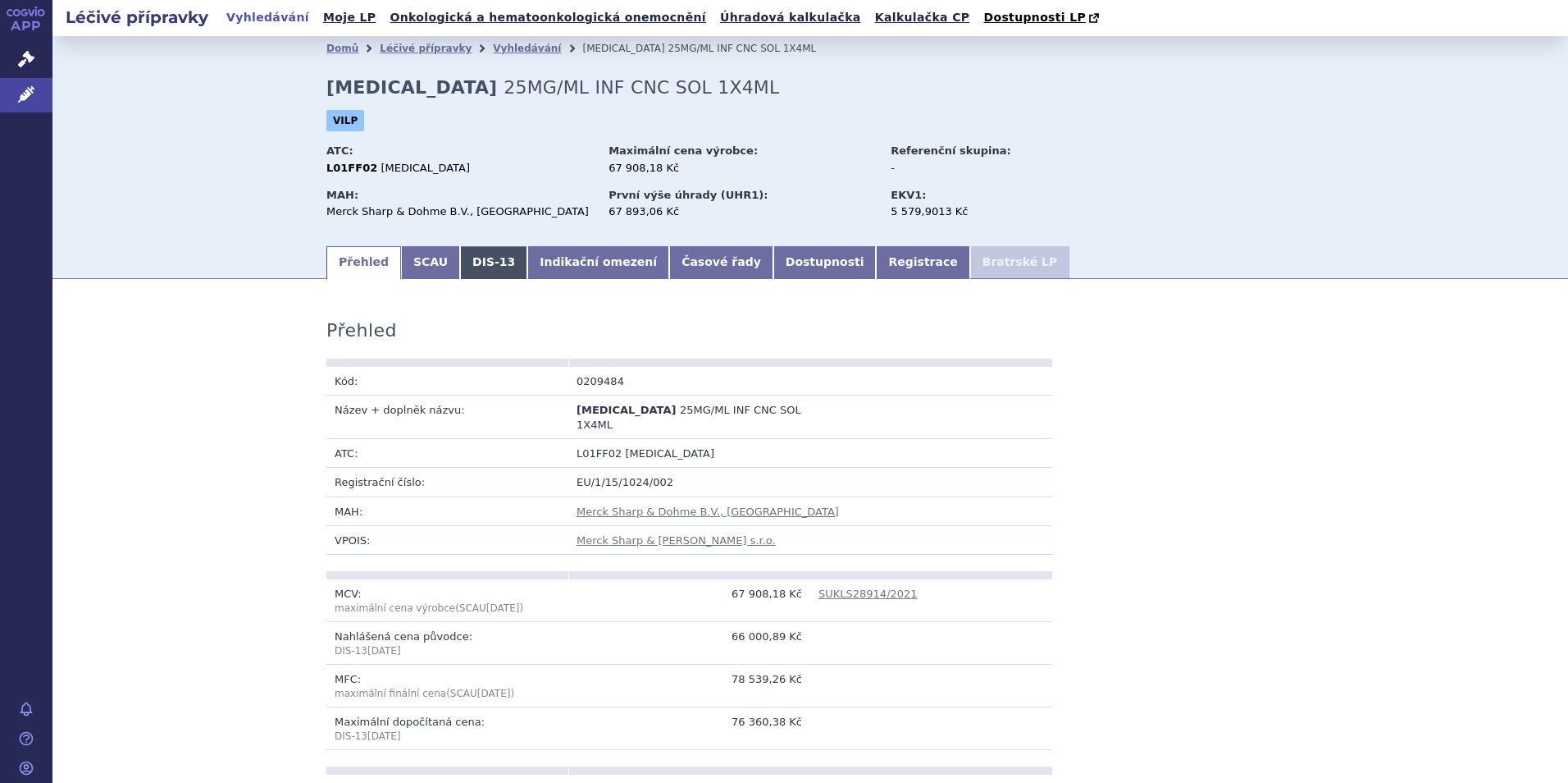
click at [460, 254] on link "DIS-13" at bounding box center [493, 263] width 67 height 33
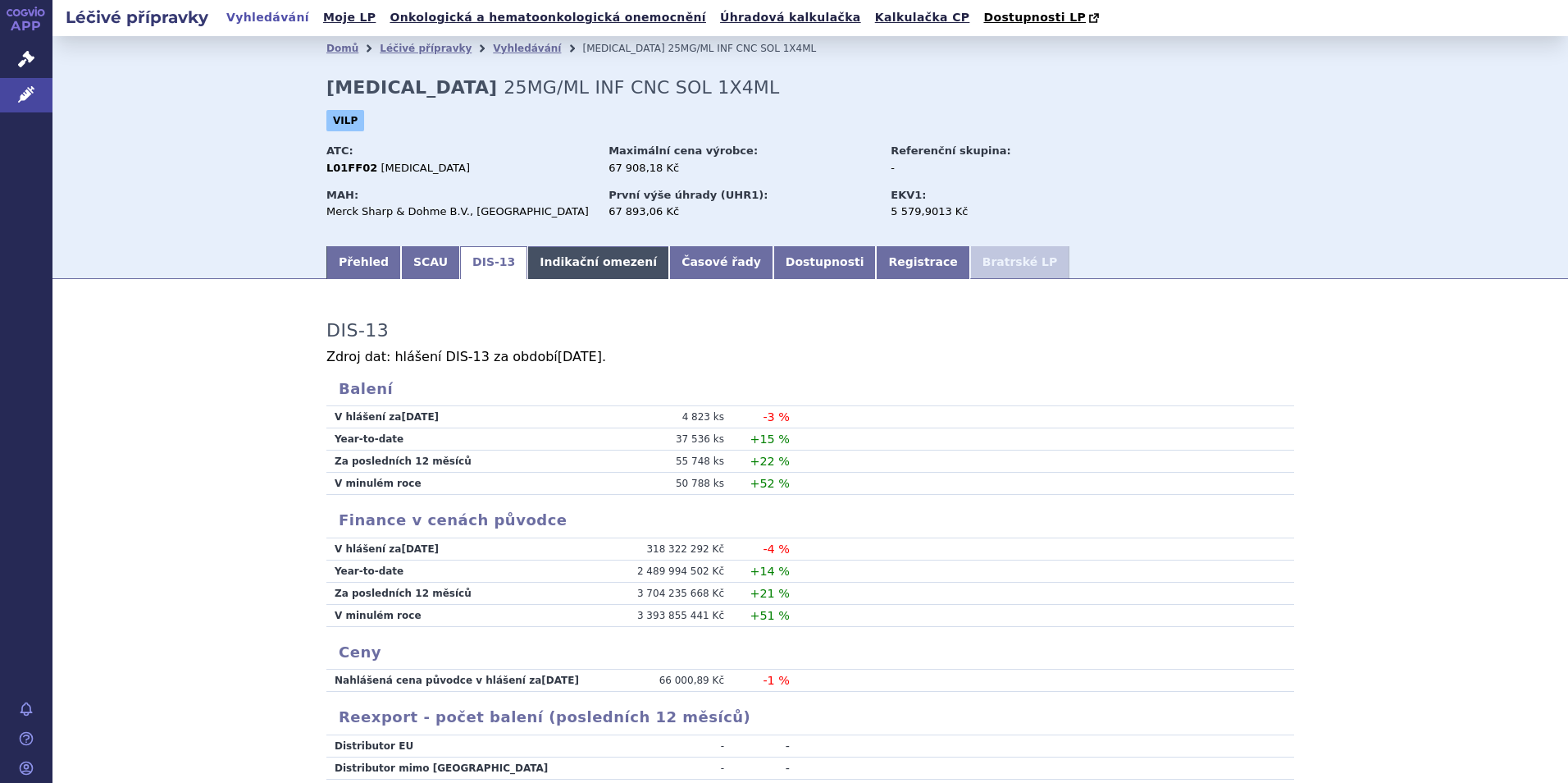
click at [571, 262] on link "Indikační omezení" at bounding box center [598, 263] width 142 height 33
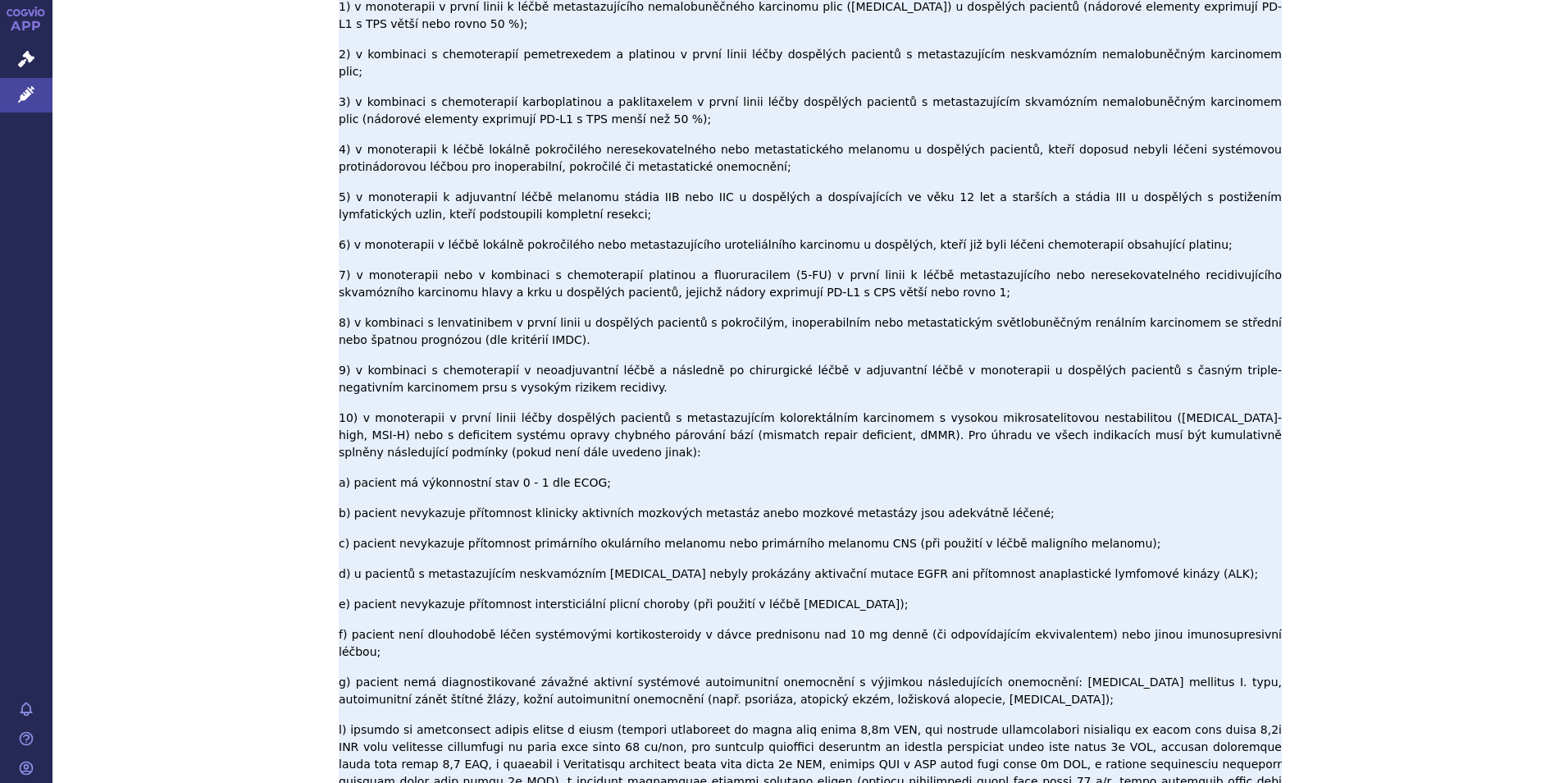
scroll to position [82, 0]
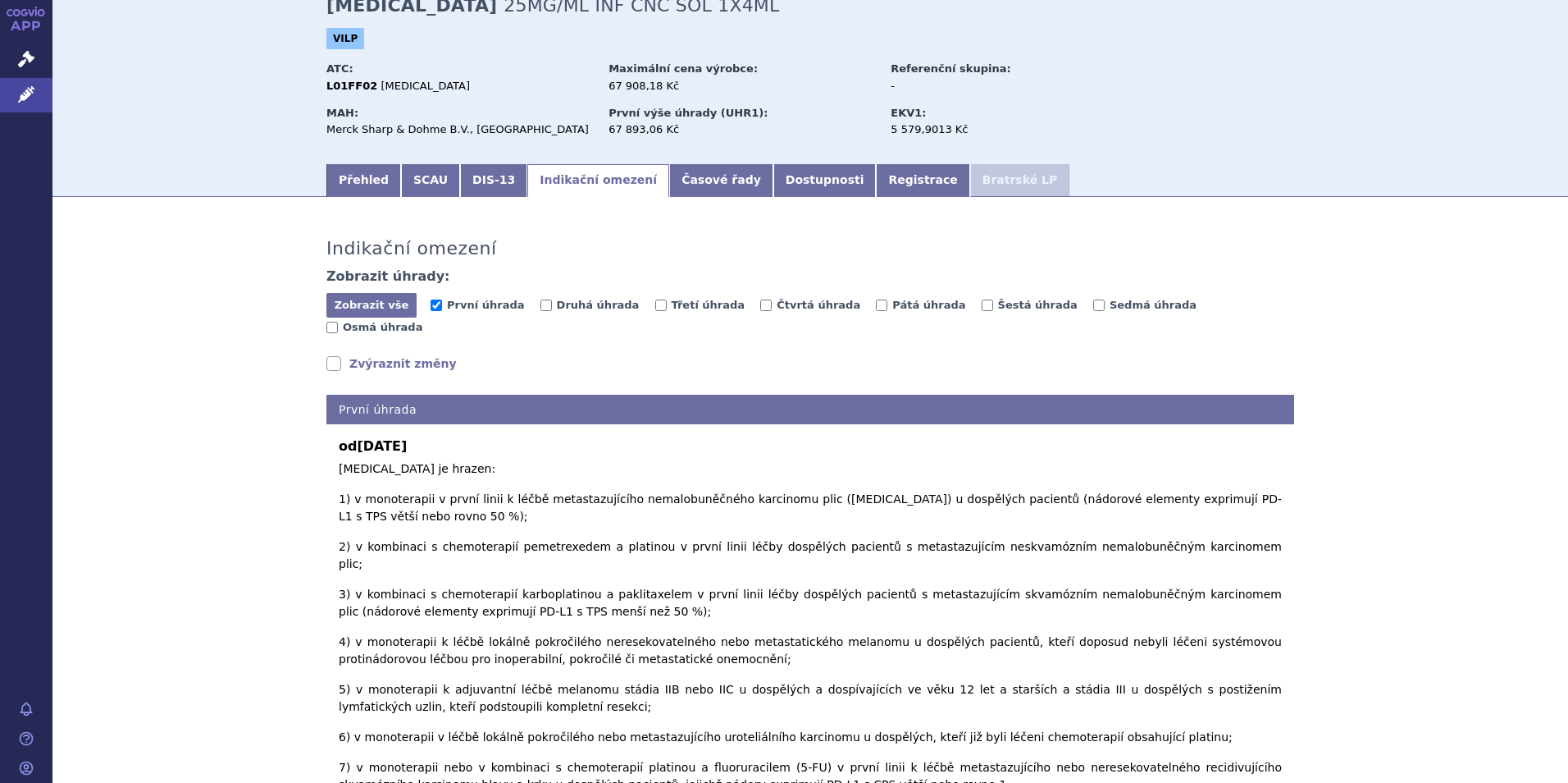
click at [381, 355] on link "Zvýraznit změny" at bounding box center [391, 363] width 130 height 17
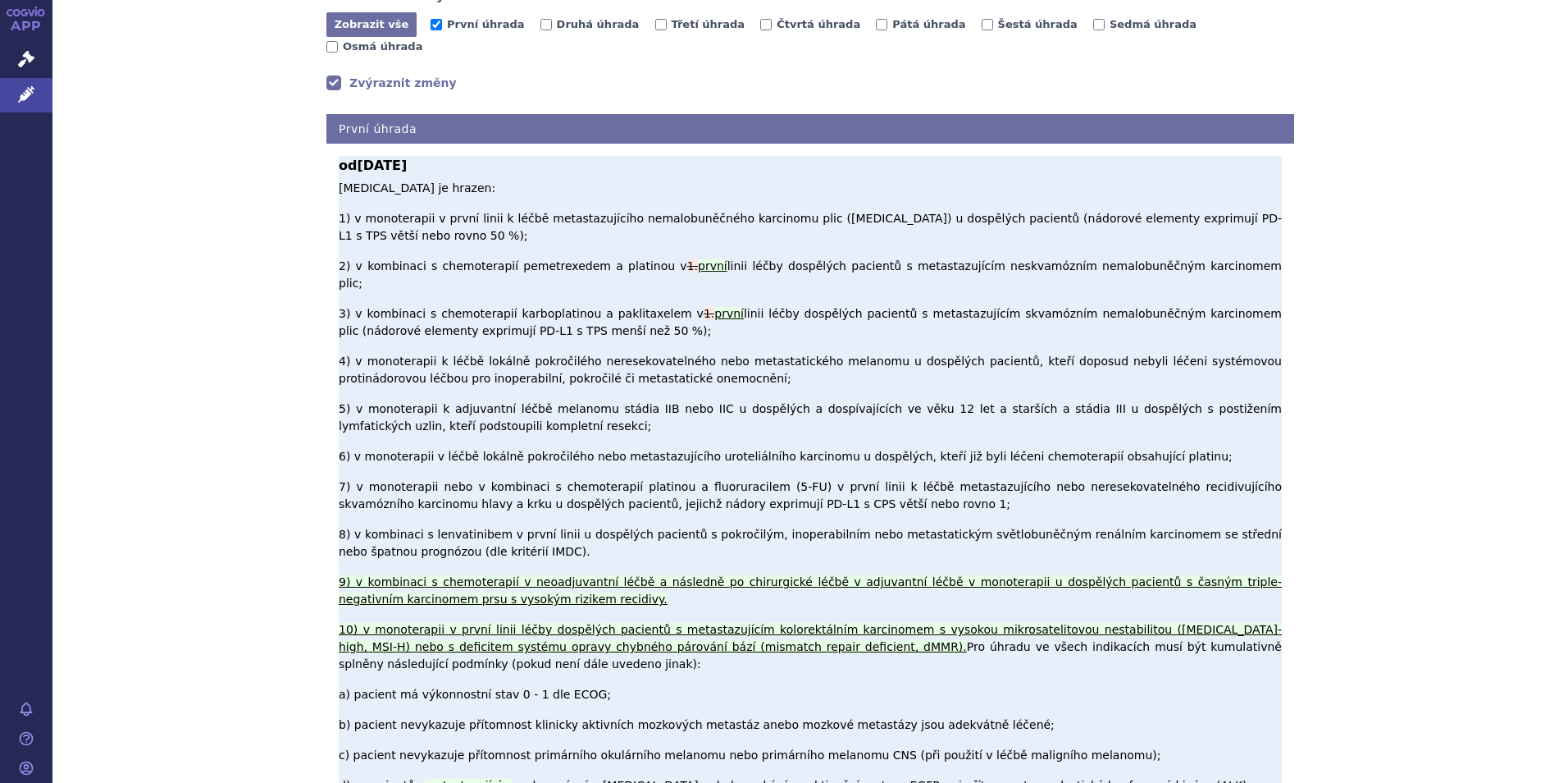
scroll to position [328, 0]
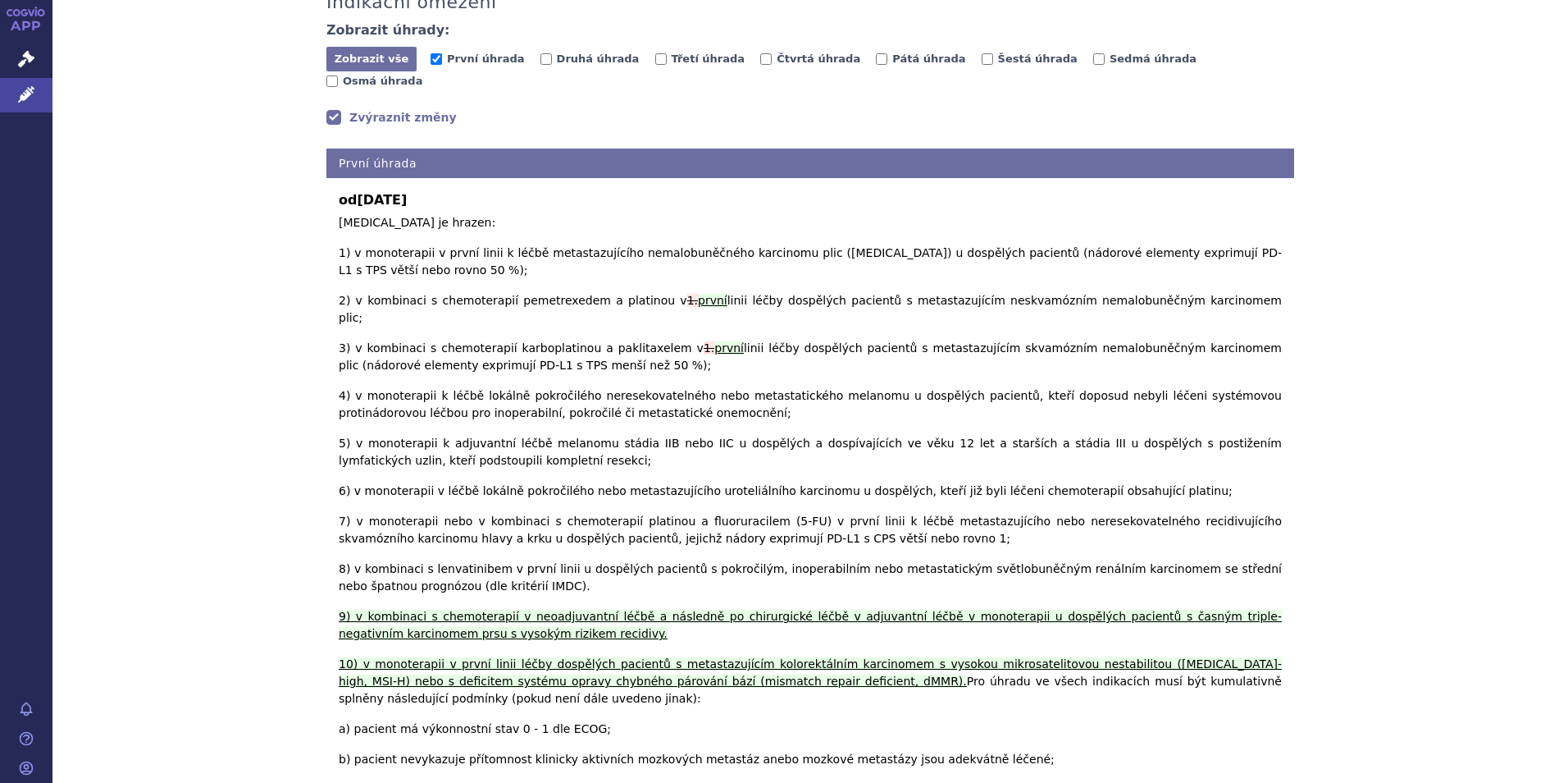
click at [336, 109] on link "Zvýraznit změny" at bounding box center [391, 118] width 130 height 17
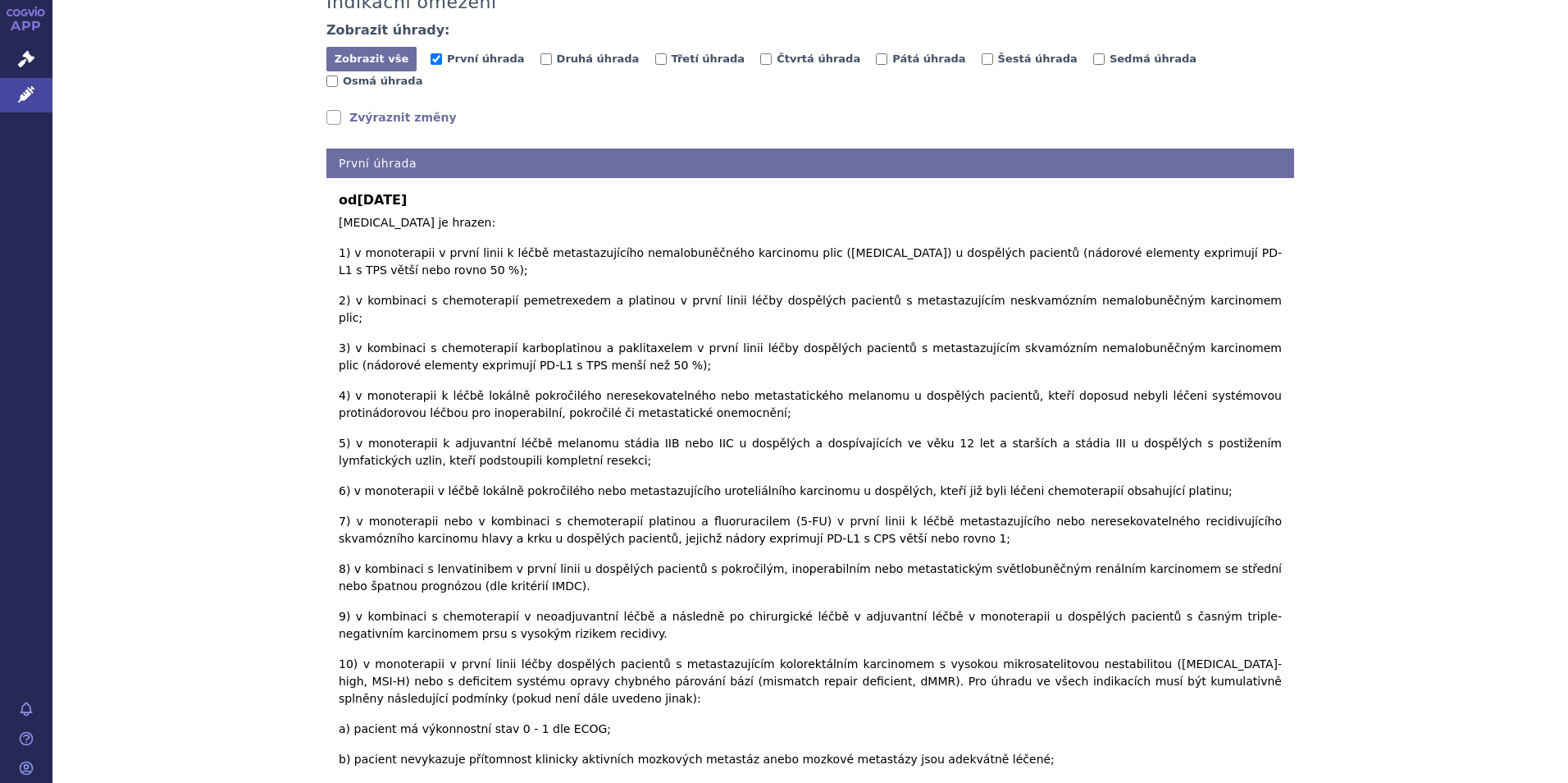
scroll to position [0, 0]
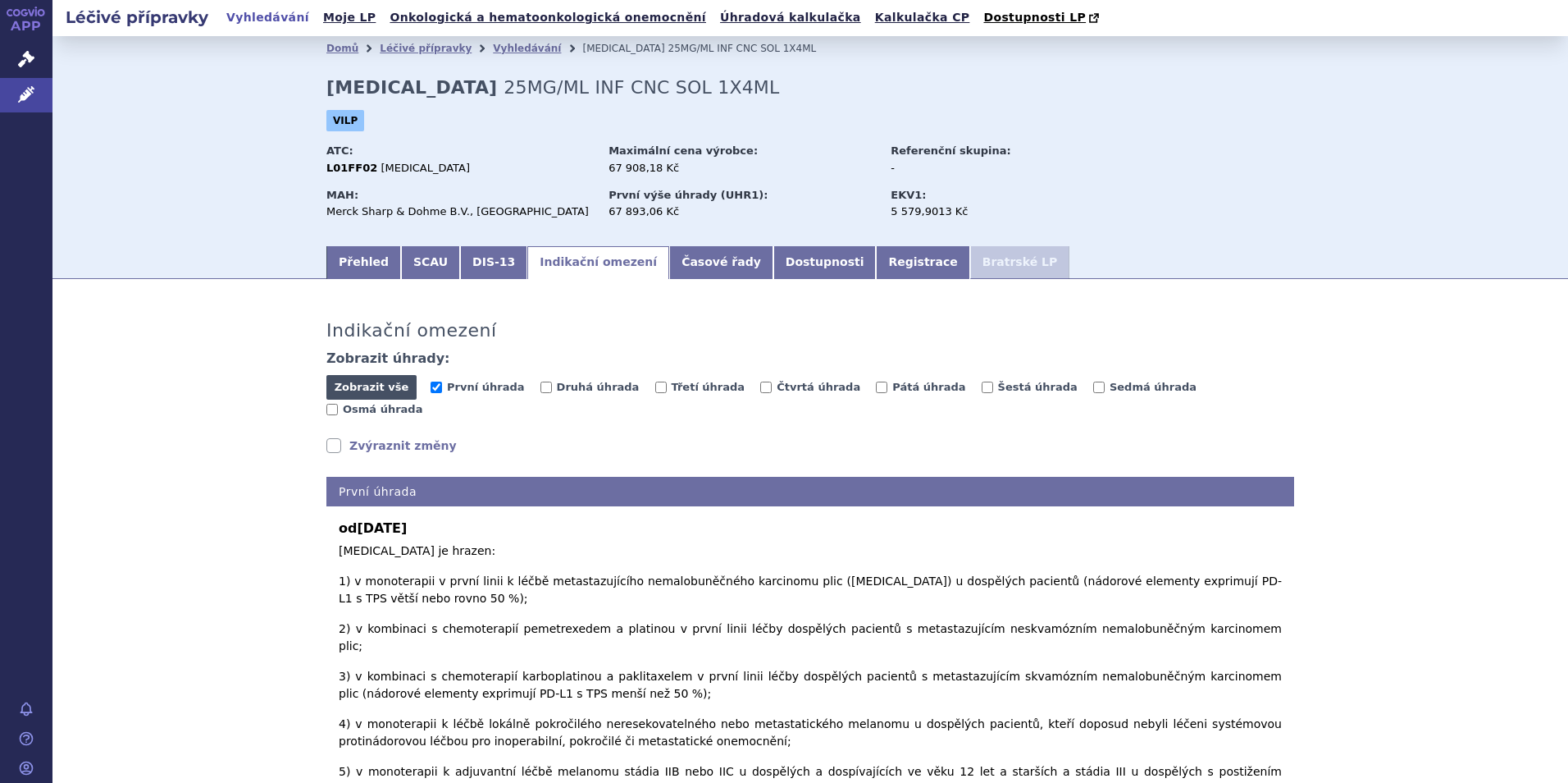
click at [376, 393] on span "Zobrazit vše" at bounding box center [372, 387] width 75 height 12
checkbox input "true"
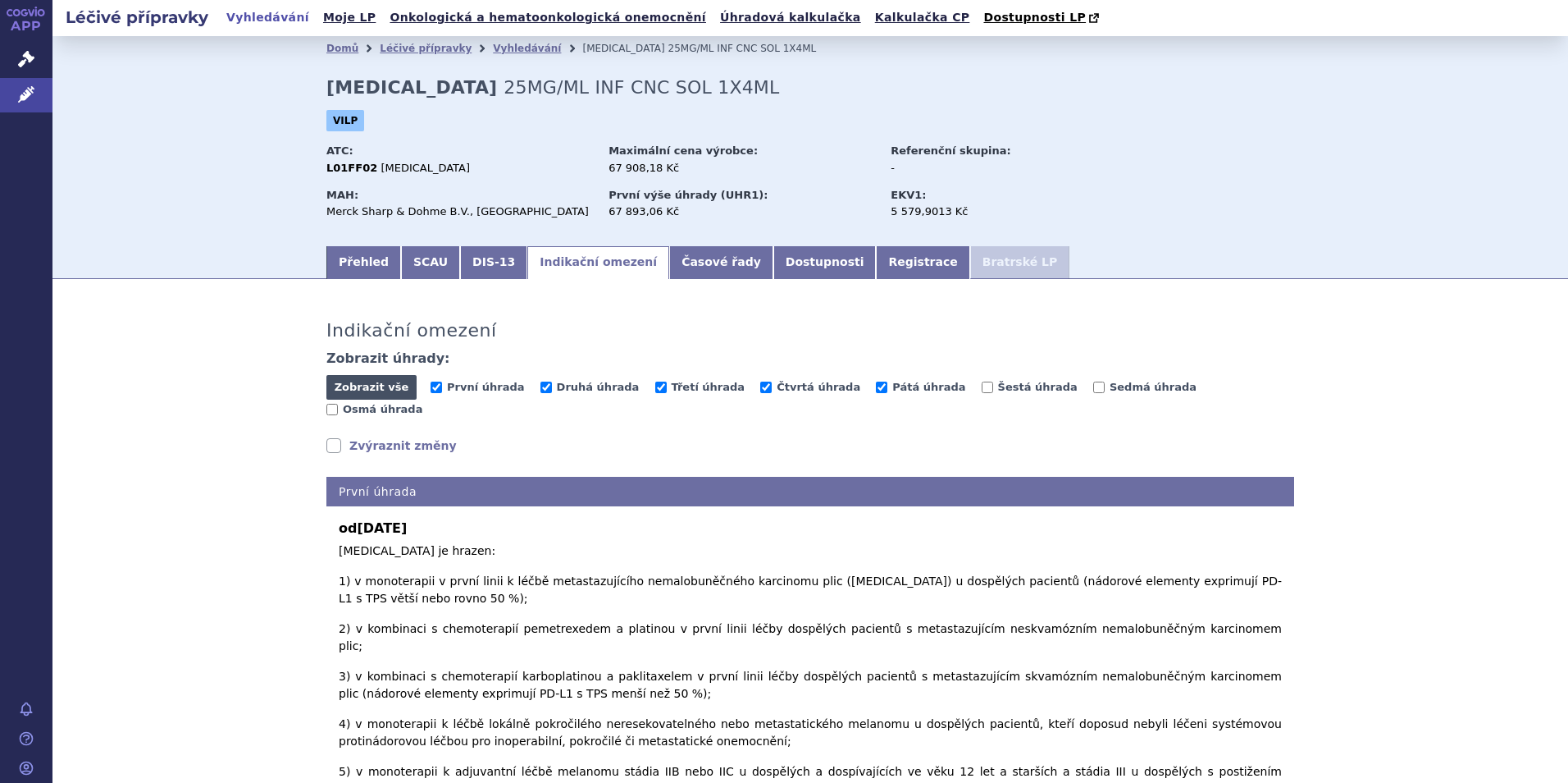
checkbox input "true"
click at [365, 437] on link "Zvýraznit změny" at bounding box center [391, 445] width 130 height 17
click at [380, 389] on span "Skrýt vše" at bounding box center [371, 387] width 90 height 25
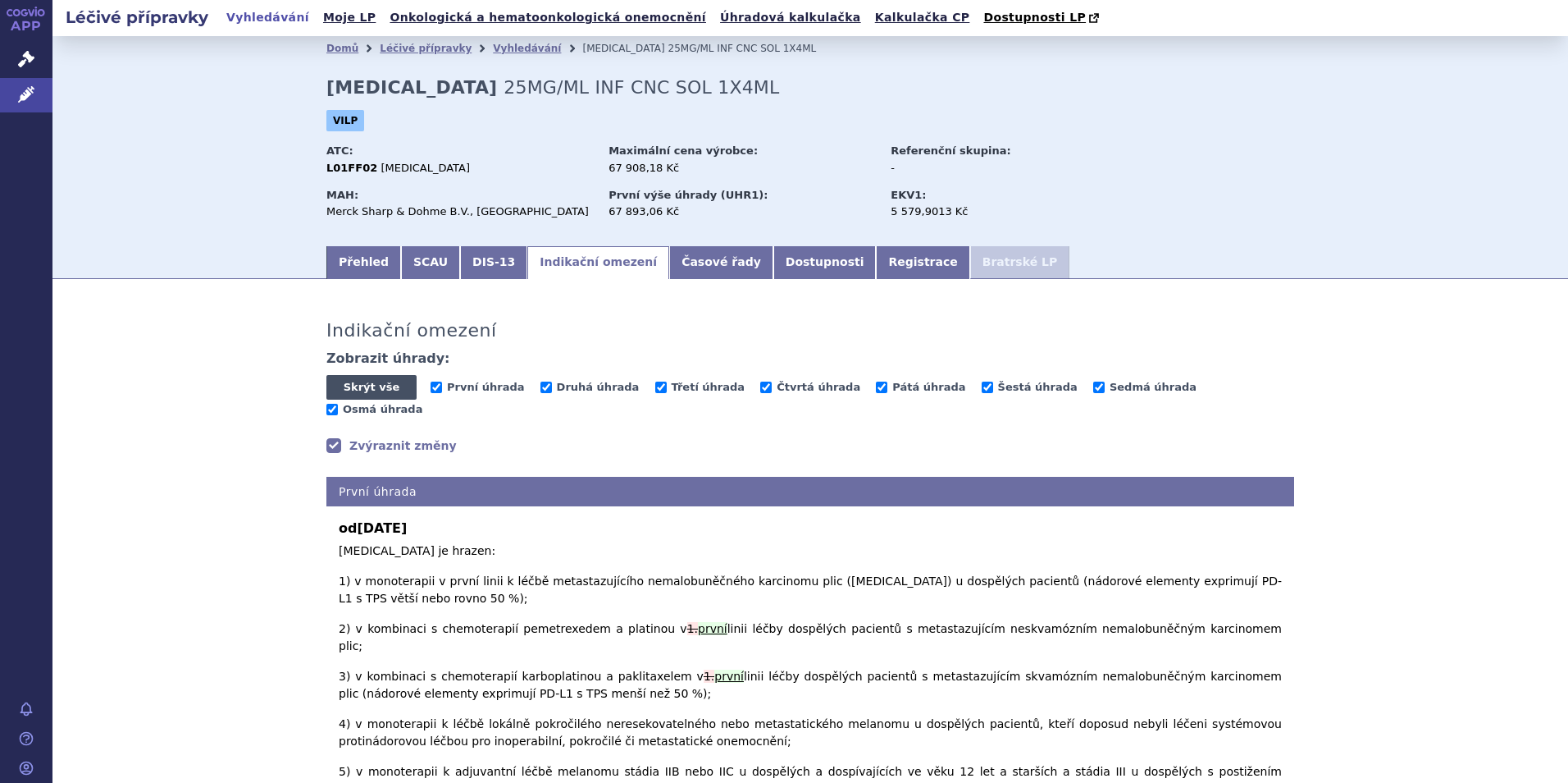
checkbox input "false"
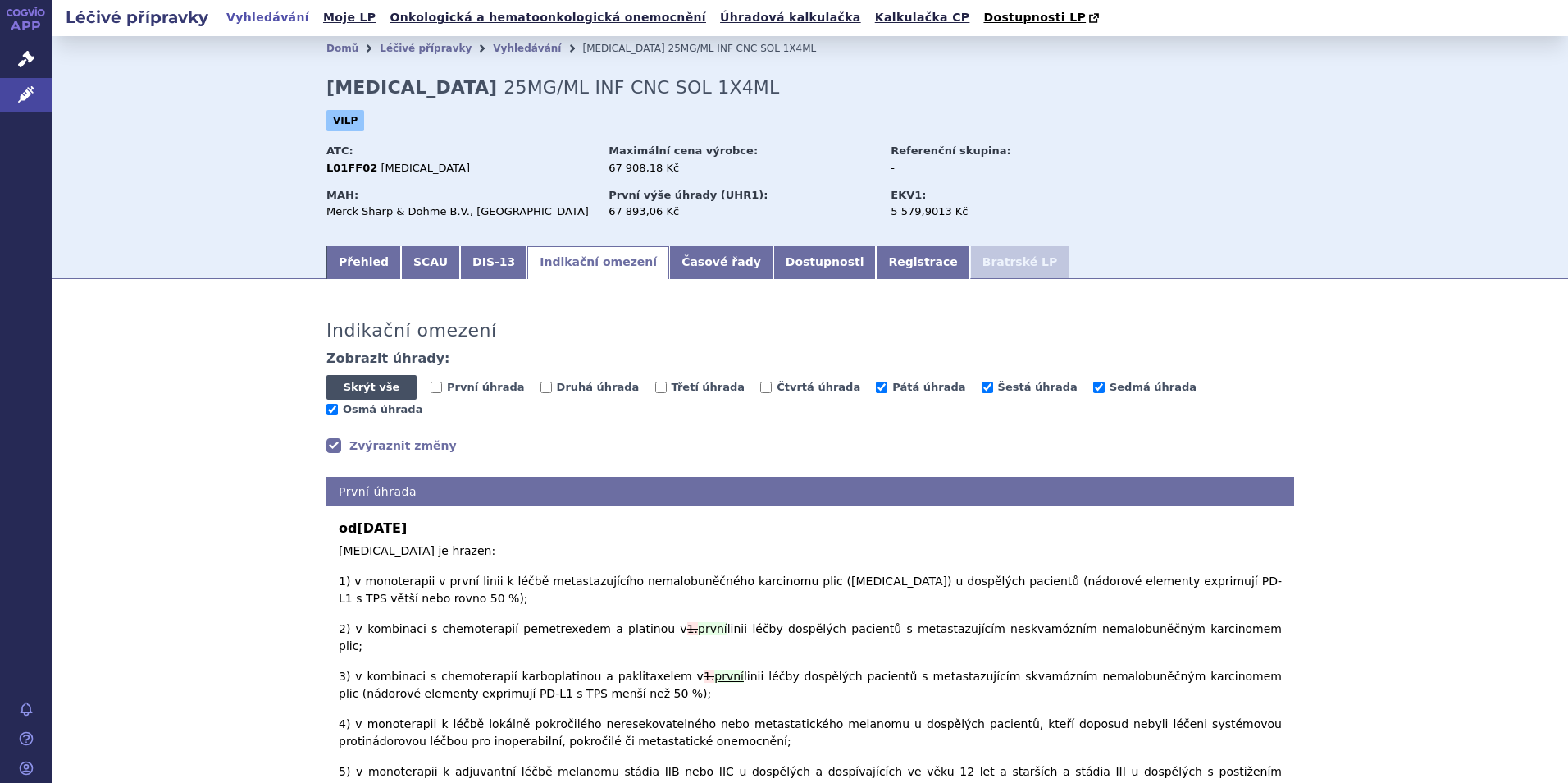
checkbox input "false"
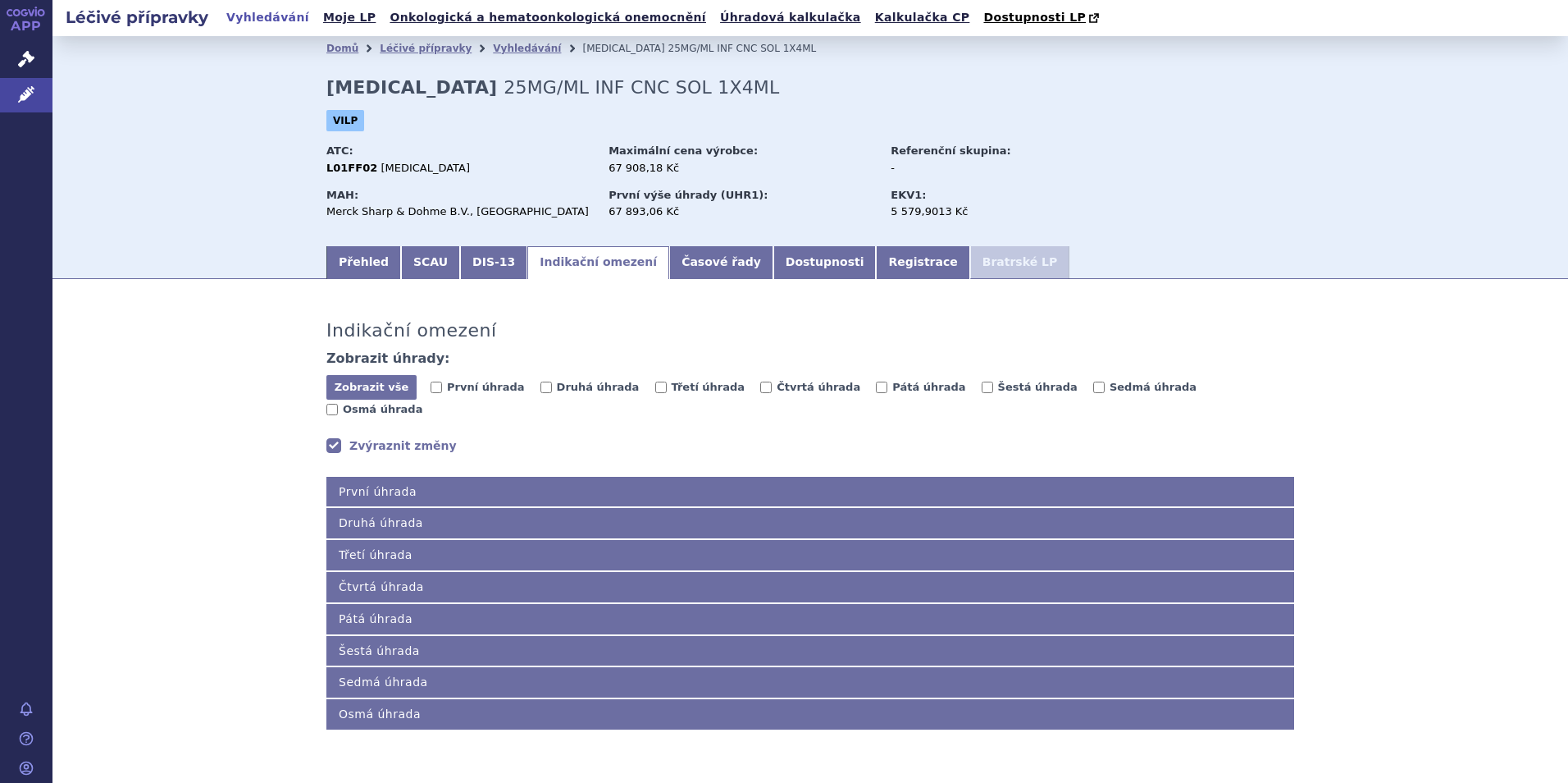
click at [381, 437] on link "Zvýraznit změny" at bounding box center [391, 445] width 130 height 17
click at [379, 382] on span "Zobrazit vše" at bounding box center [372, 387] width 75 height 12
checkbox input "true"
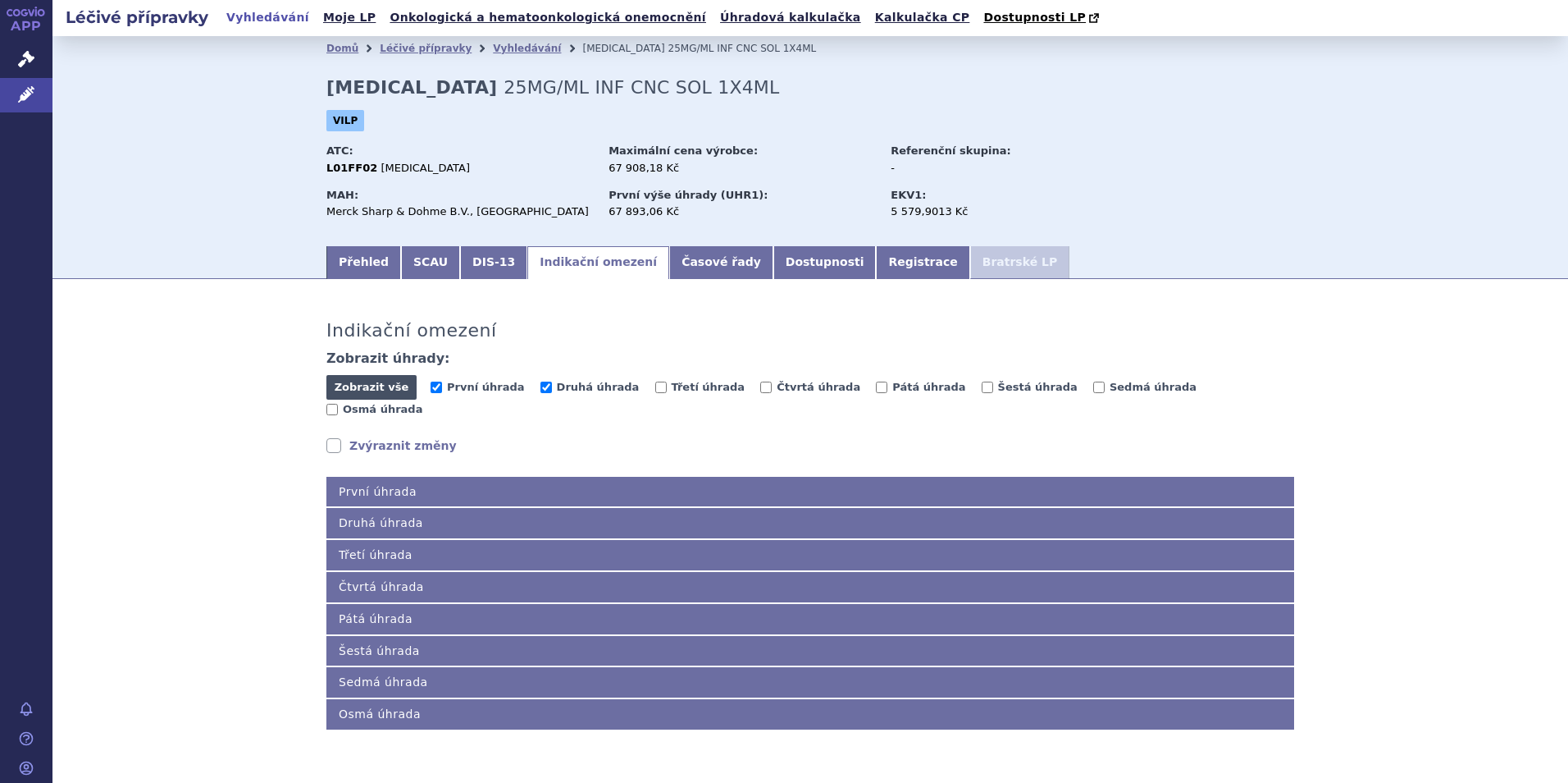
checkbox input "true"
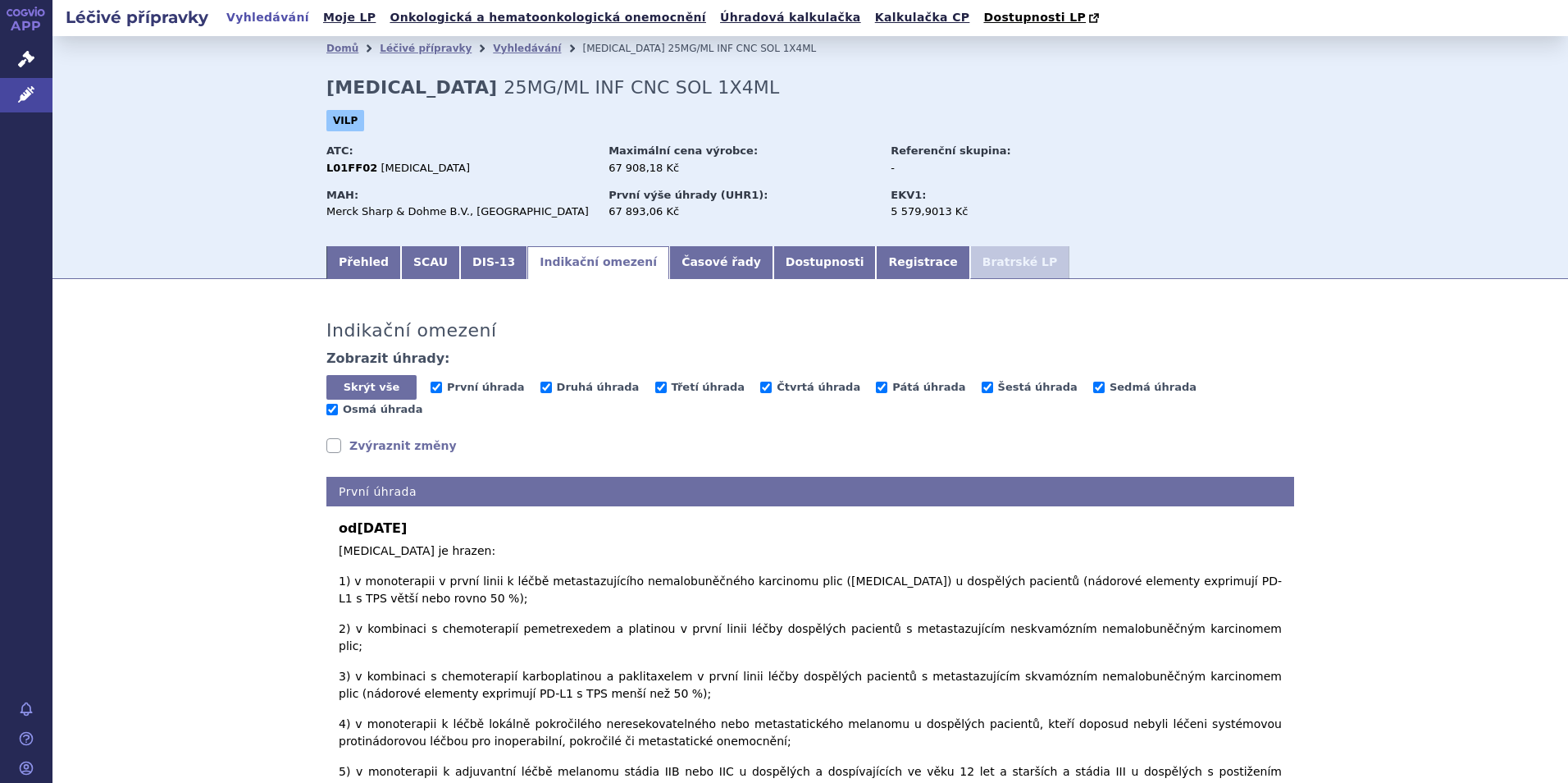
click at [362, 437] on link "Zvýraznit změny" at bounding box center [391, 445] width 130 height 17
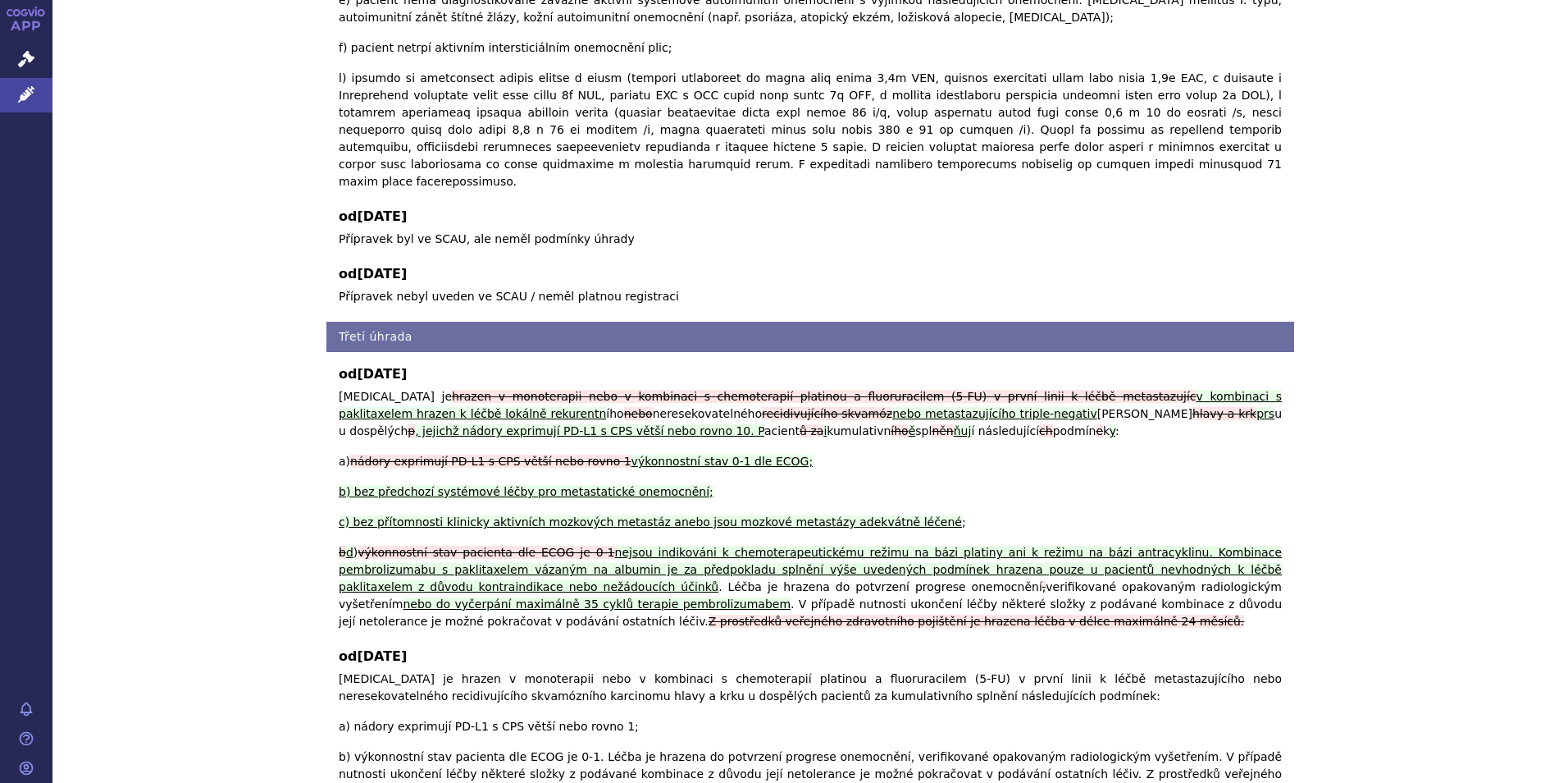
scroll to position [7383, 0]
